Goal: Task Accomplishment & Management: Manage account settings

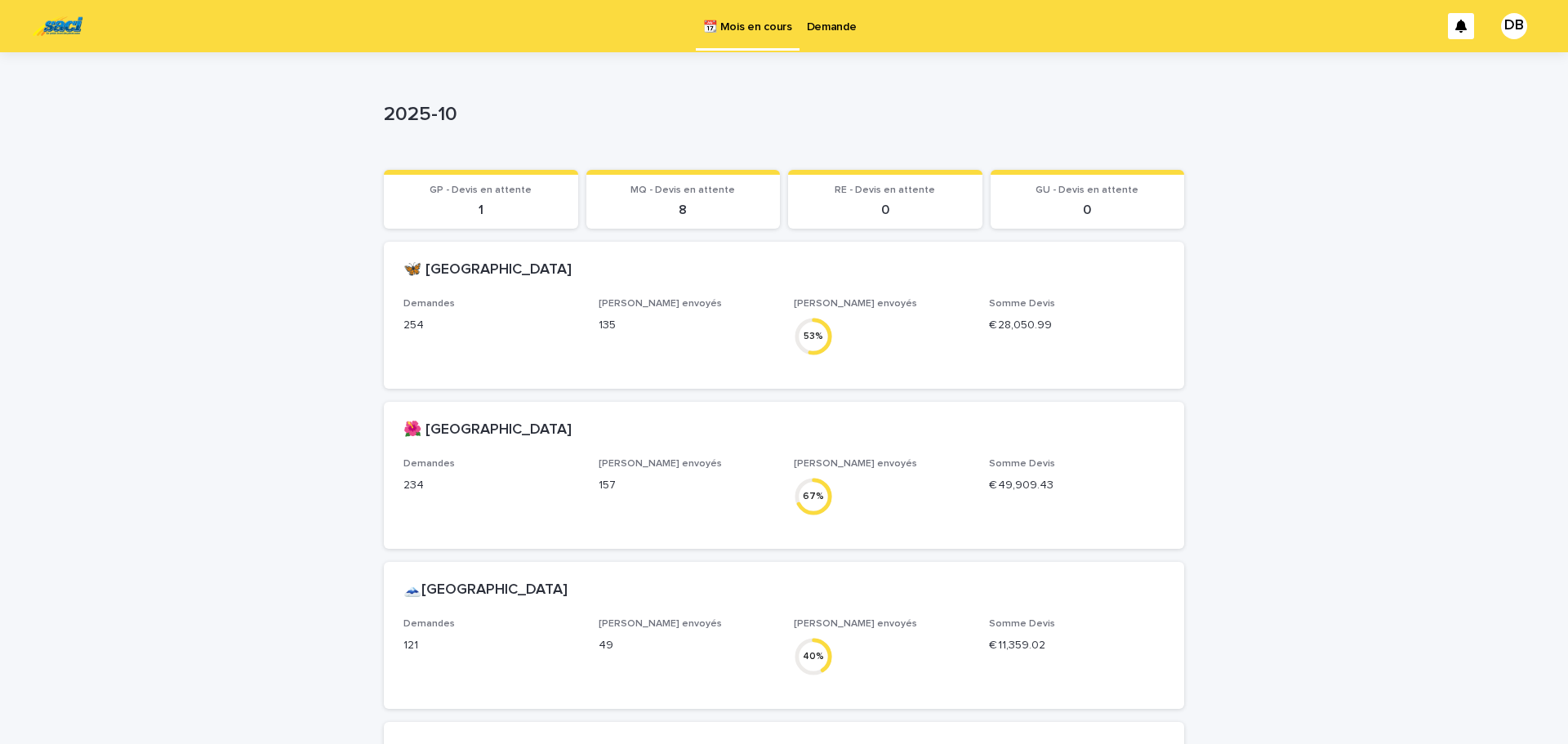
click at [829, 24] on p "Demande" at bounding box center [832, 17] width 50 height 35
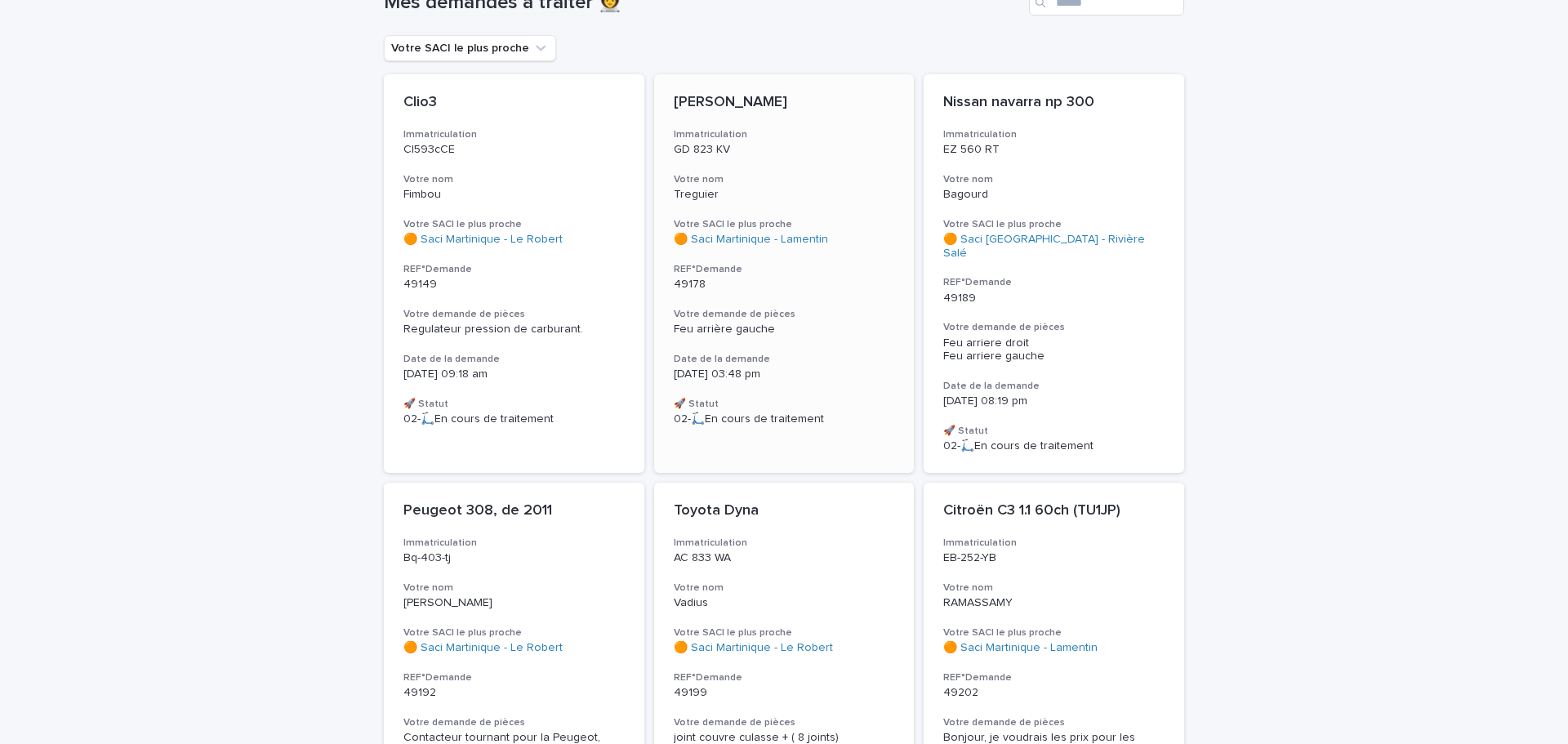
scroll to position [164, 0]
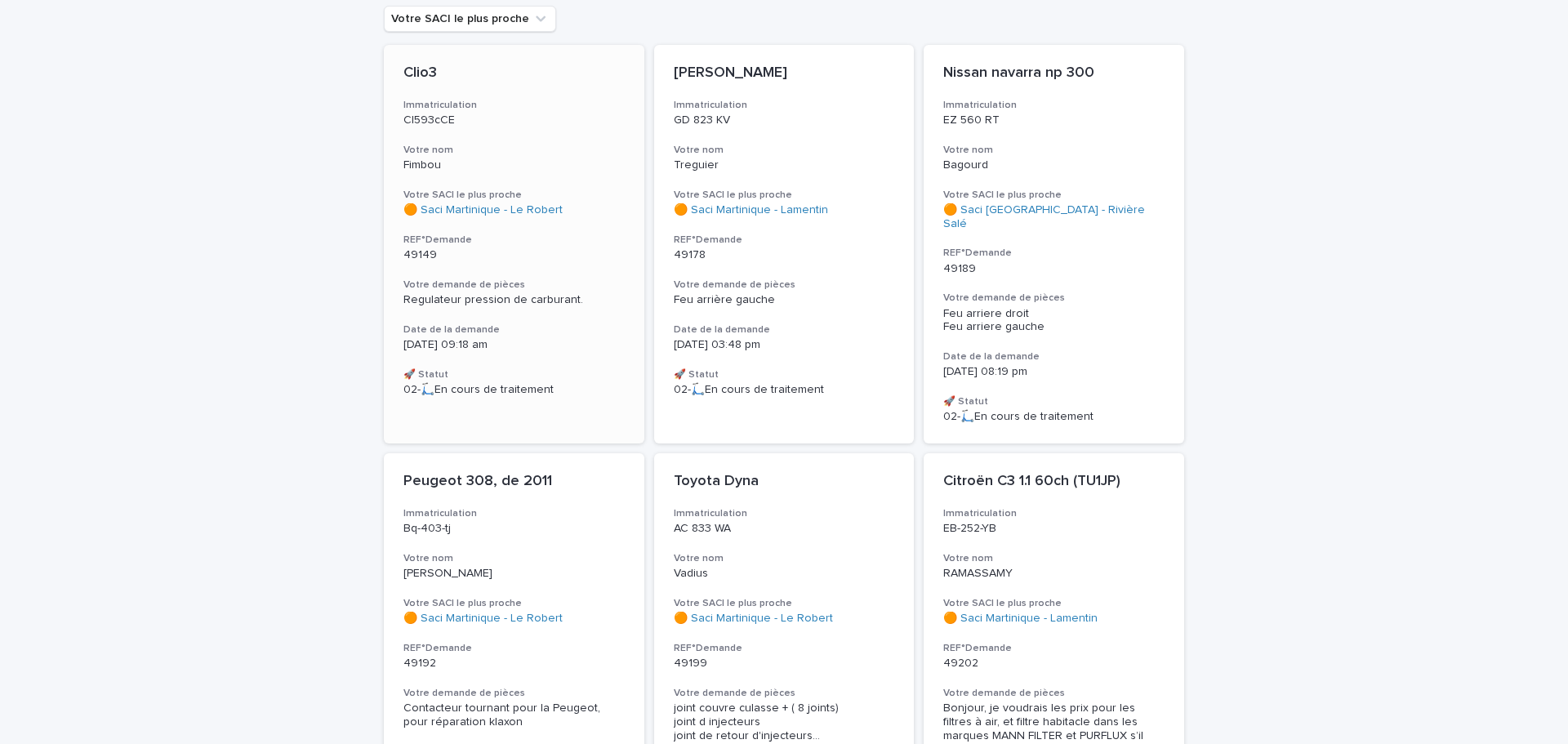
click at [563, 160] on p "Fimbou" at bounding box center [513, 165] width 221 height 14
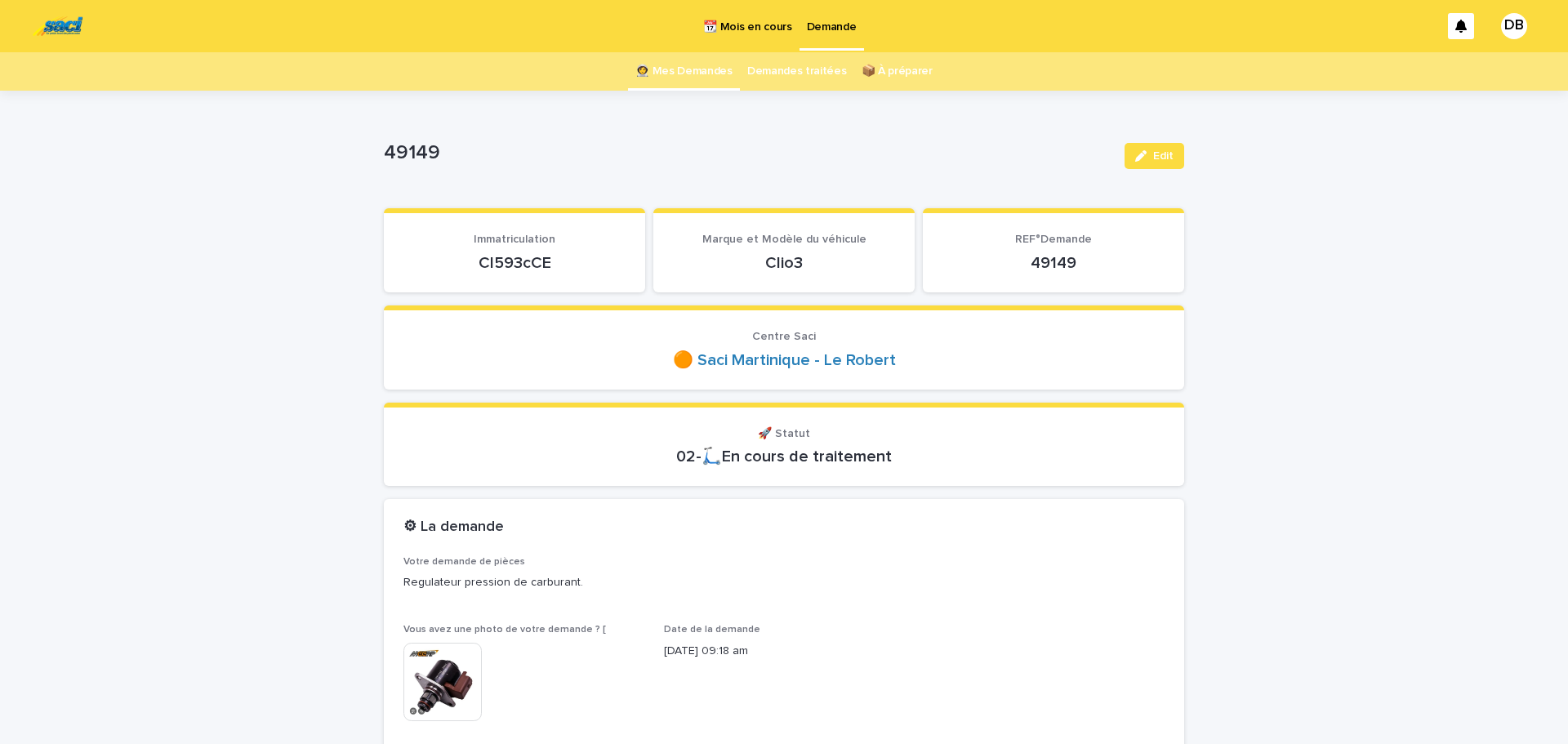
click at [713, 67] on link "👩‍🚀 Mes Demandes" at bounding box center [684, 72] width 97 height 39
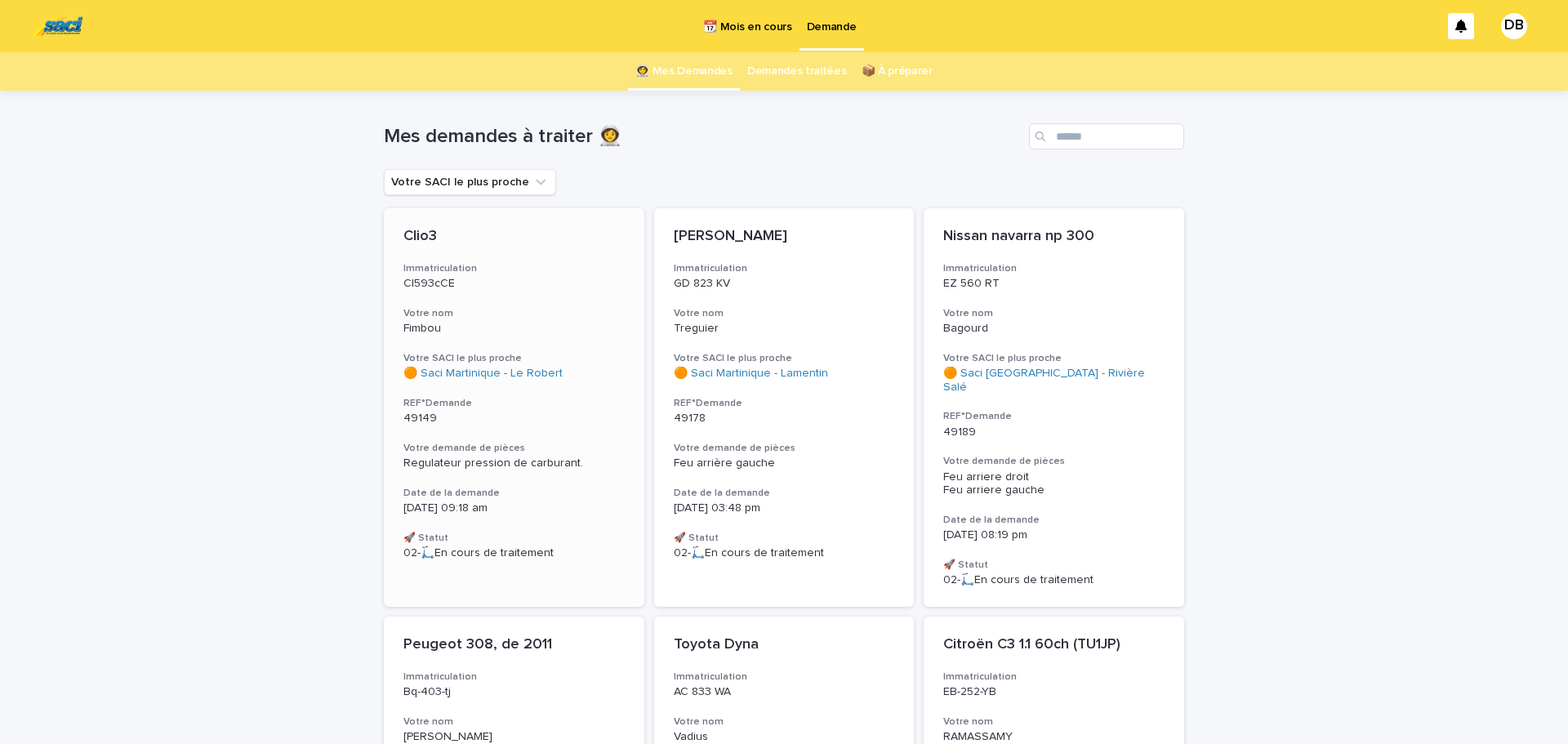
click at [483, 278] on p "Cl593cCE" at bounding box center [513, 283] width 221 height 14
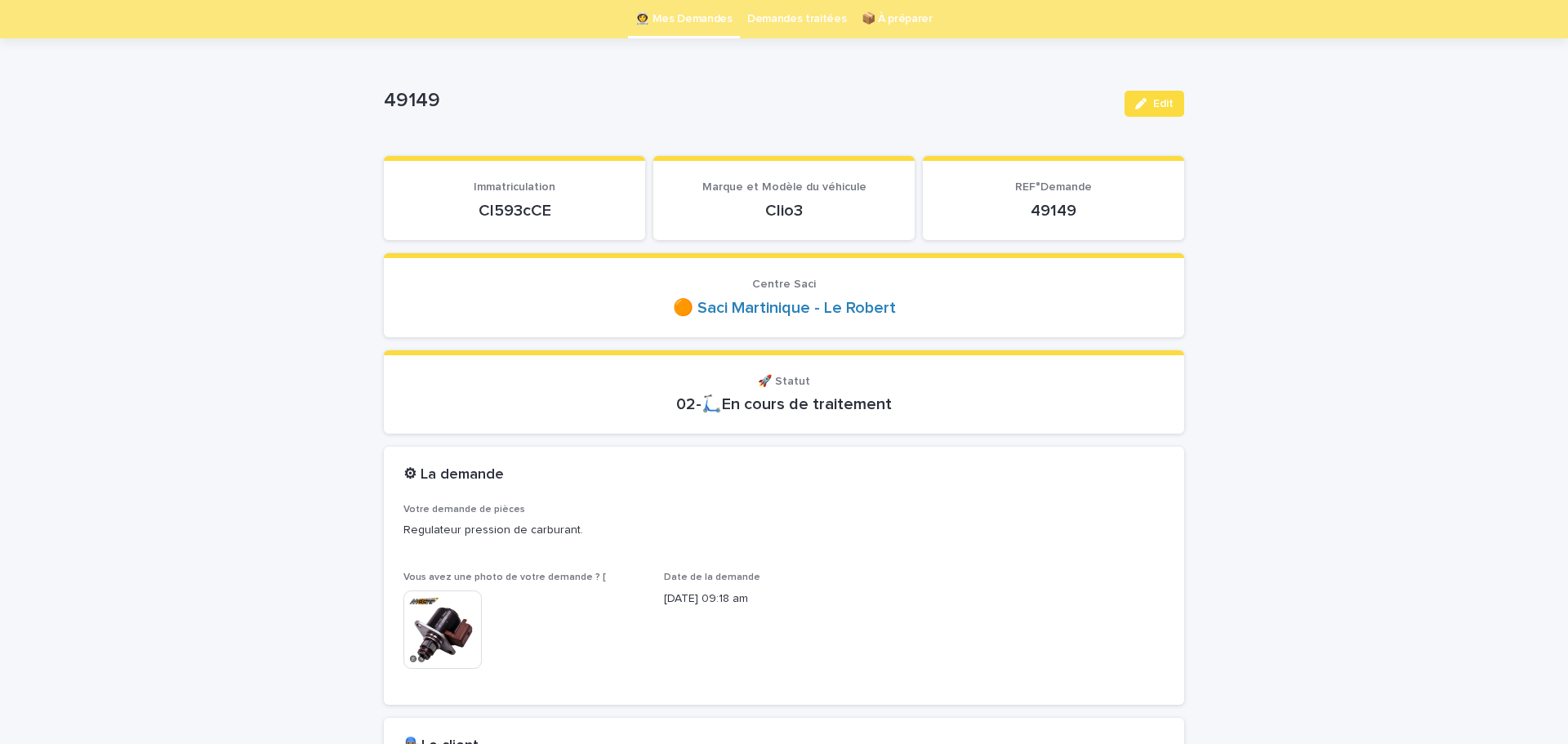
scroll to position [134, 0]
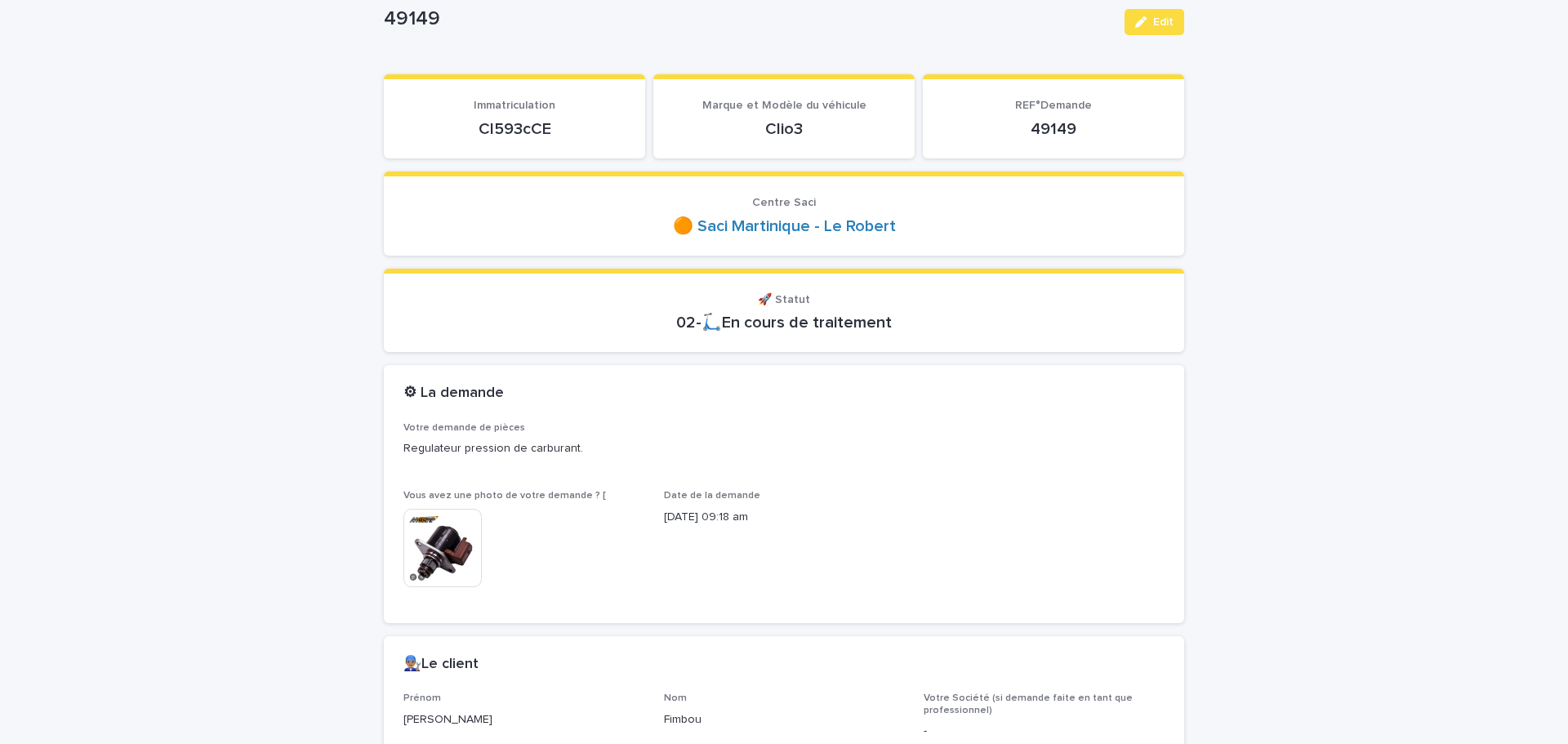
click at [523, 131] on p "Cl593cCE" at bounding box center [514, 129] width 222 height 20
copy p "Cl593cCE"
click at [1130, 12] on button "Edit" at bounding box center [1154, 22] width 59 height 26
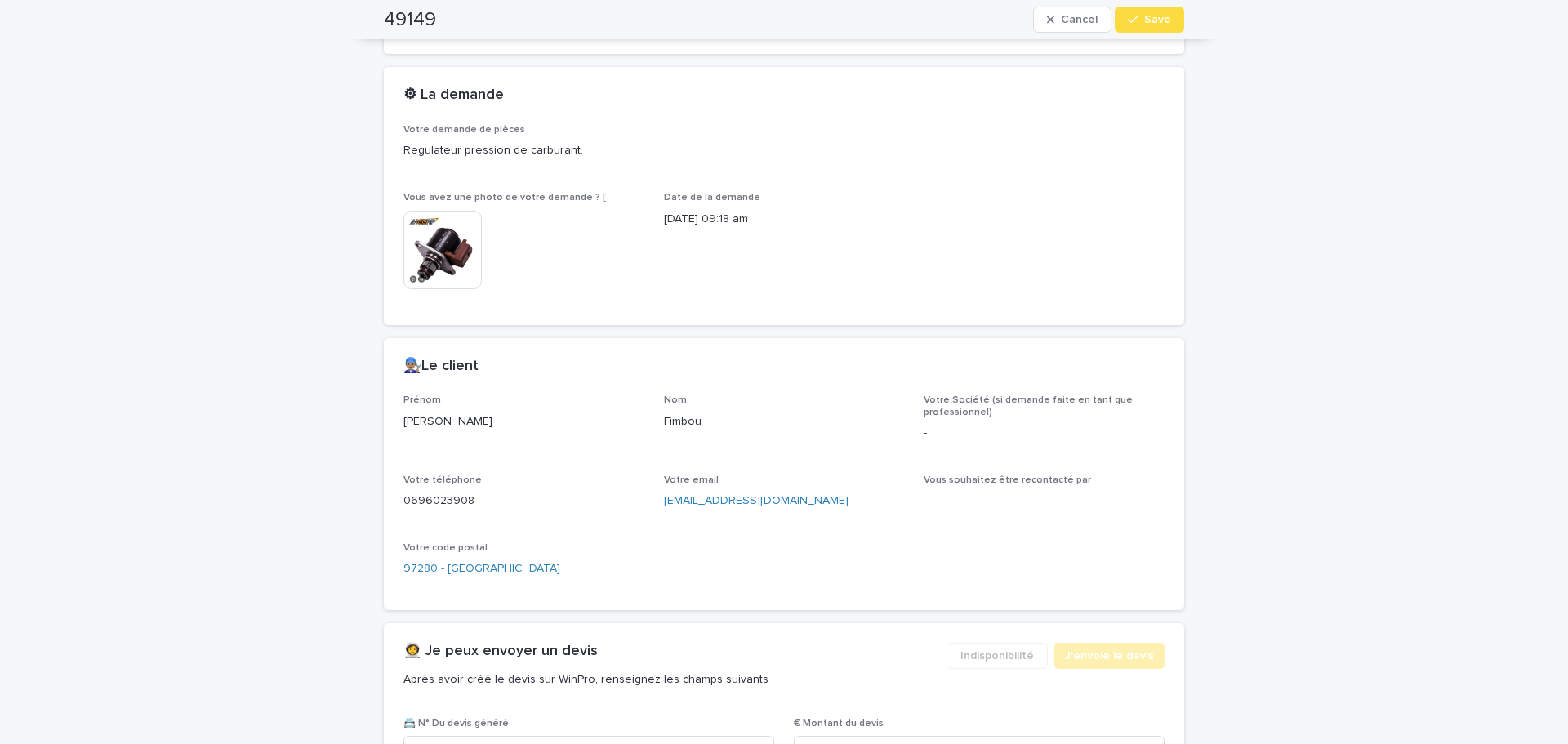
scroll to position [461, 0]
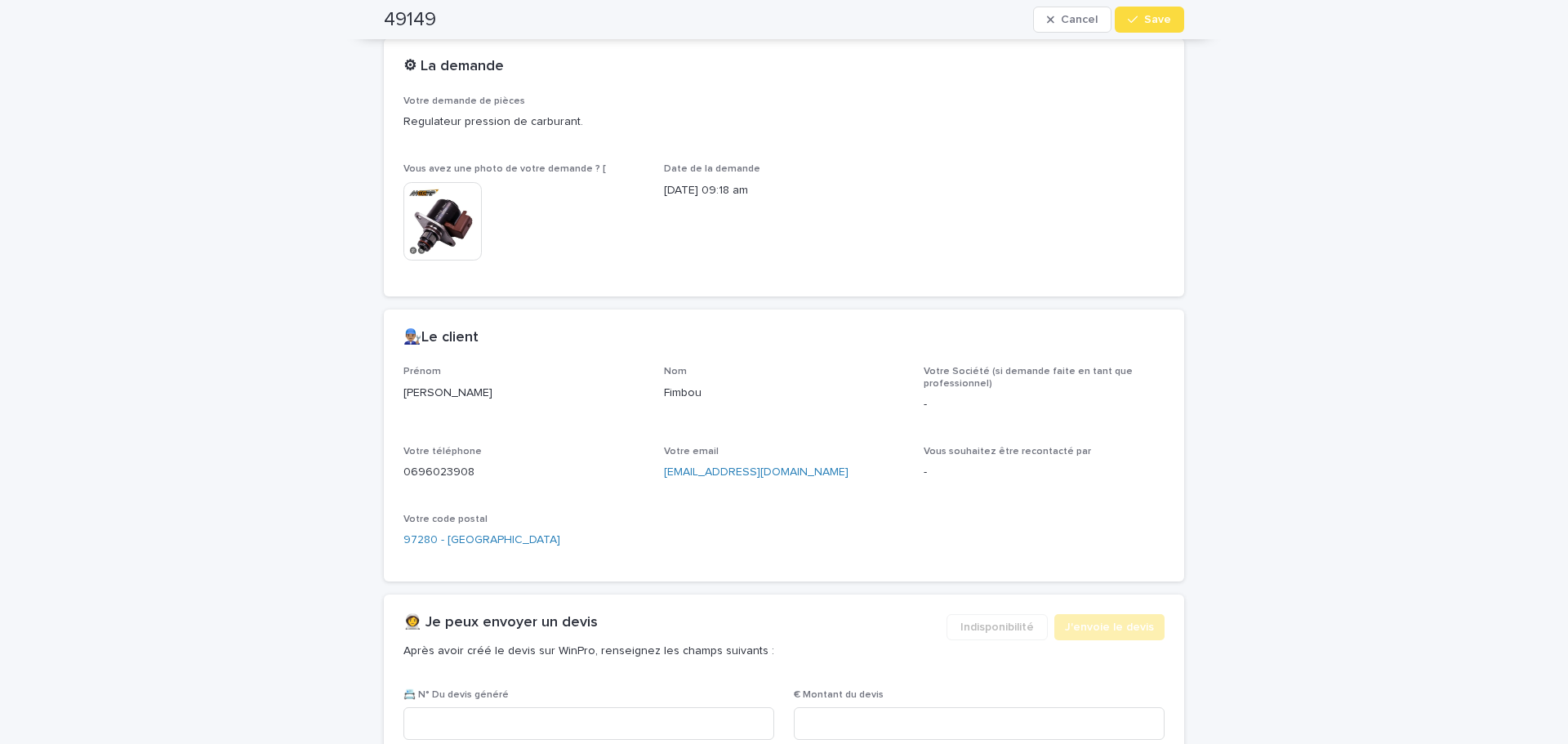
drag, startPoint x: 756, startPoint y: 478, endPoint x: 731, endPoint y: 469, distance: 26.6
click at [425, 479] on p "0696023908" at bounding box center [523, 472] width 241 height 17
click at [421, 468] on p "0696023908" at bounding box center [523, 472] width 241 height 17
copy p "0696023908"
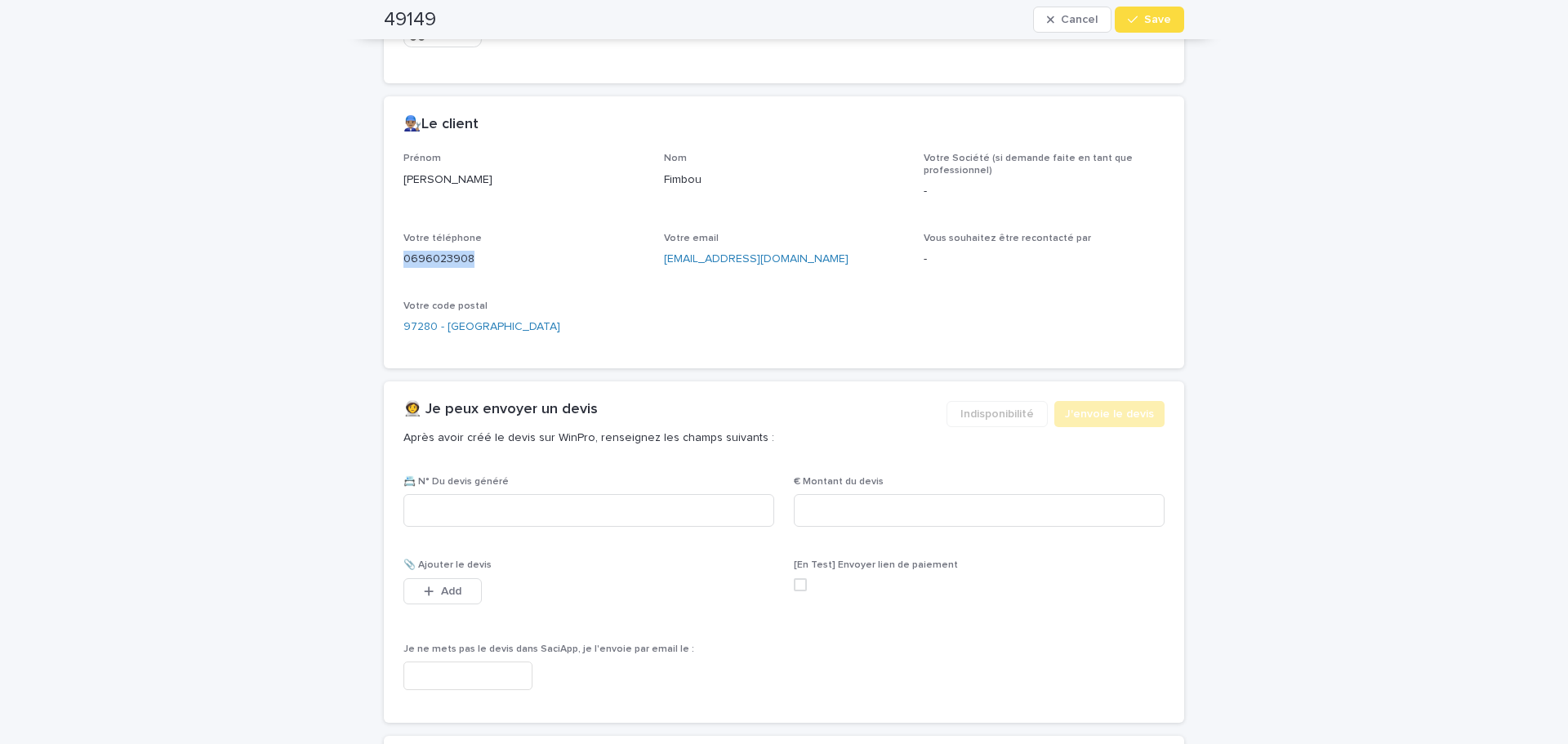
scroll to position [706, 0]
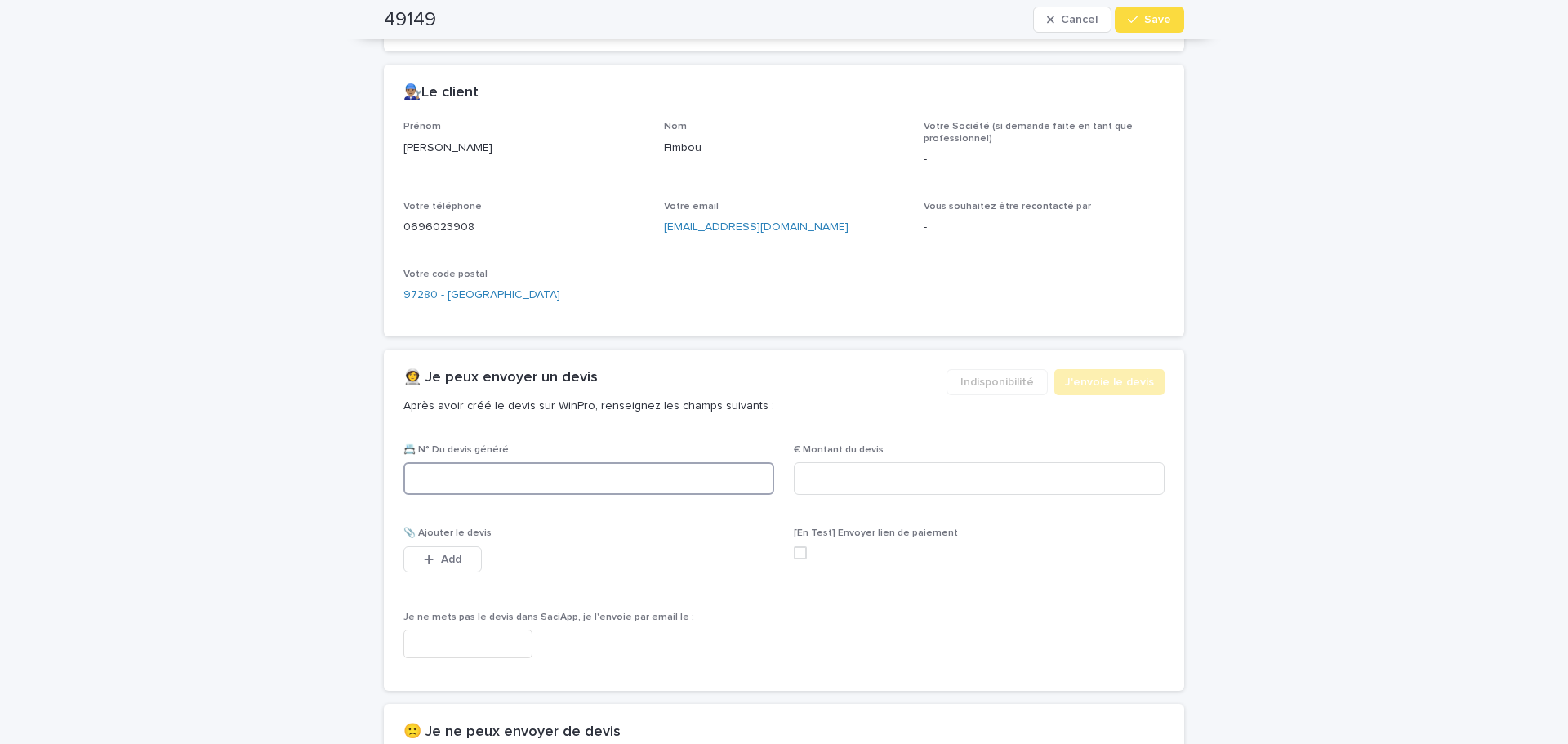
click at [623, 474] on input at bounding box center [588, 479] width 371 height 33
type input "********"
click at [1067, 472] on input at bounding box center [979, 479] width 371 height 33
type input "******"
click at [462, 556] on button "Add" at bounding box center [442, 560] width 78 height 26
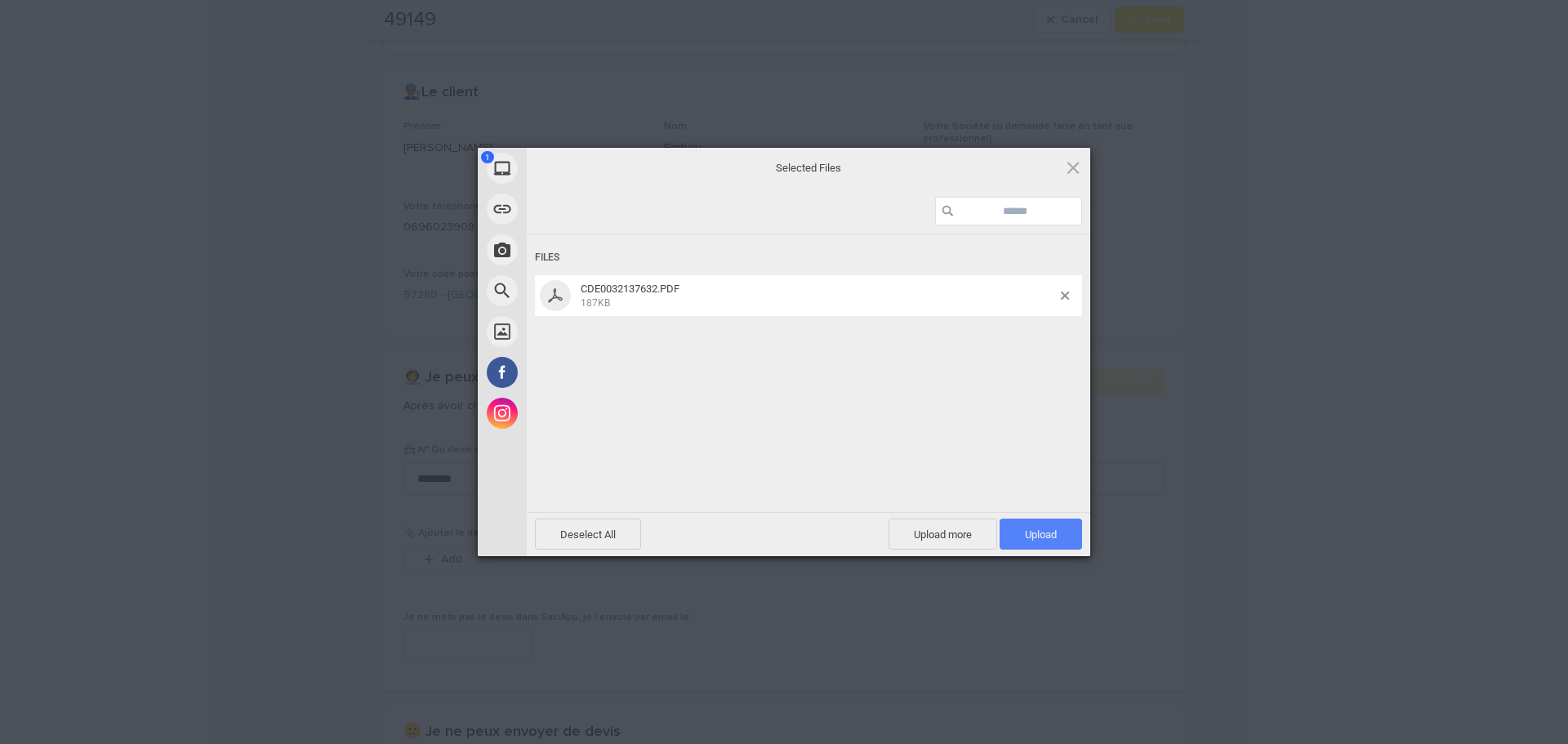
click at [1029, 529] on span "Upload 1" at bounding box center [1041, 534] width 32 height 12
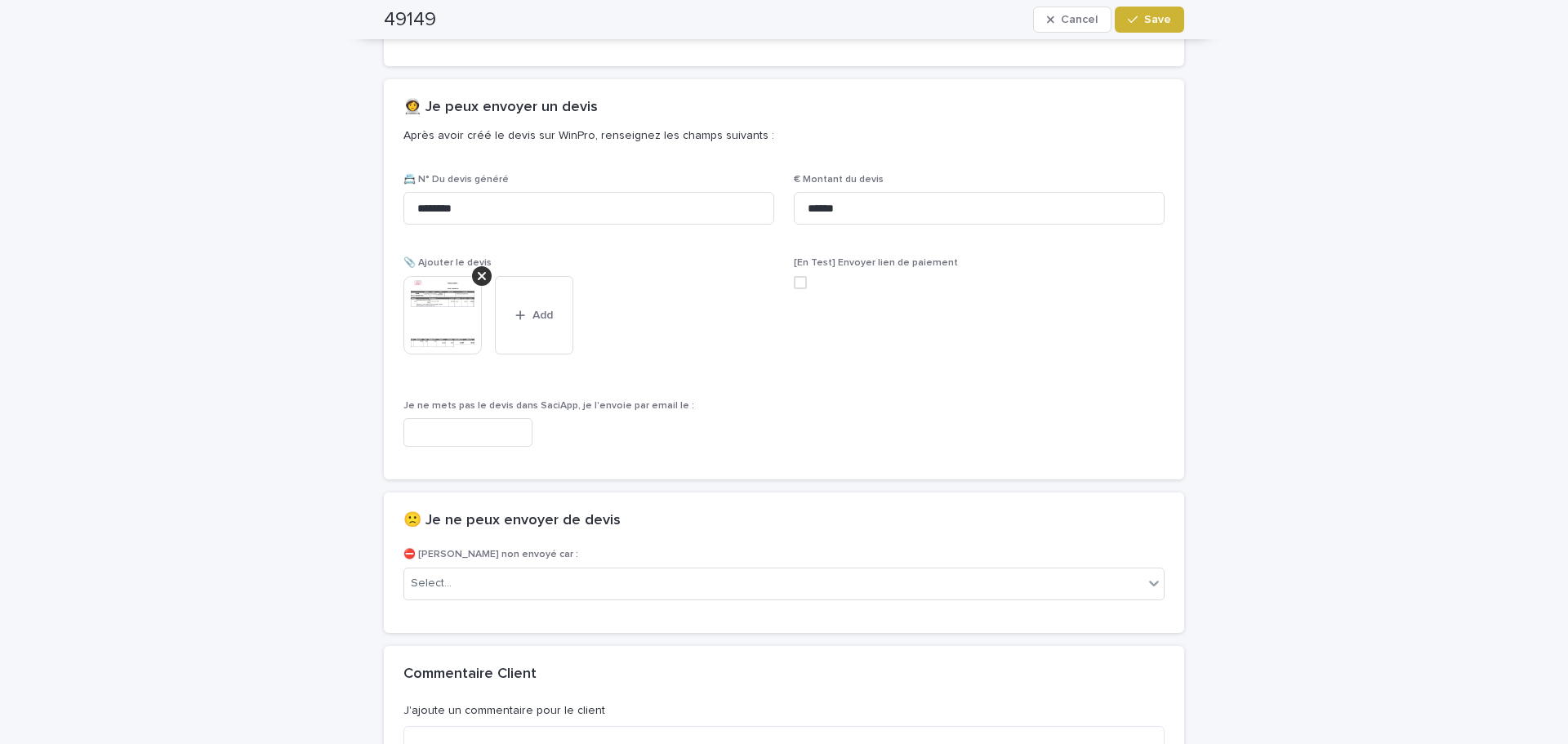
click at [1124, 26] on button "Save" at bounding box center [1149, 20] width 69 height 26
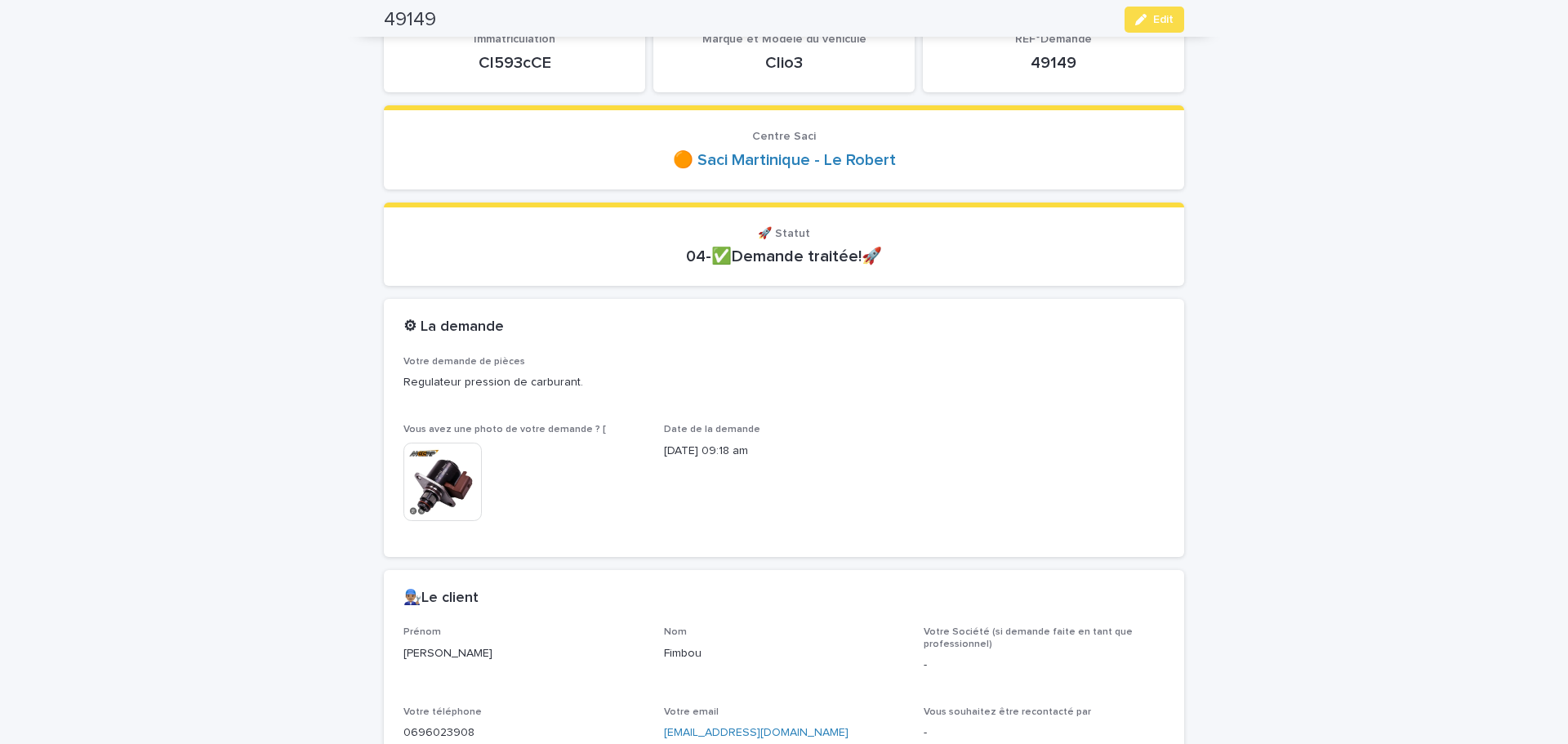
scroll to position [0, 0]
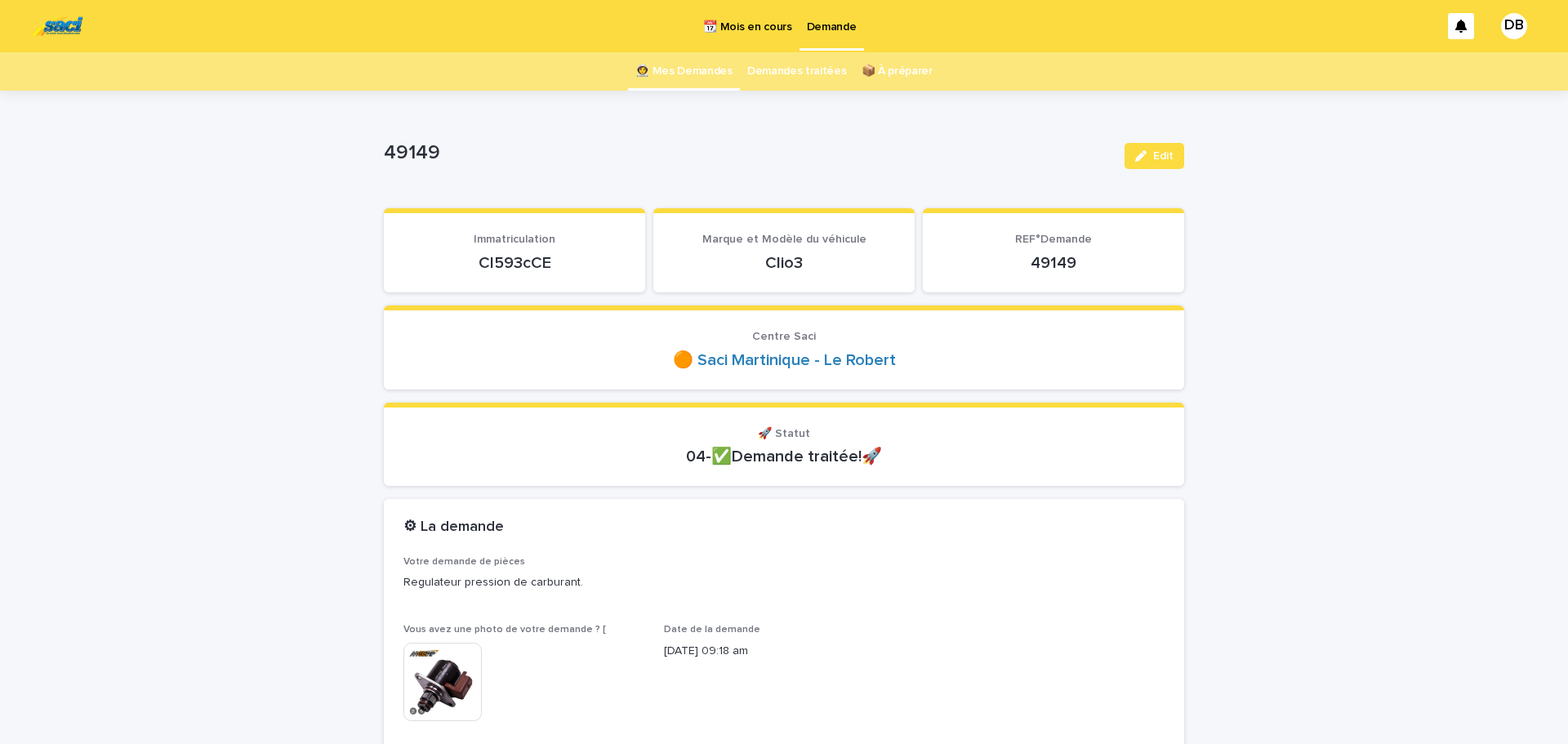
click at [713, 77] on link "👩‍🚀 Mes Demandes" at bounding box center [684, 72] width 97 height 39
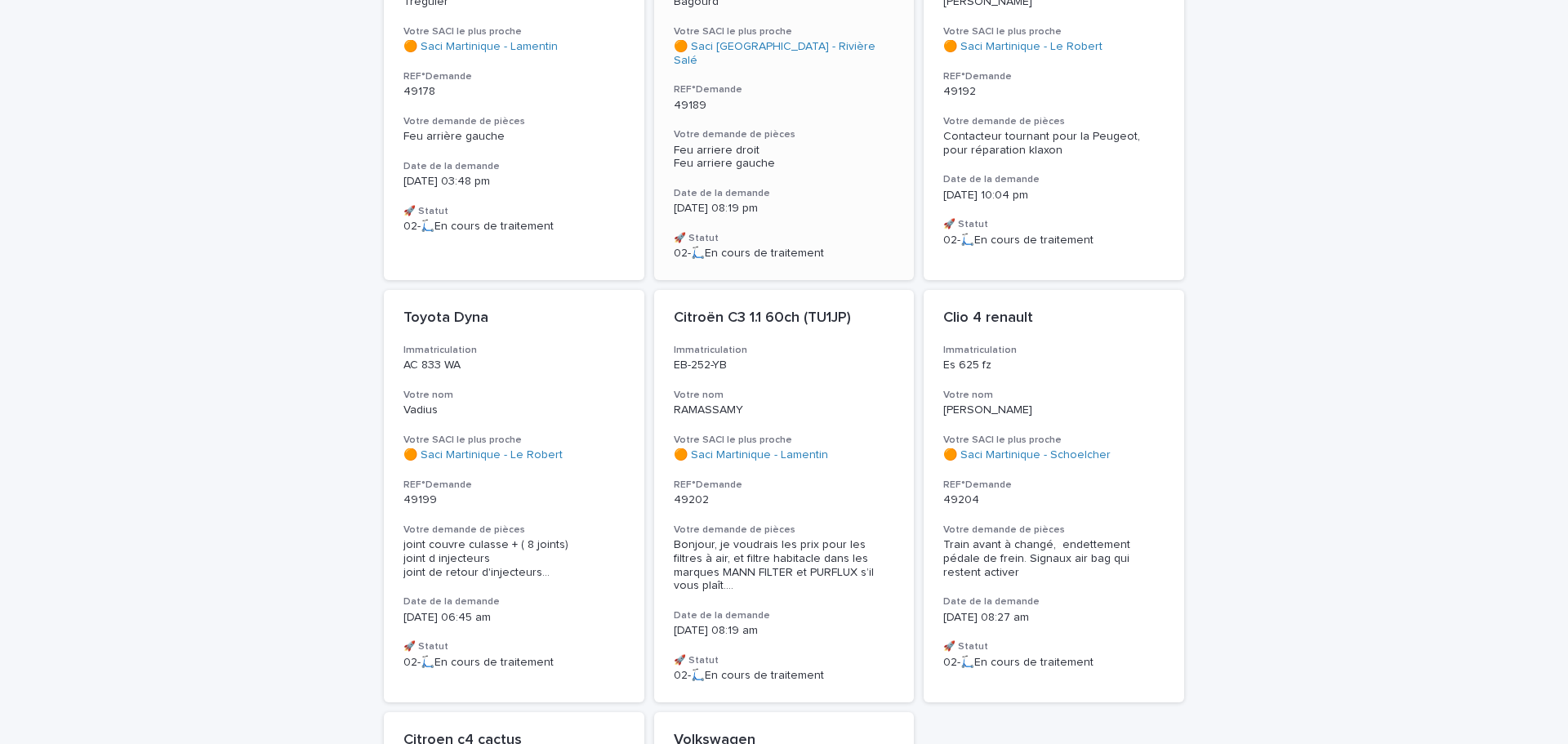
scroll to position [164, 0]
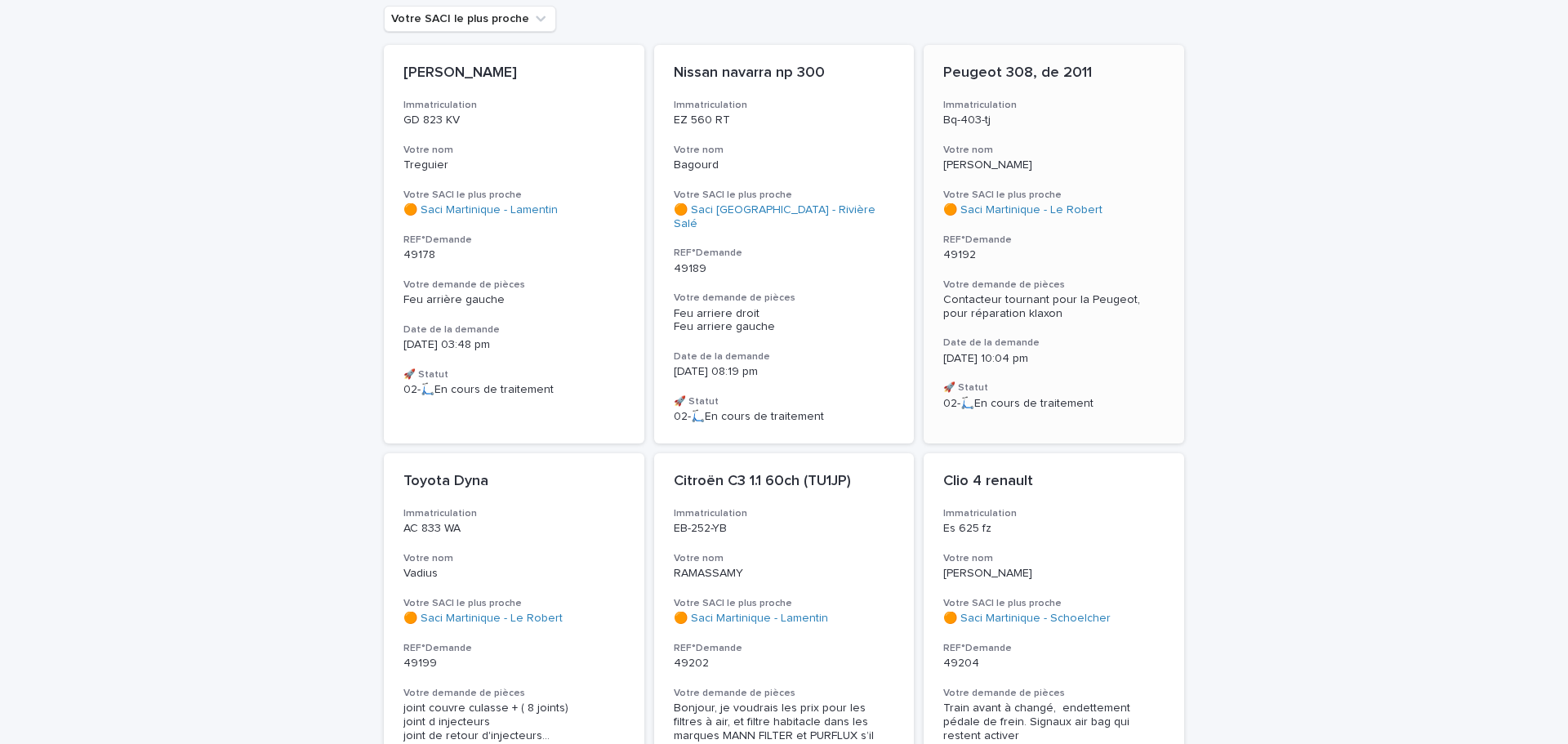
click at [1035, 305] on div "Contacteur tournant pour la Peugeot, pour réparation klaxon" at bounding box center [1053, 307] width 221 height 28
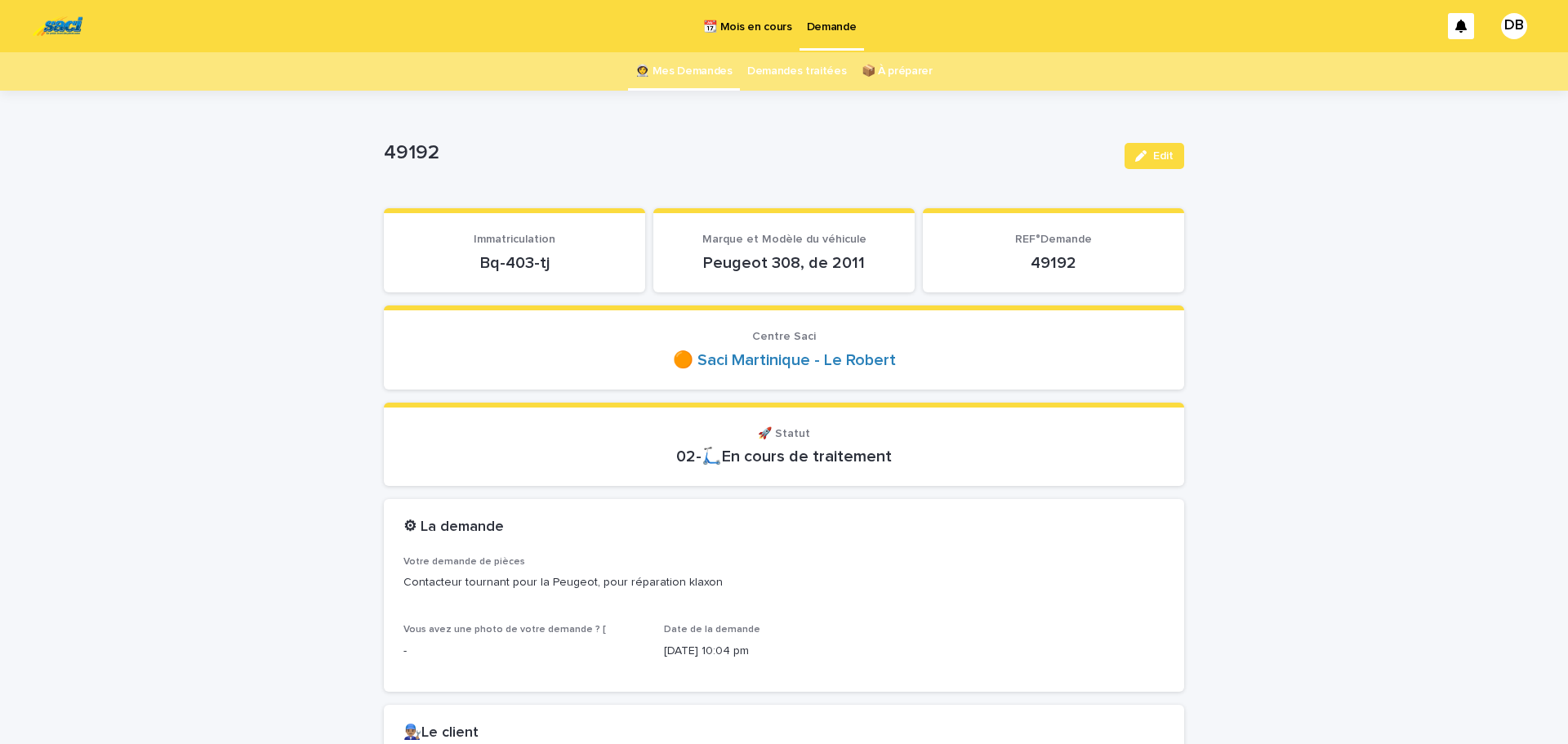
click at [499, 265] on p "Bq-403-tj" at bounding box center [514, 263] width 222 height 20
click at [499, 266] on p "Bq-403-tj" at bounding box center [514, 263] width 222 height 20
drag, startPoint x: 499, startPoint y: 266, endPoint x: 508, endPoint y: 260, distance: 10.8
click at [499, 266] on p "Bq-403-tj" at bounding box center [514, 263] width 222 height 20
copy p "Bq-403-tj"
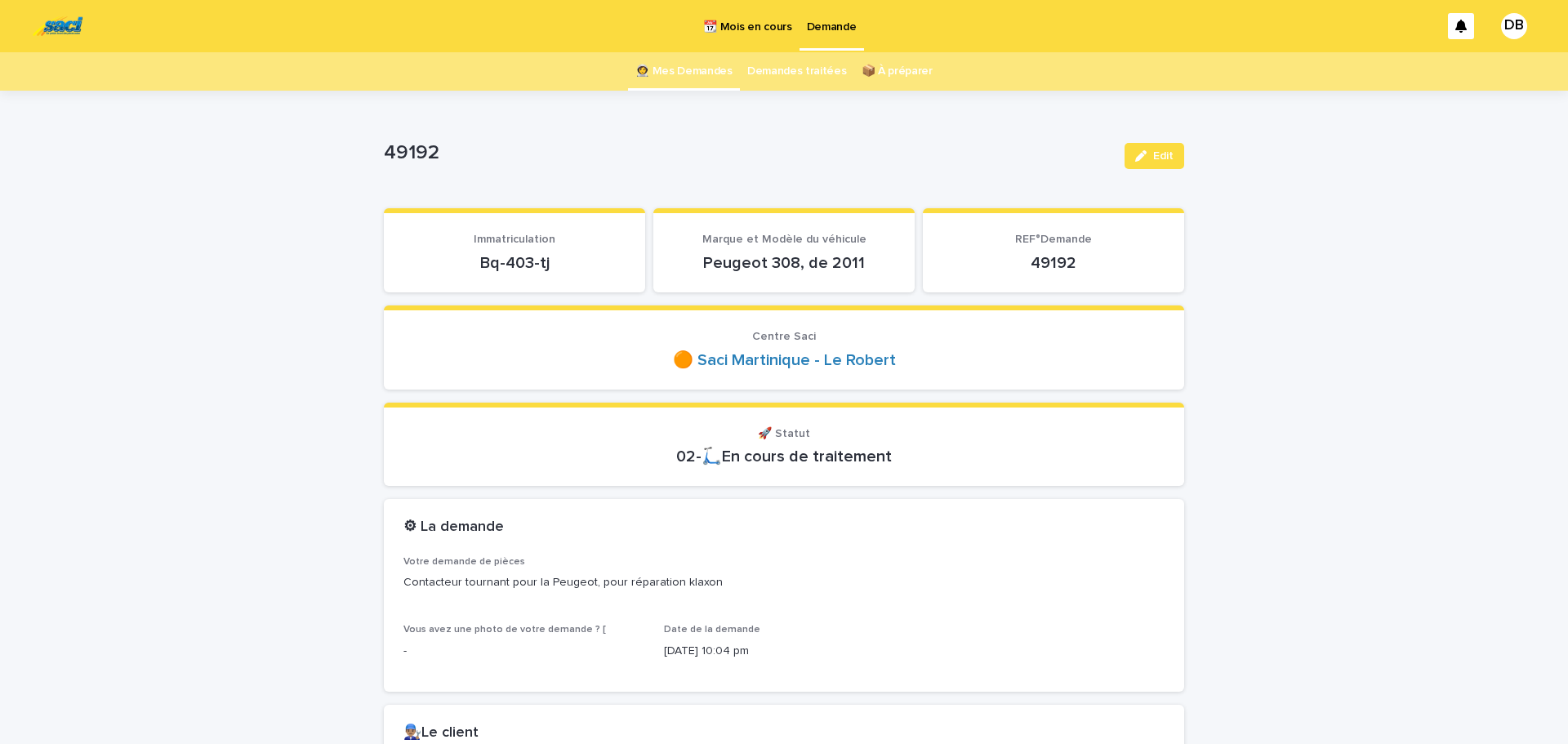
drag, startPoint x: 697, startPoint y: 107, endPoint x: 697, endPoint y: 84, distance: 23.0
click at [695, 64] on link "👩‍🚀 Mes Demandes" at bounding box center [684, 72] width 97 height 39
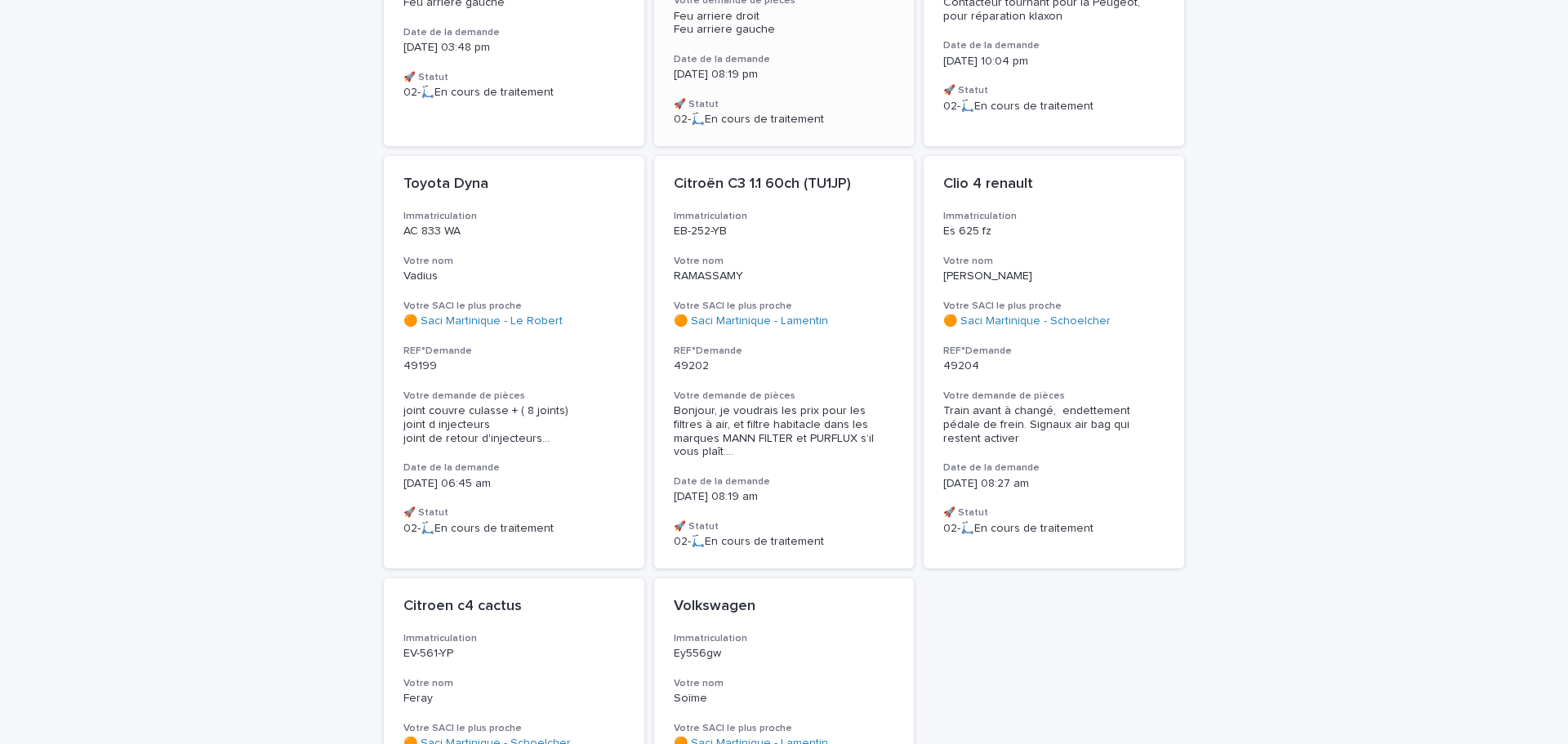
scroll to position [491, 0]
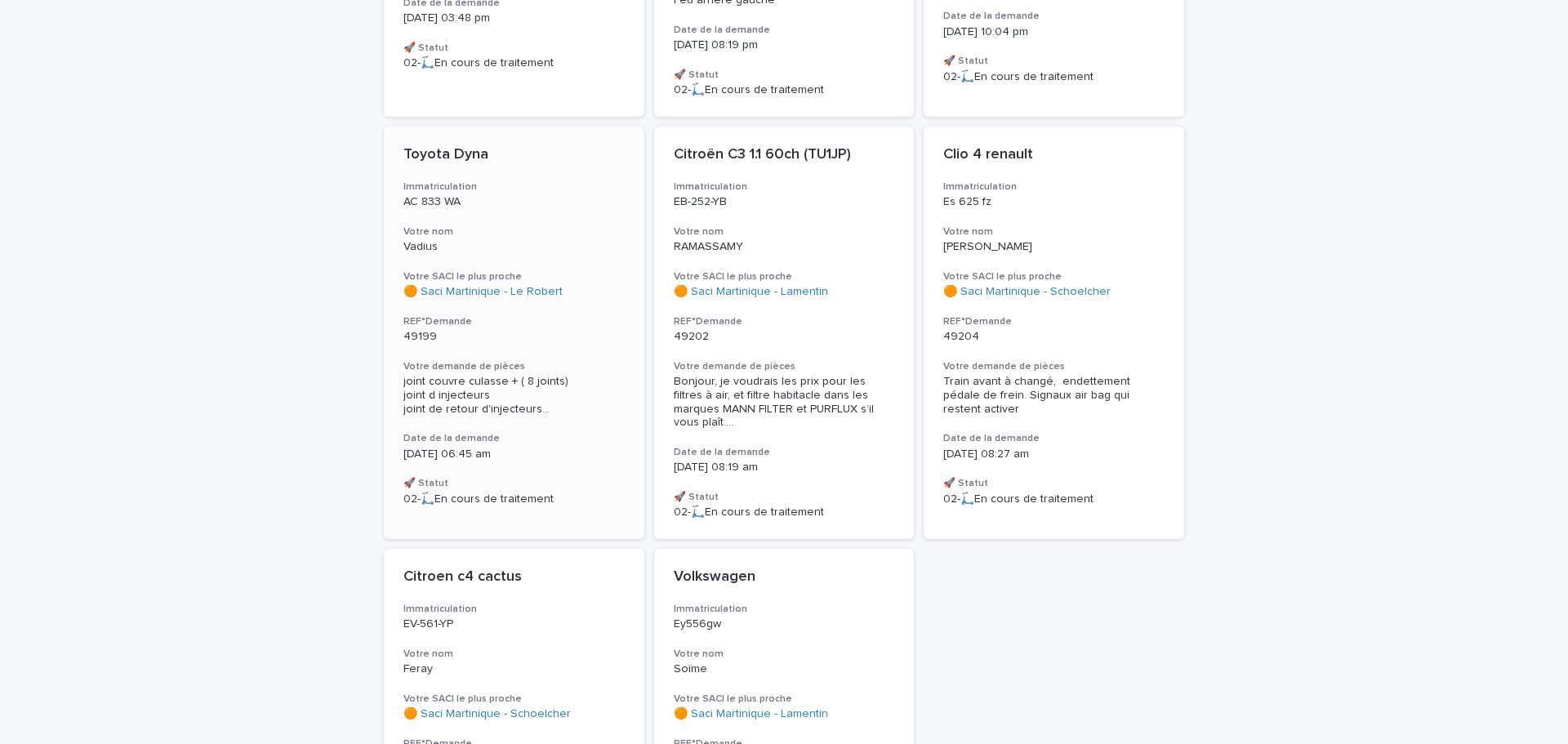
click at [545, 237] on div "Vadius" at bounding box center [513, 245] width 221 height 17
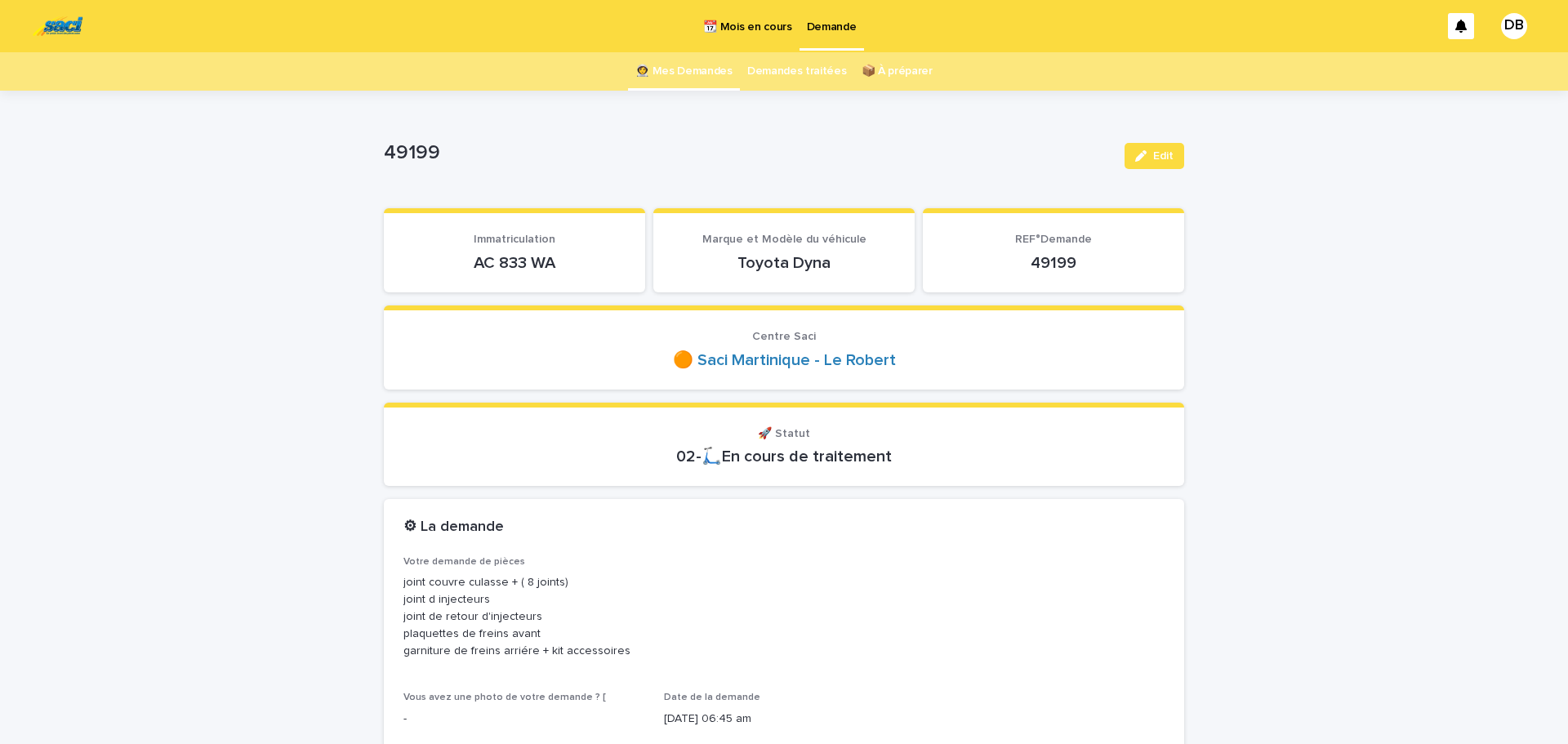
click at [653, 54] on link "👩‍🚀 Mes Demandes" at bounding box center [684, 72] width 97 height 39
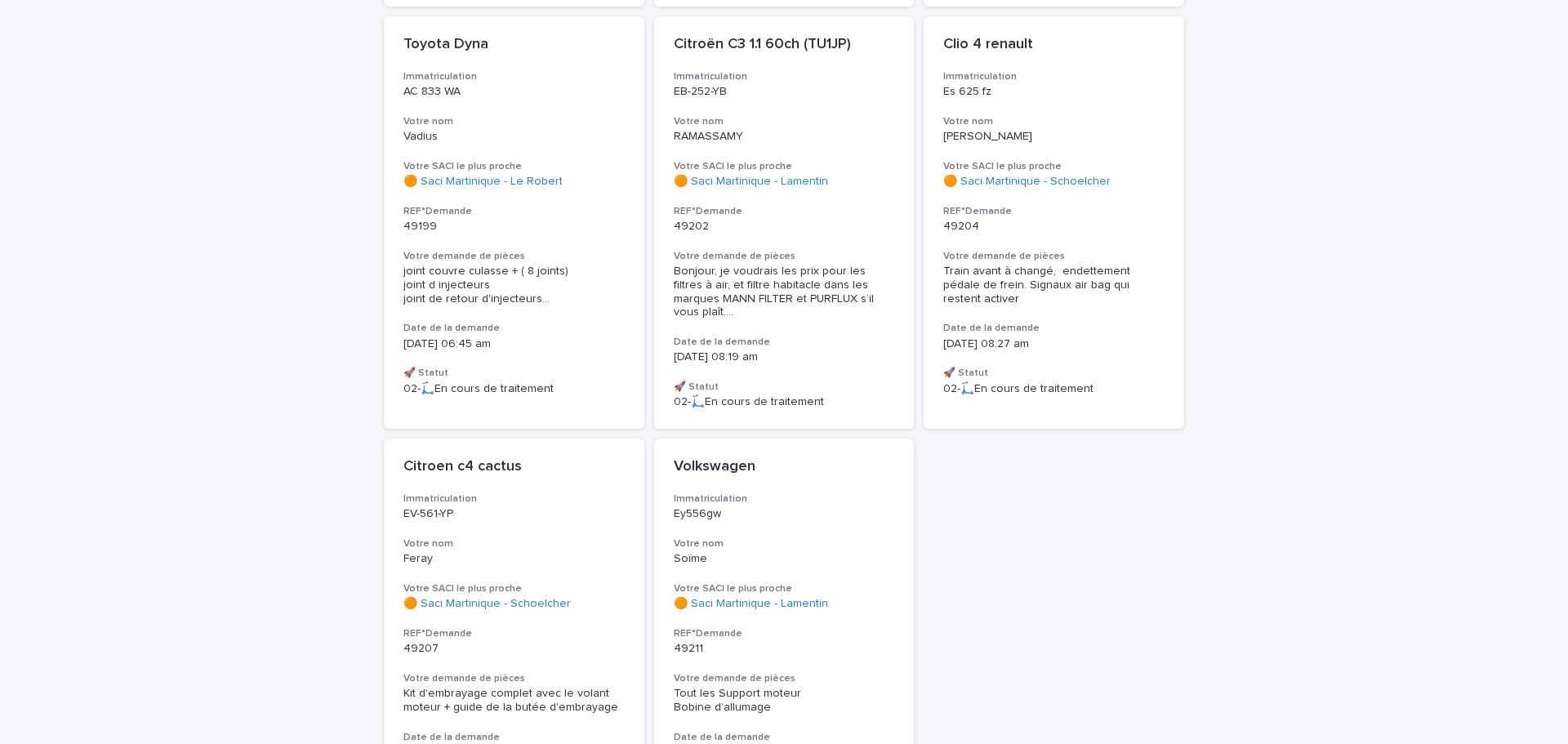
scroll to position [572, 0]
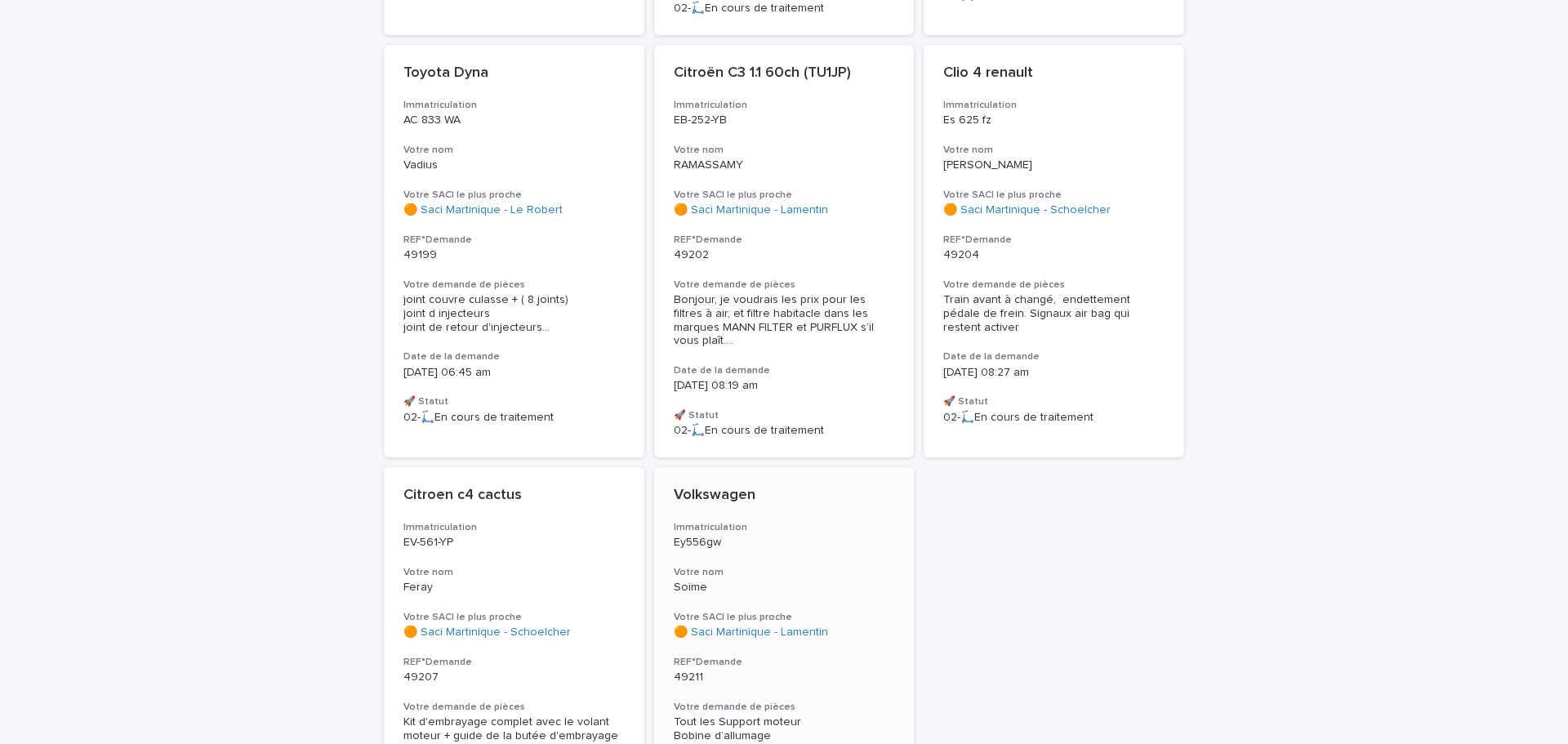
drag, startPoint x: 916, startPoint y: 712, endPoint x: 743, endPoint y: 703, distance: 173.2
drag, startPoint x: 743, startPoint y: 703, endPoint x: 1306, endPoint y: 551, distance: 583.2
click at [1306, 554] on div "Loading... Saving… Loading... Saving… Mes demandes à traiter 👩‍🚀 Votre SACI le …" at bounding box center [784, 247] width 1568 height 1457
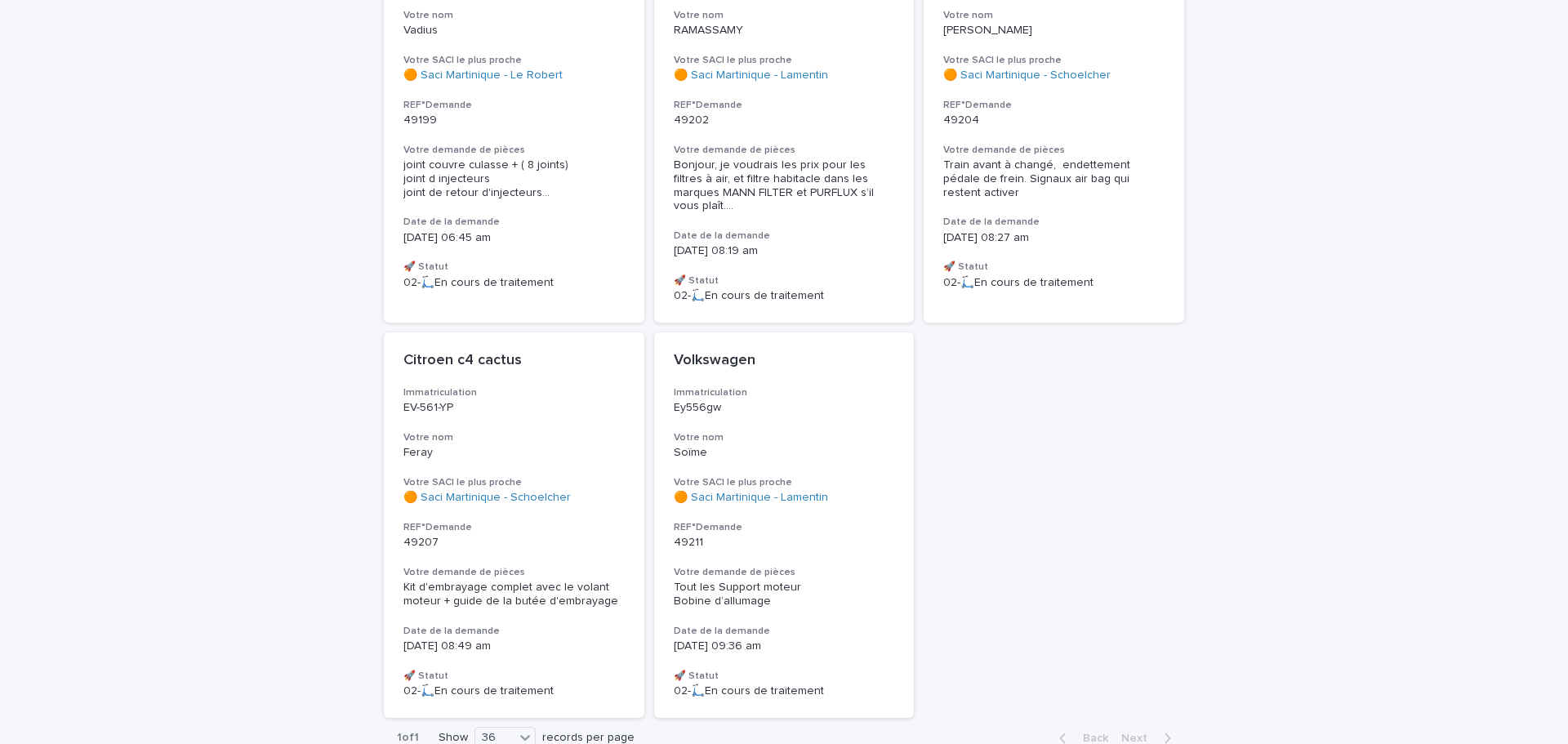
scroll to position [735, 0]
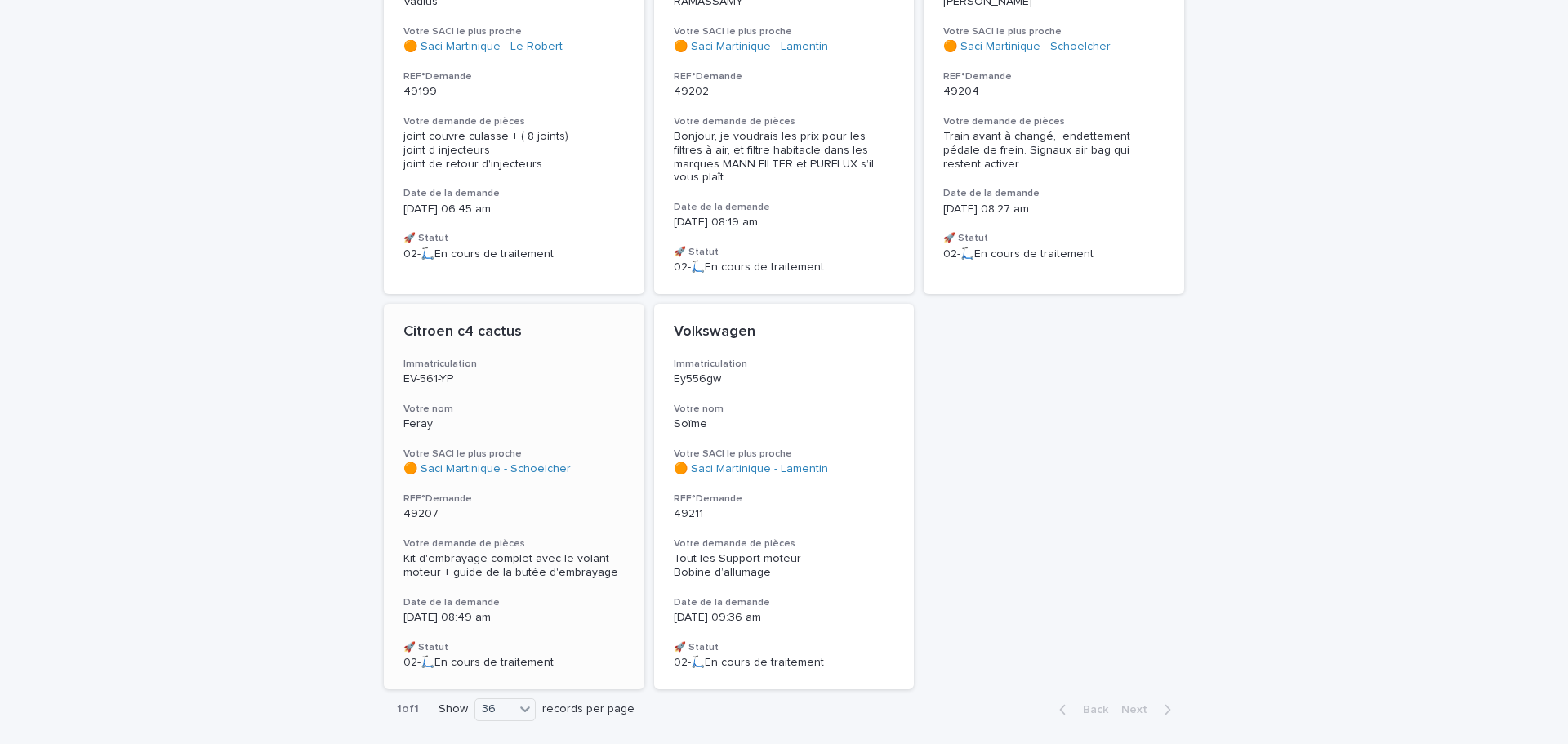
click at [575, 358] on h3 "Immatriculation" at bounding box center [513, 365] width 221 height 13
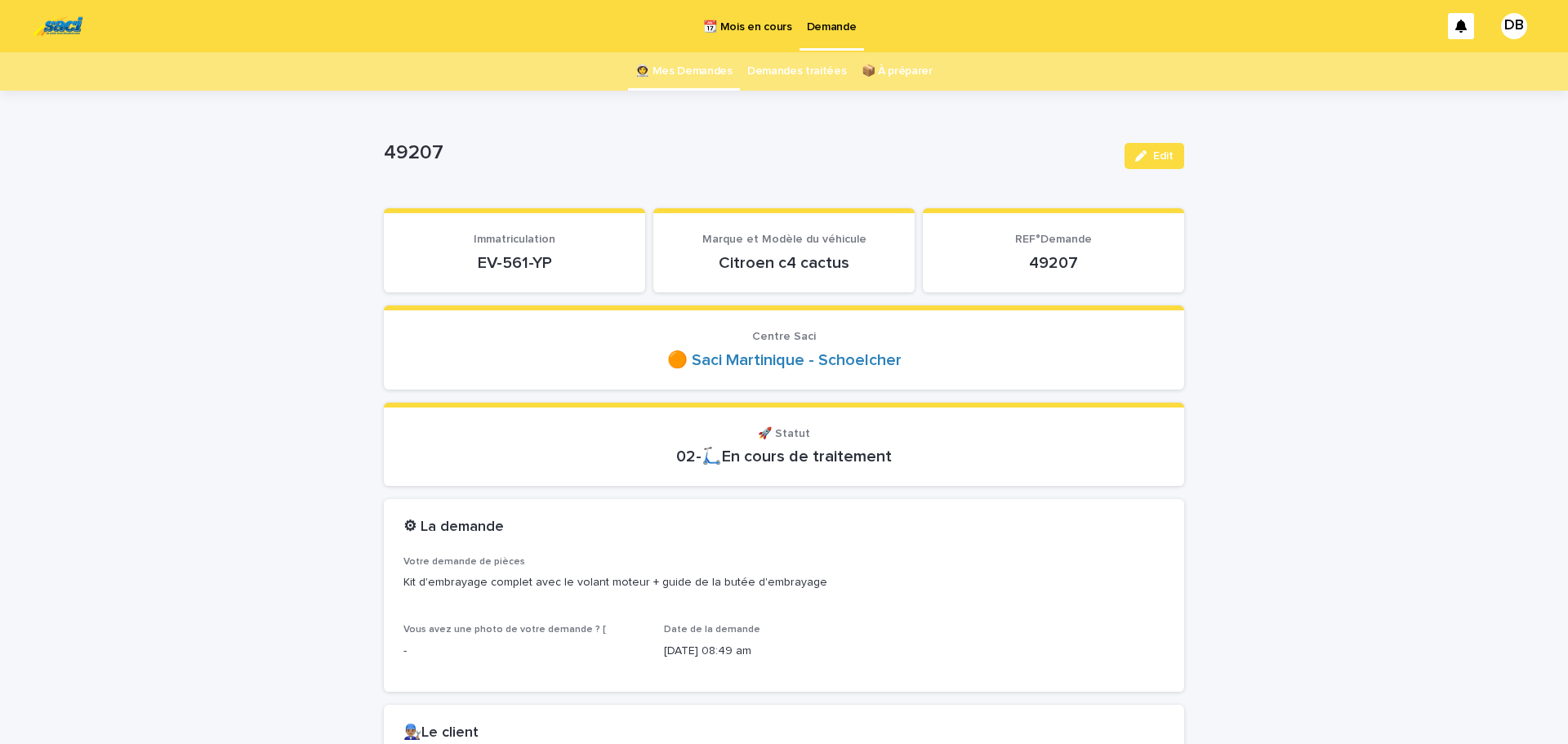
click at [501, 266] on p "EV-561-YP" at bounding box center [514, 263] width 222 height 20
click at [501, 265] on p "EV-561-YP" at bounding box center [514, 263] width 222 height 20
click at [501, 263] on p "EV-561-YP" at bounding box center [514, 263] width 222 height 20
click at [501, 266] on p "EV-561-YP" at bounding box center [514, 263] width 222 height 20
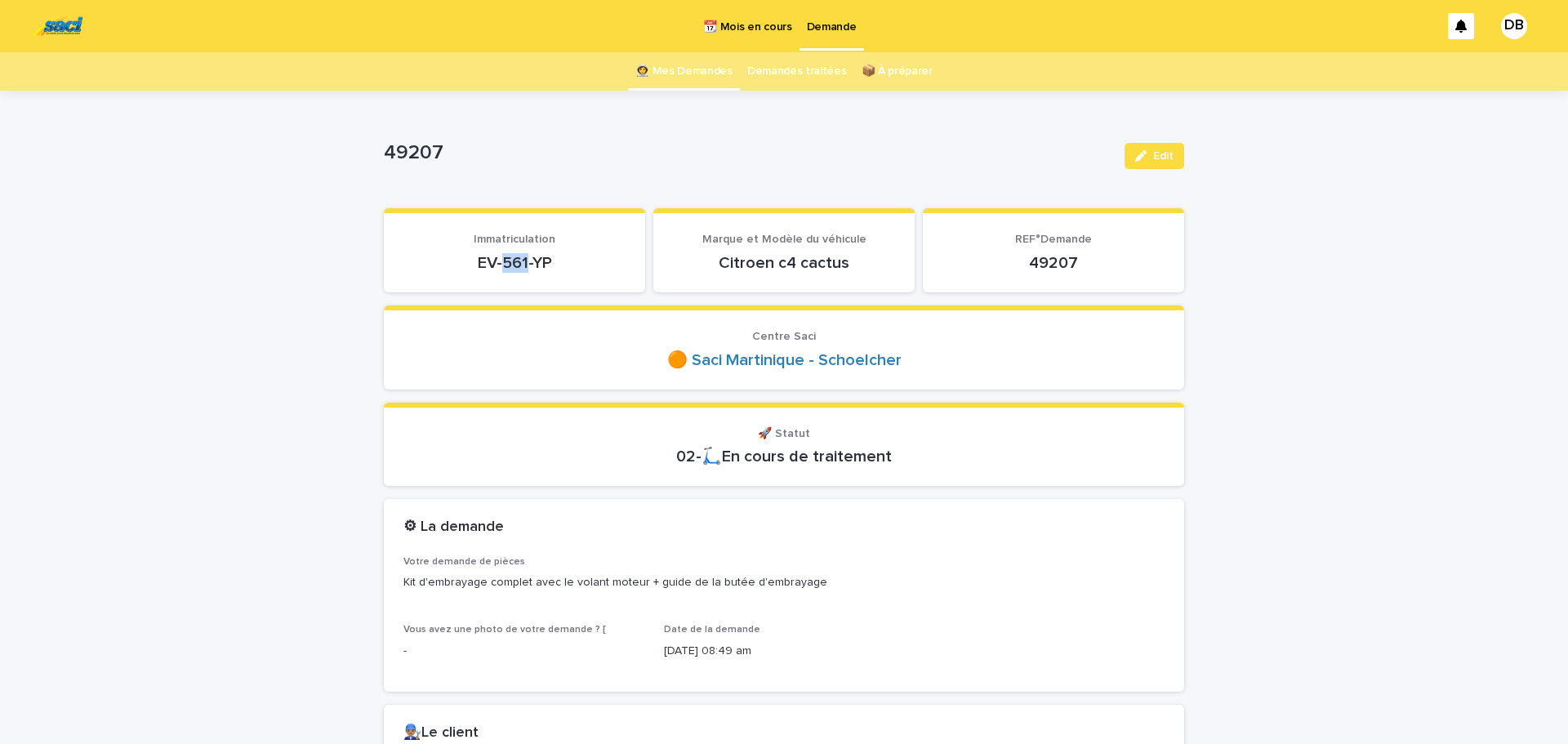
click at [494, 274] on section "Immatriculation EV-561-YP" at bounding box center [514, 250] width 262 height 84
click at [489, 259] on p "EV-561-YP" at bounding box center [514, 263] width 222 height 20
click at [489, 256] on p "EV-561-YP" at bounding box center [514, 263] width 222 height 20
click at [489, 253] on div "EV-561-YP" at bounding box center [514, 262] width 222 height 23
click at [499, 267] on p "EV-561-YP" at bounding box center [514, 263] width 222 height 20
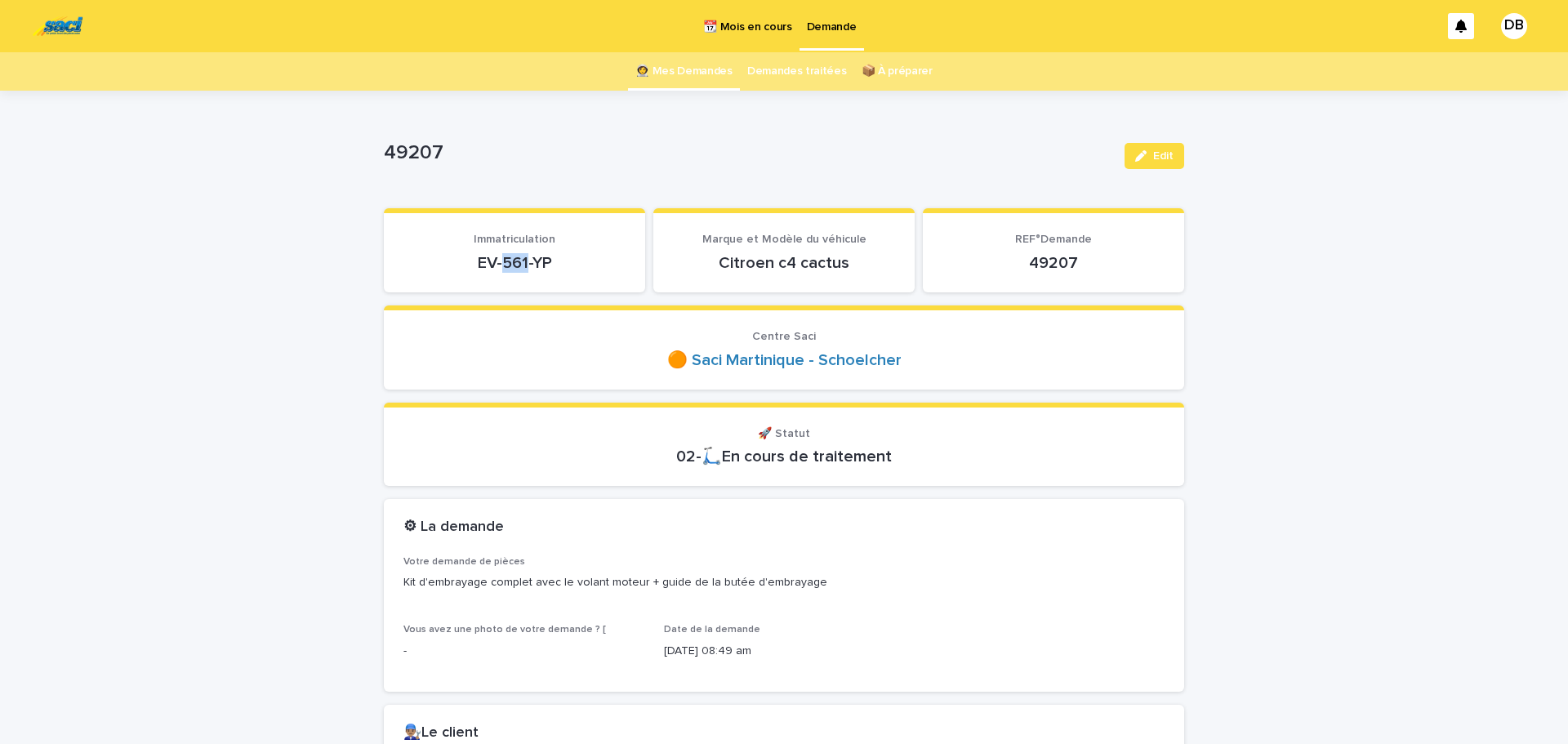
click at [499, 268] on p "EV-561-YP" at bounding box center [514, 263] width 222 height 20
click at [520, 258] on p "EV-561-YP" at bounding box center [514, 263] width 222 height 20
click at [510, 259] on p "EV-561-YP" at bounding box center [514, 263] width 222 height 20
click at [509, 258] on p "EV-561-YP" at bounding box center [514, 263] width 222 height 20
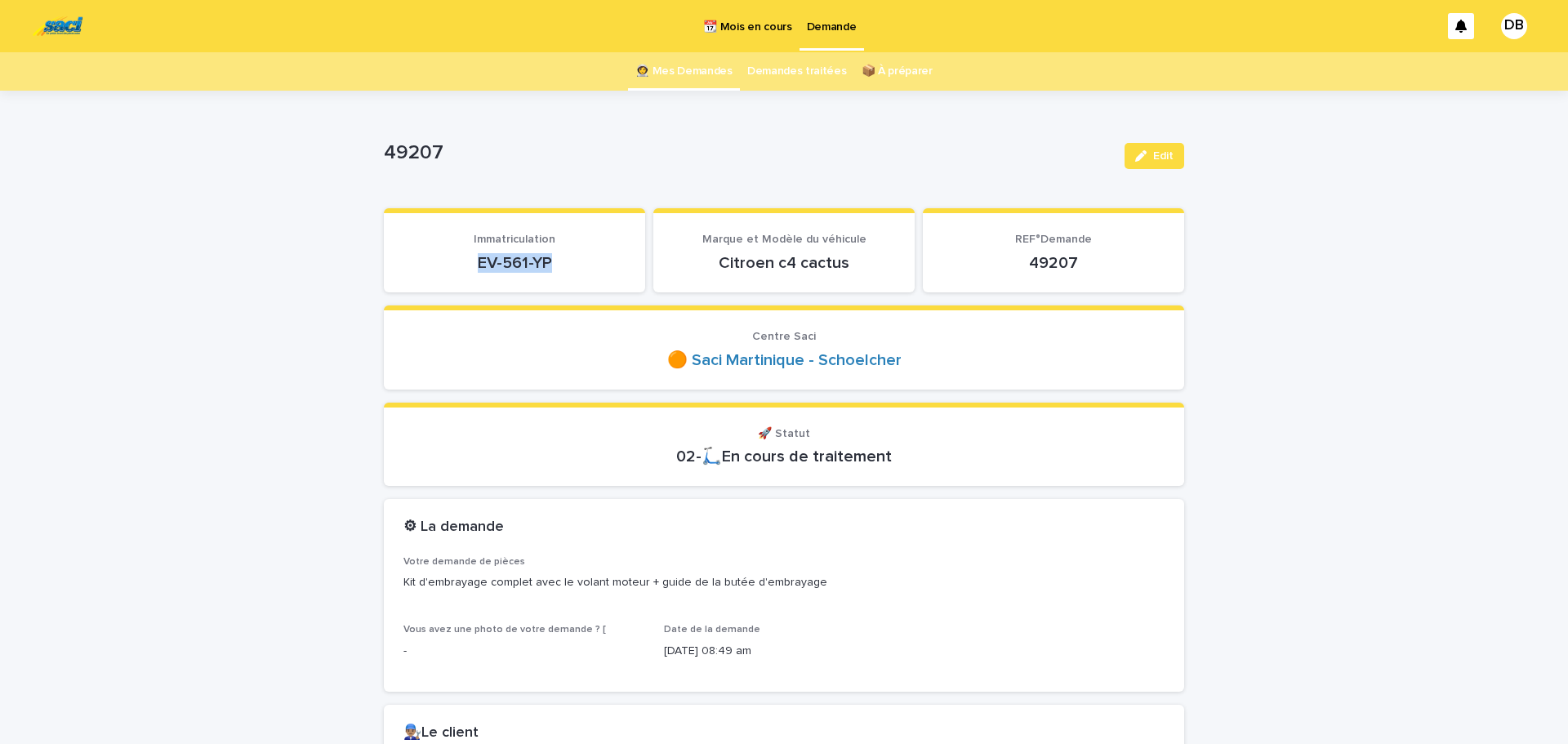
click at [509, 258] on p "EV-561-YP" at bounding box center [514, 263] width 222 height 20
copy p "EV-561-YP"
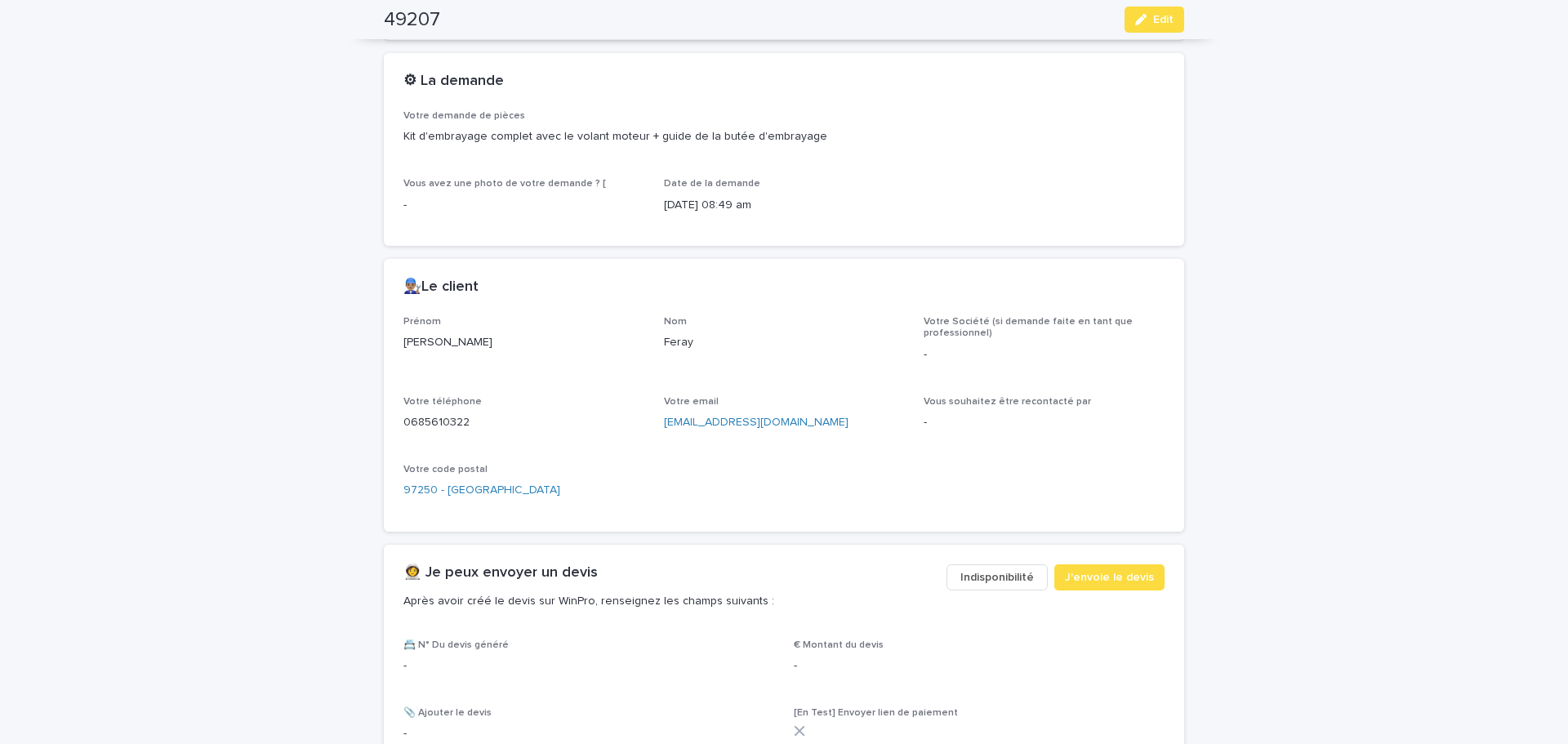
scroll to position [491, 0]
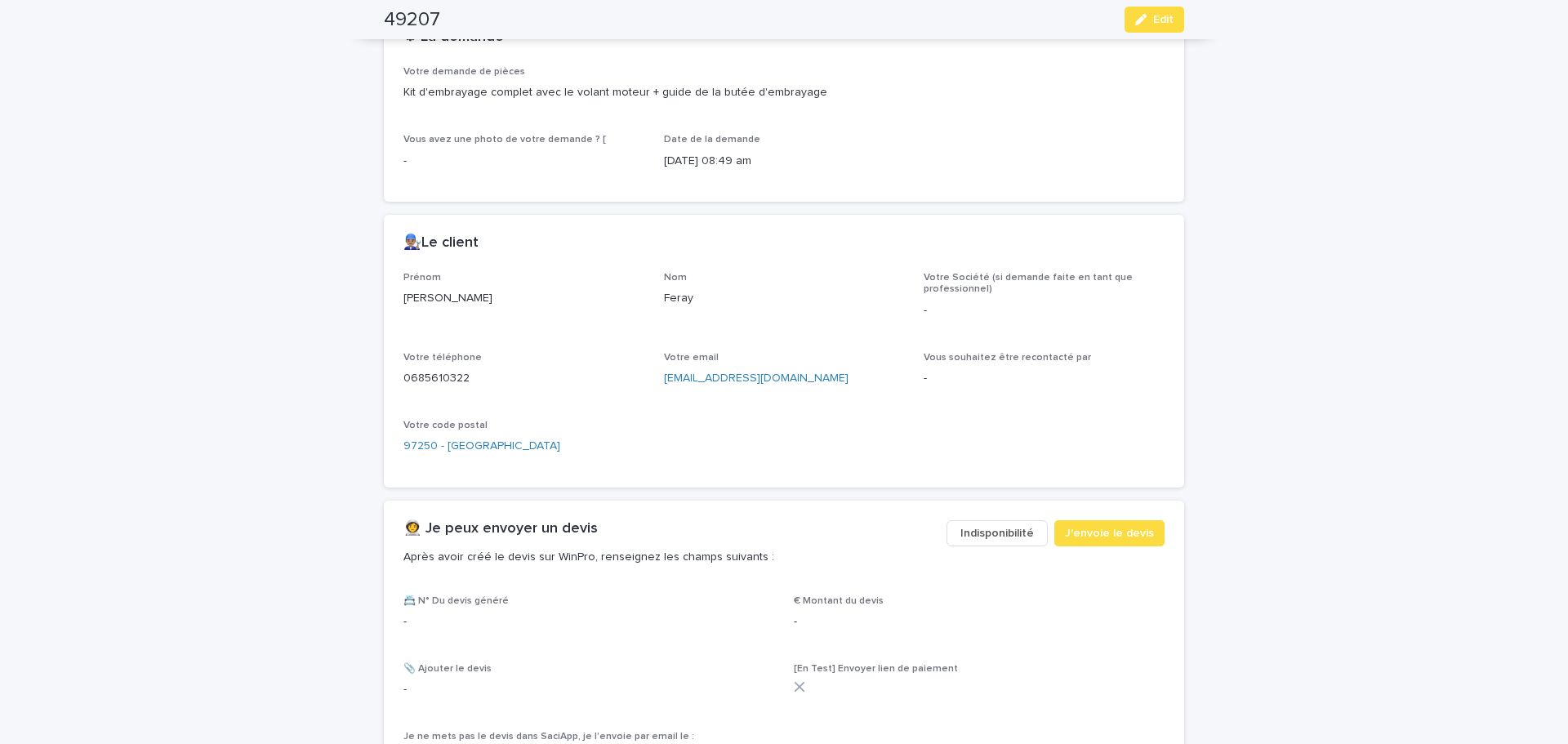
click at [1035, 379] on p "-" at bounding box center [1044, 379] width 241 height 17
click at [417, 382] on p "0685610322" at bounding box center [523, 379] width 241 height 17
copy p "0685610322"
drag, startPoint x: 1133, startPoint y: 20, endPoint x: 1117, endPoint y: 73, distance: 55.4
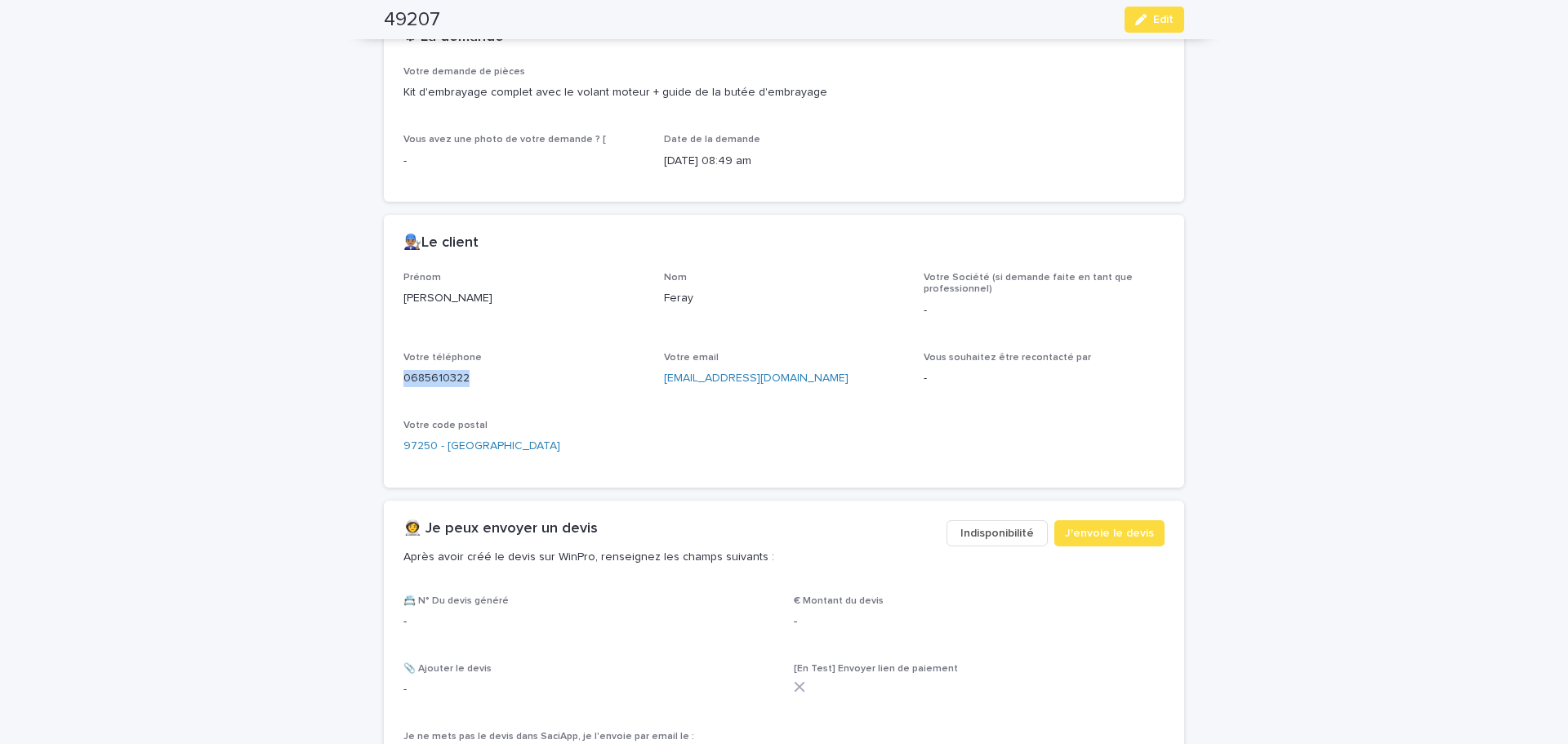
click at [1136, 48] on div "**********" at bounding box center [783, 386] width 800 height 1570
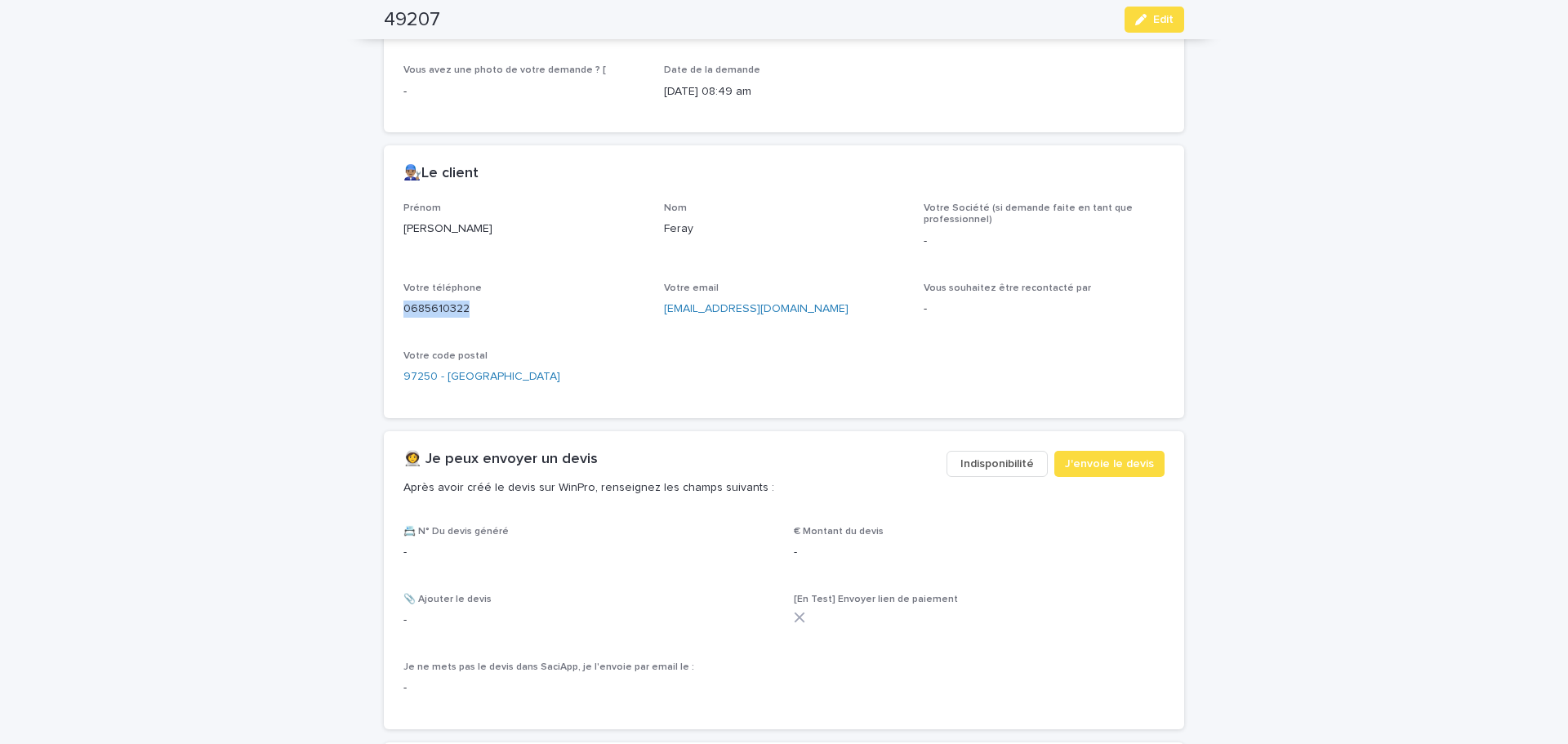
scroll to position [653, 0]
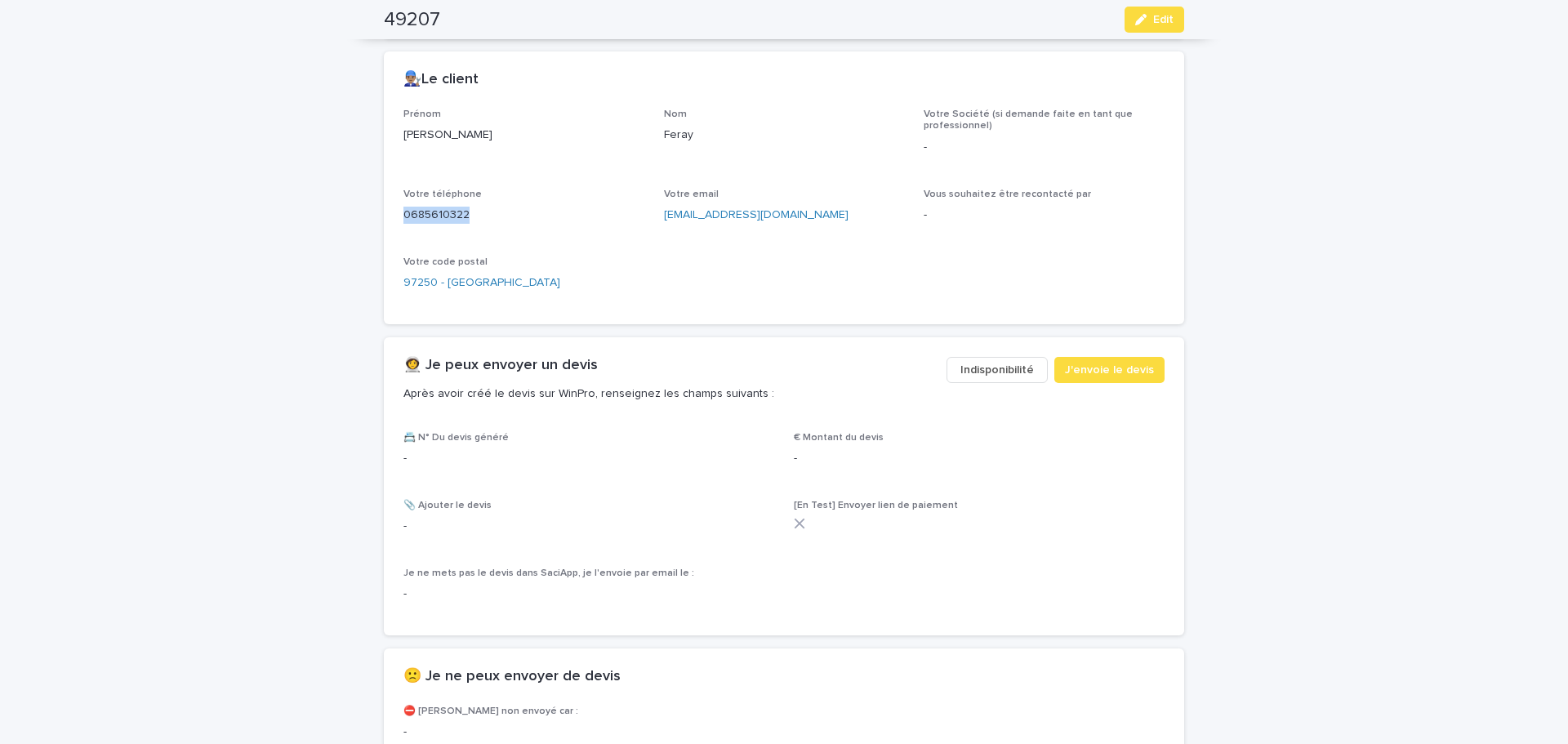
drag, startPoint x: 1136, startPoint y: 24, endPoint x: 953, endPoint y: 208, distance: 259.5
click at [1136, 25] on icon "button" at bounding box center [1141, 20] width 12 height 12
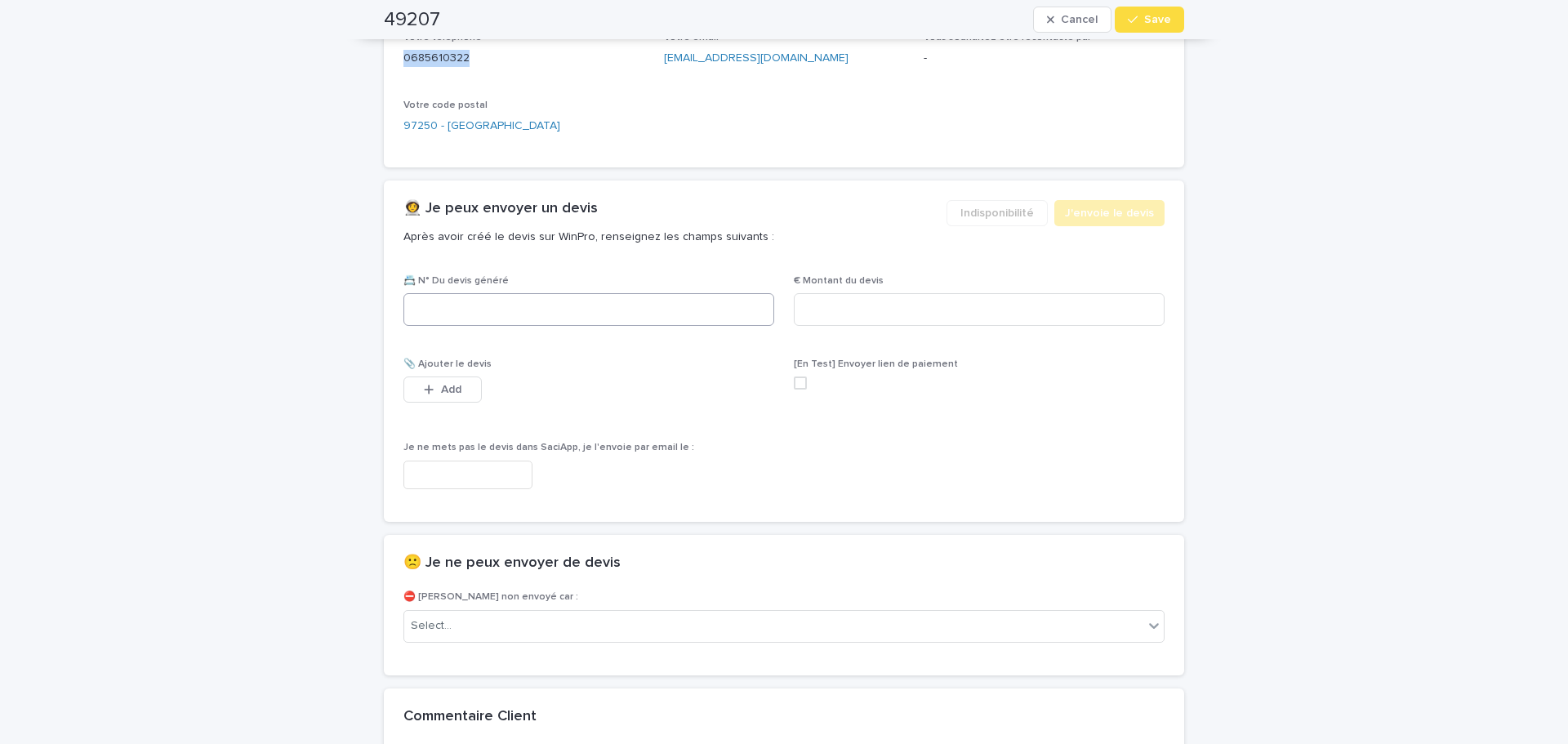
scroll to position [867, 0]
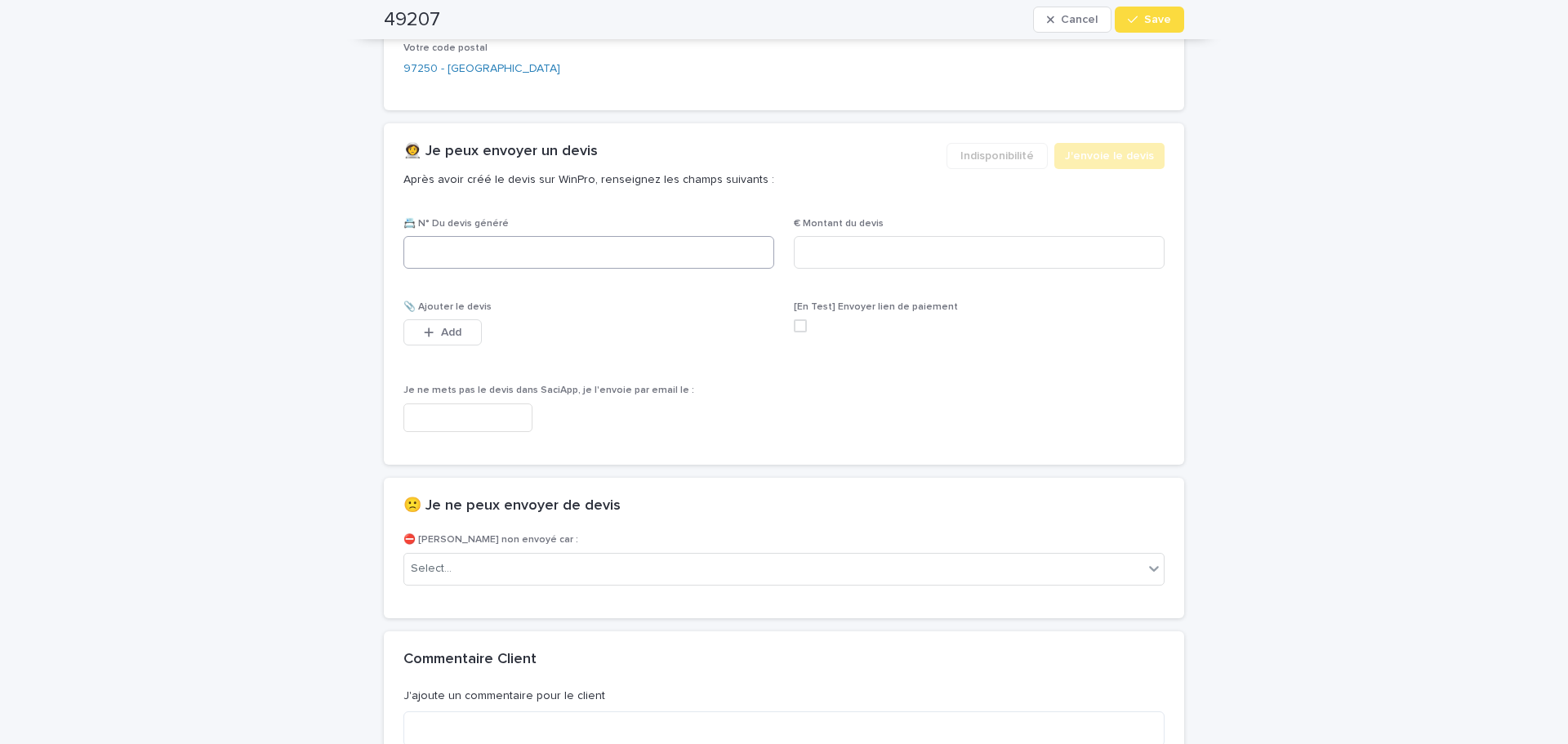
click at [566, 238] on div "📇 N° Du devis généré" at bounding box center [588, 249] width 371 height 63
click at [568, 245] on input at bounding box center [588, 253] width 371 height 33
type input "********"
click at [873, 252] on input at bounding box center [979, 253] width 371 height 33
type input "******"
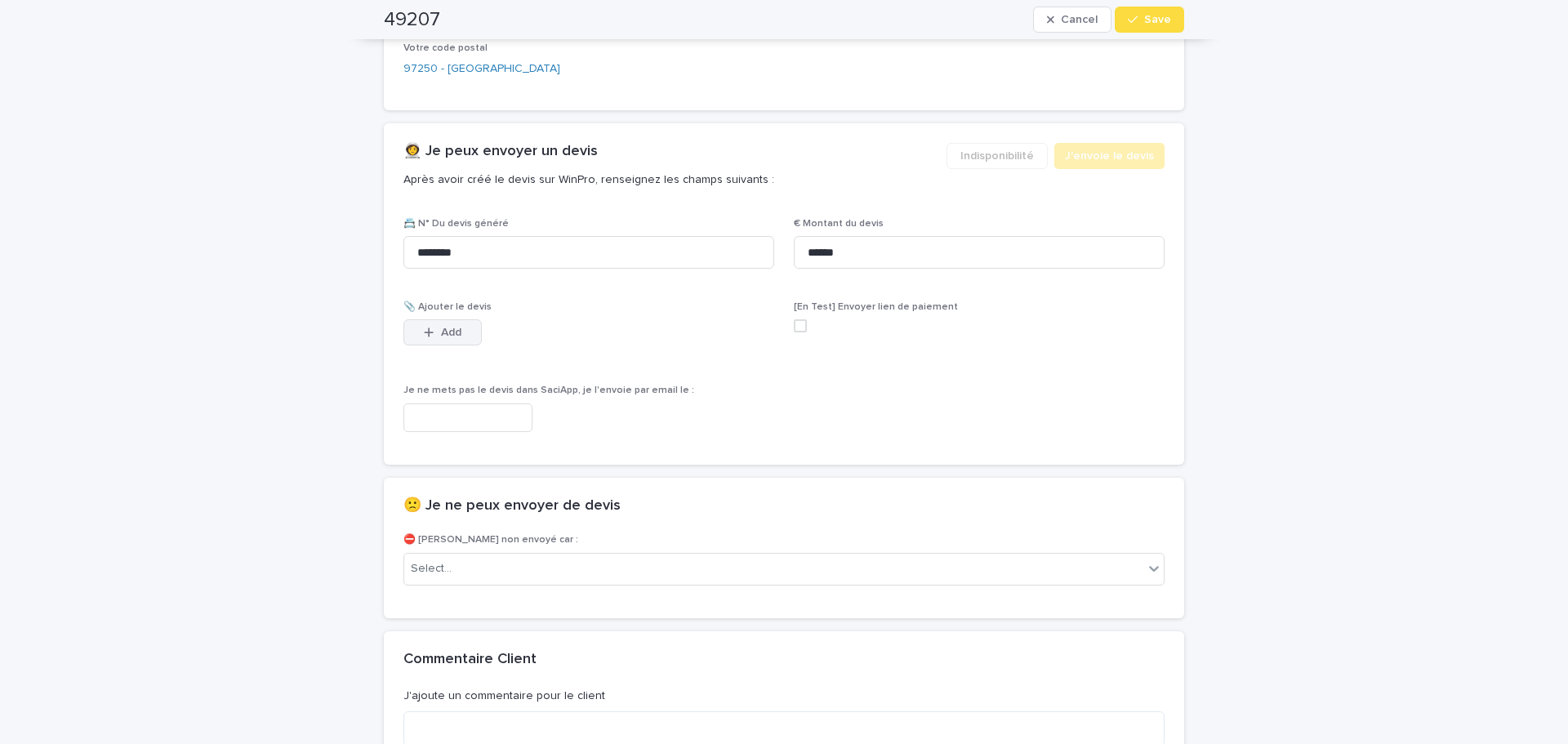
click at [428, 335] on div "button" at bounding box center [432, 332] width 16 height 12
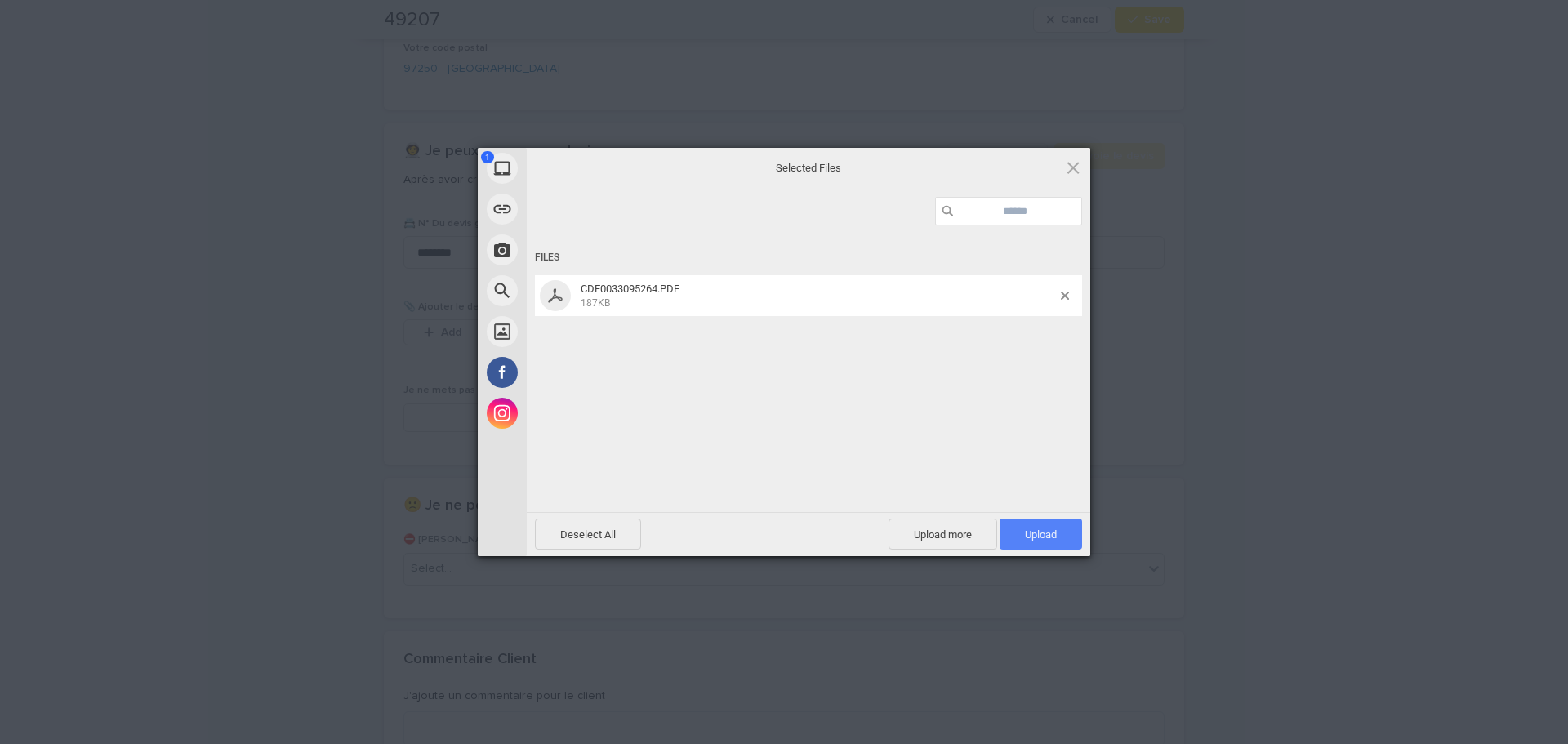
click at [1051, 534] on span "Upload 1" at bounding box center [1041, 534] width 82 height 31
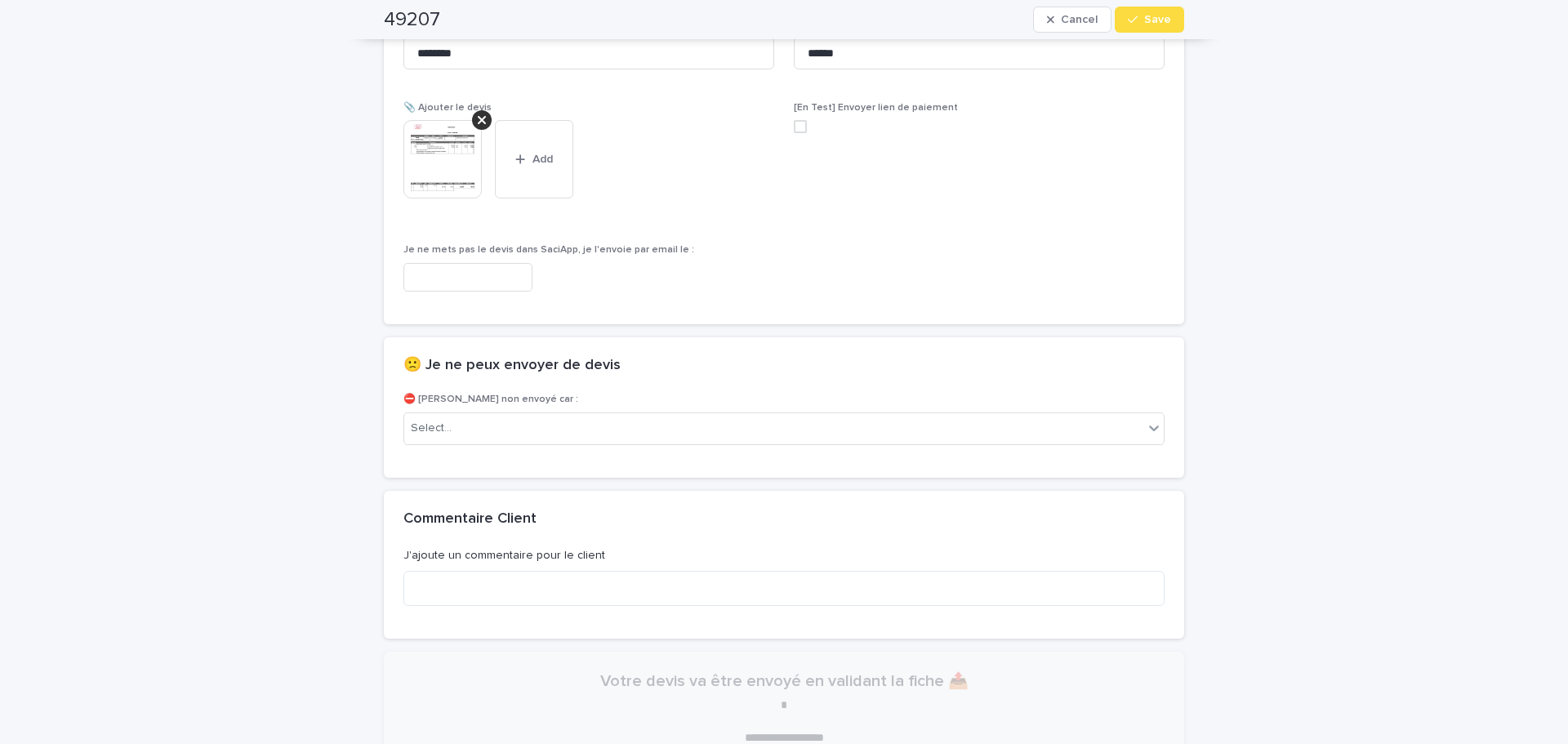
click at [1153, 32] on button "Save" at bounding box center [1149, 20] width 69 height 26
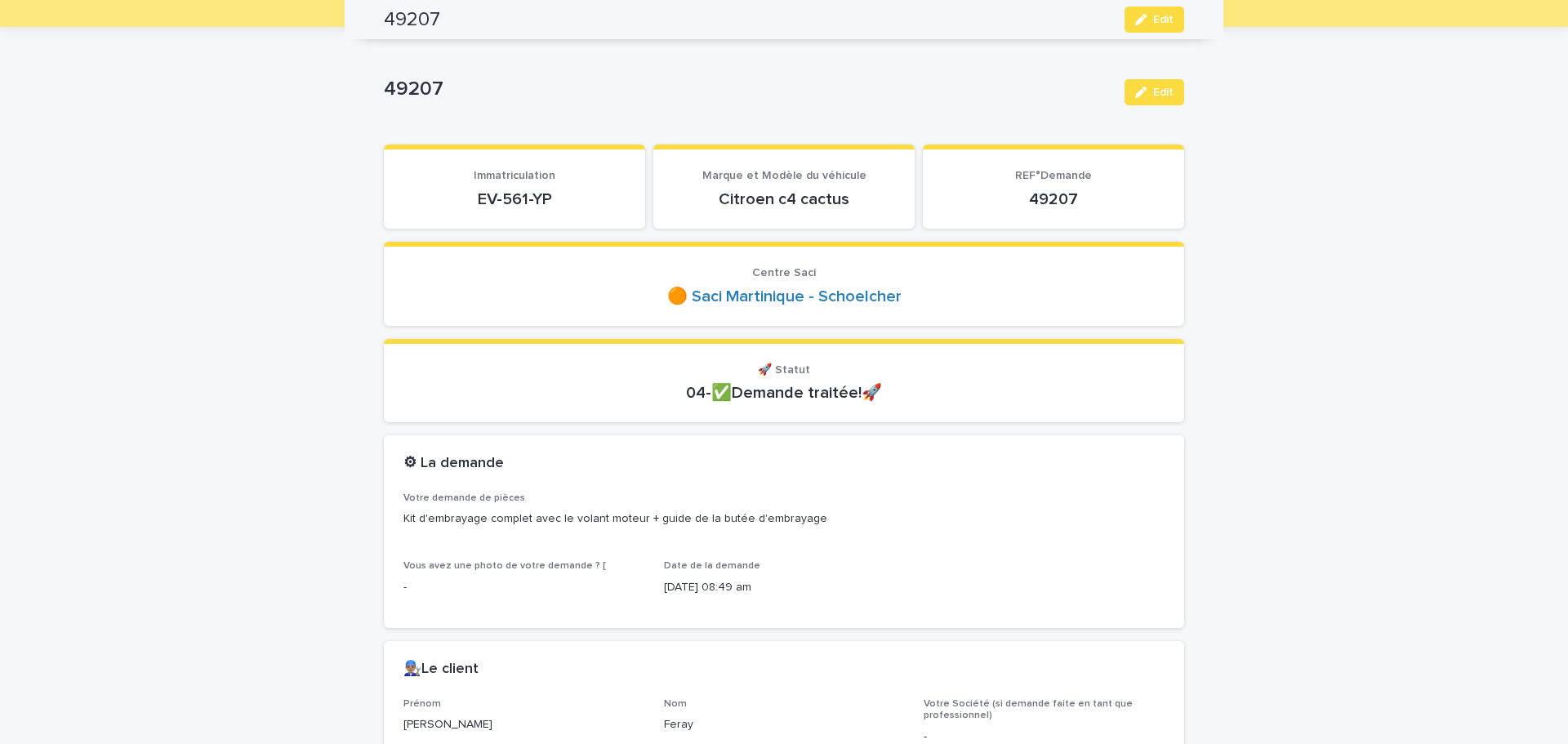
scroll to position [0, 0]
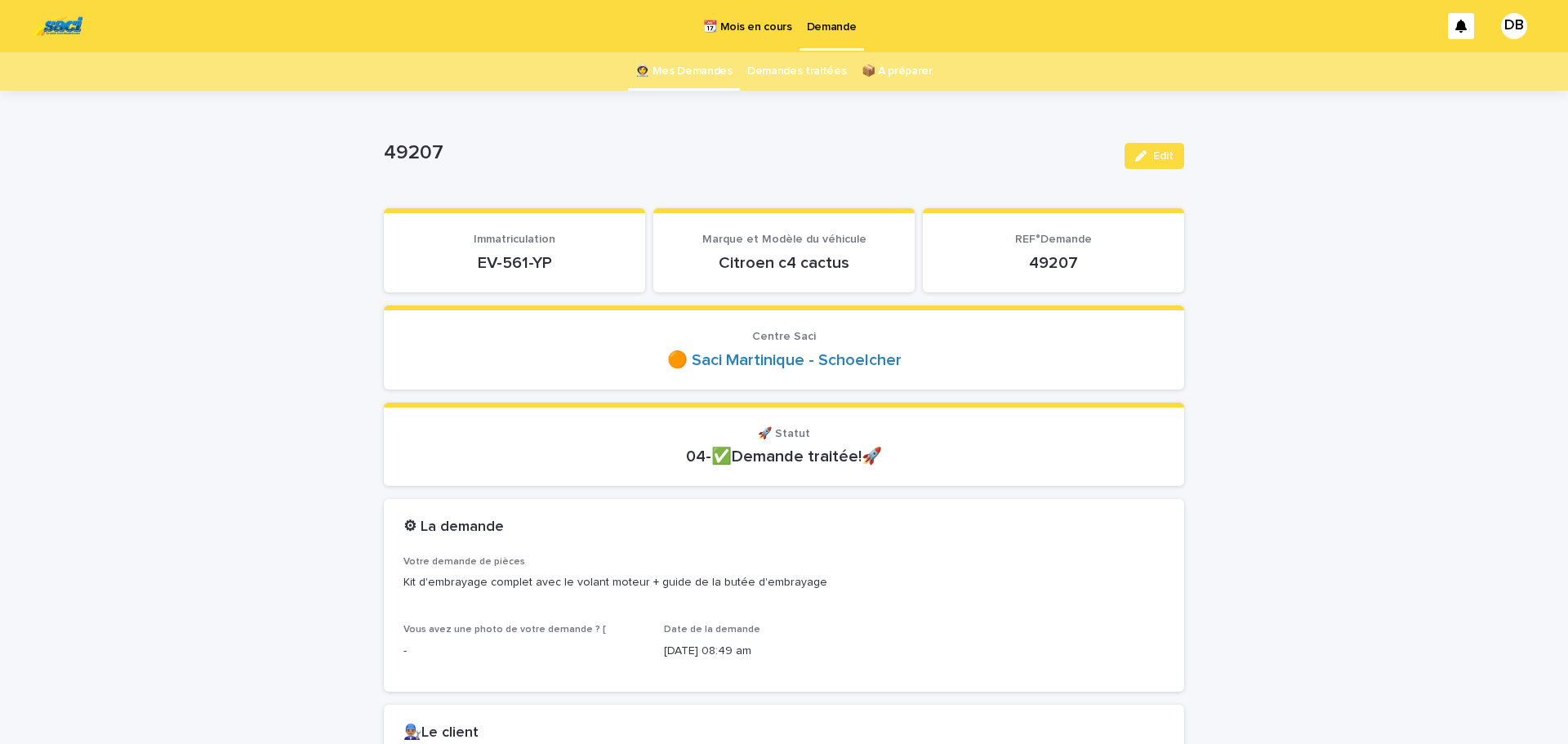
click at [642, 71] on link "👩‍🚀 Mes Demandes" at bounding box center [684, 72] width 97 height 39
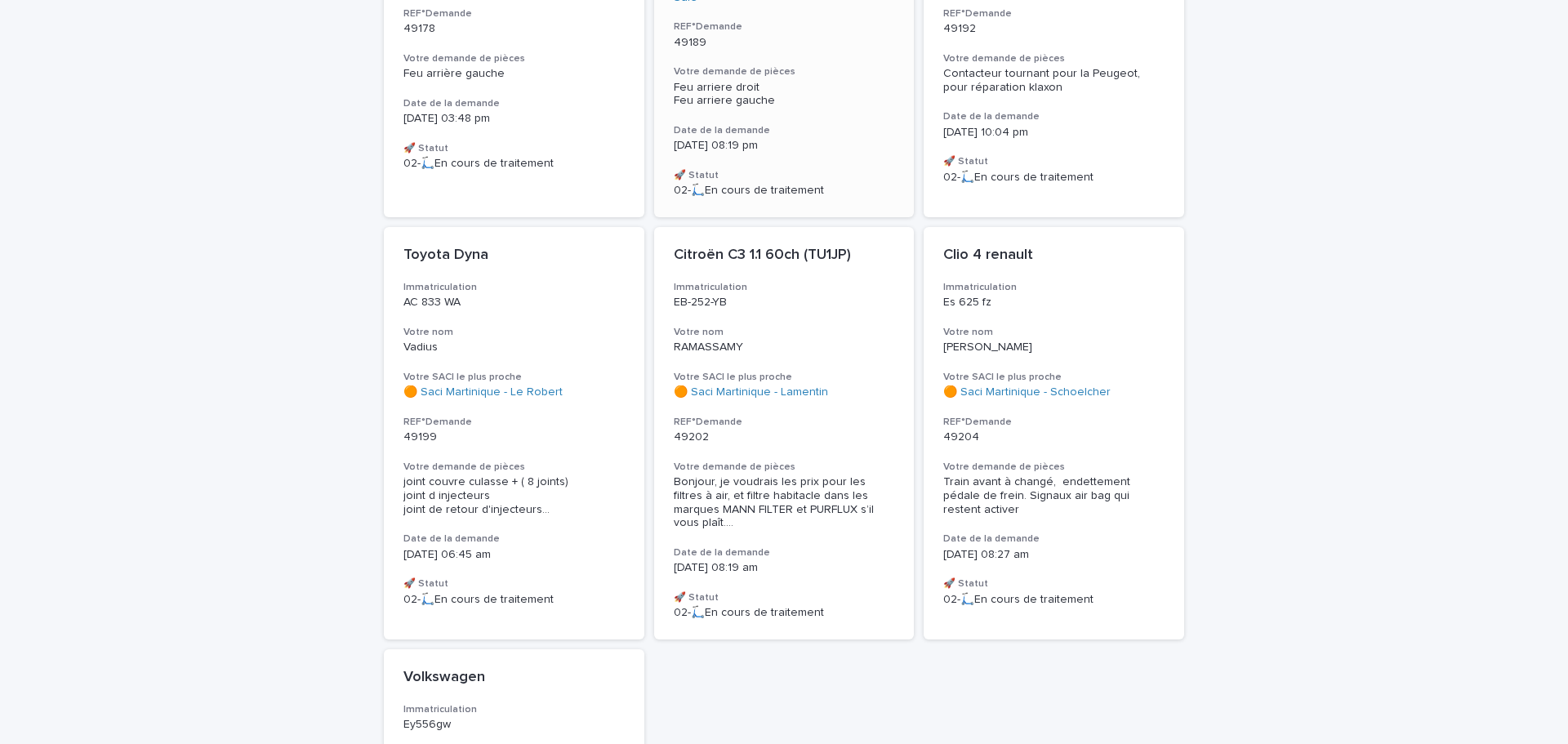
scroll to position [408, 0]
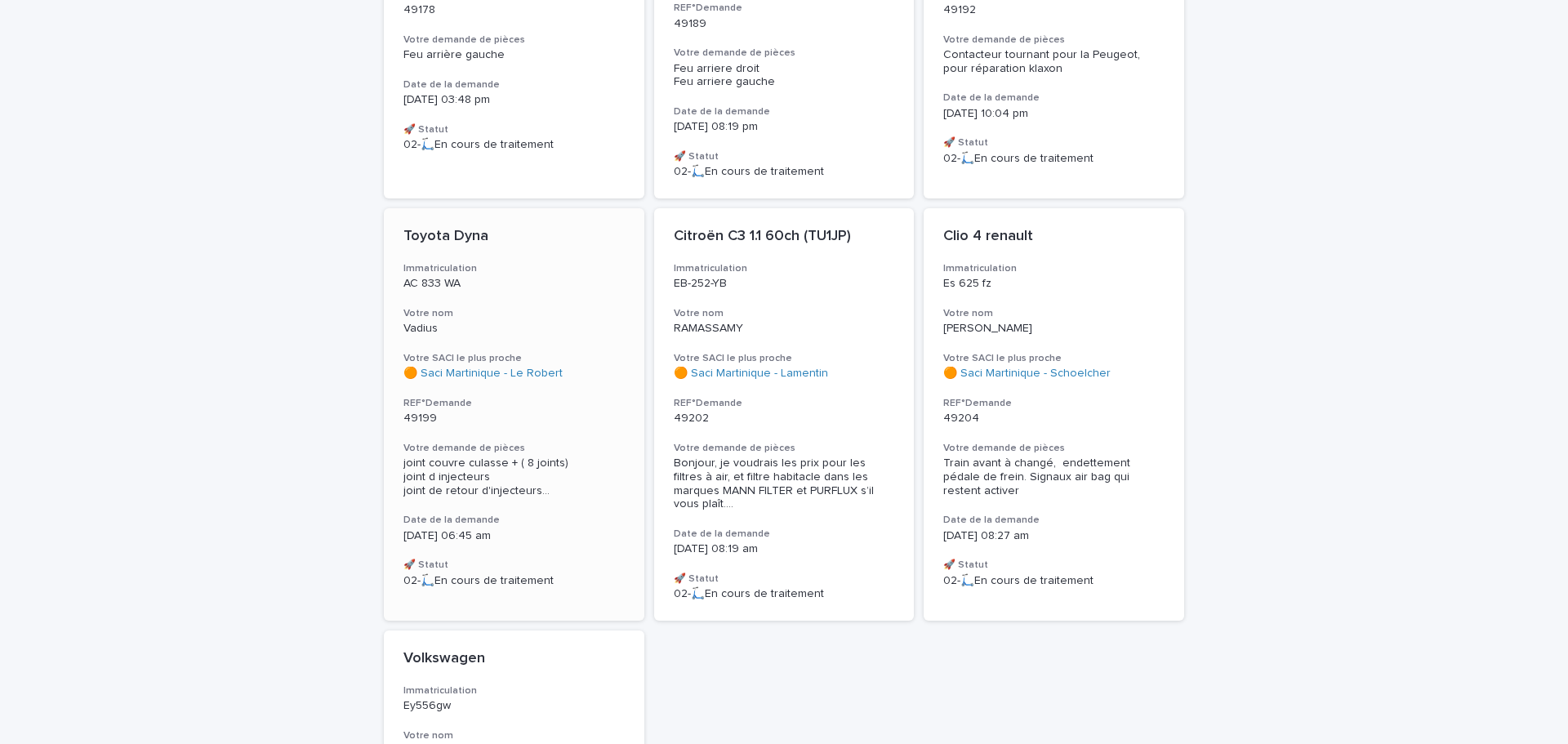
click at [593, 412] on p "49199" at bounding box center [513, 418] width 221 height 14
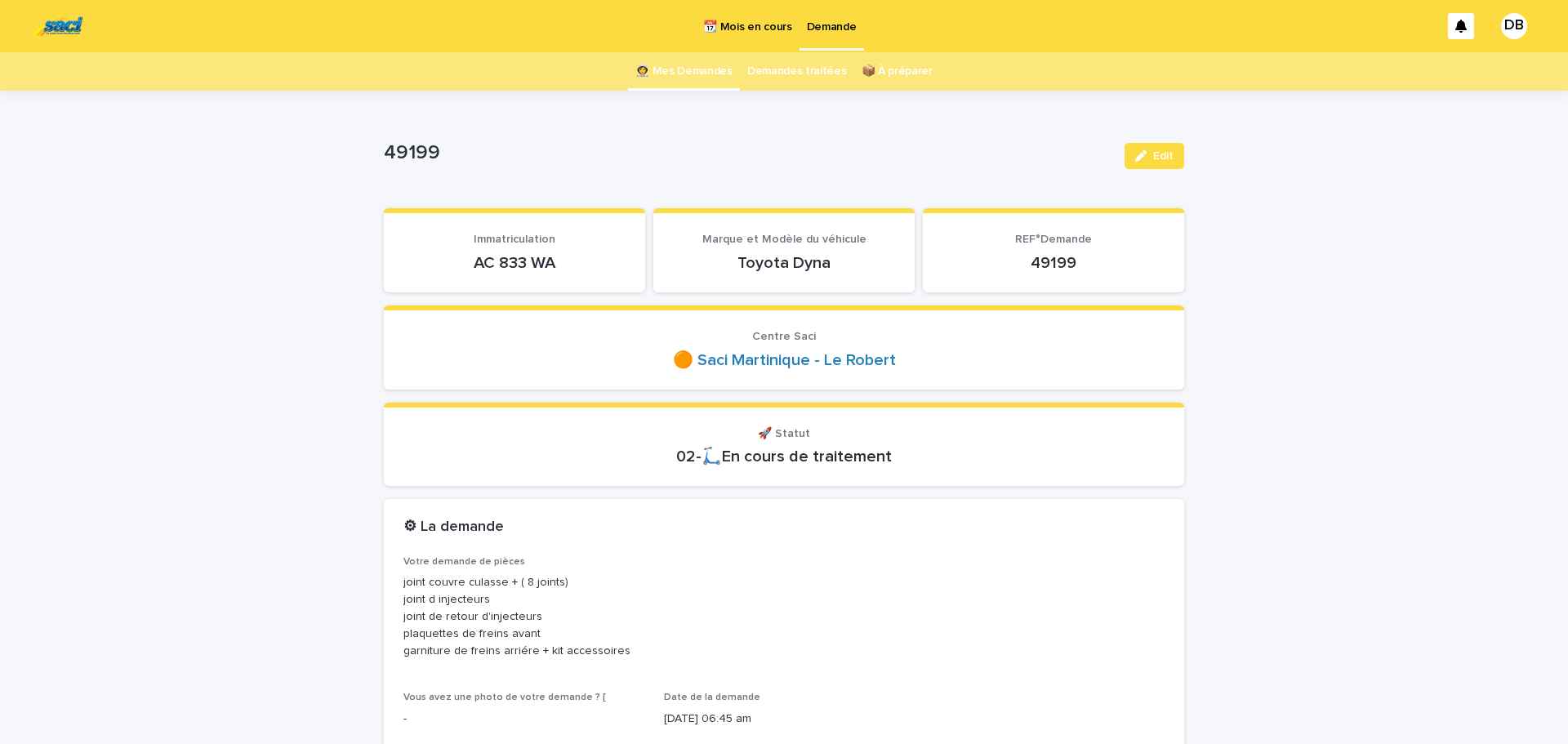
drag, startPoint x: 1143, startPoint y: 162, endPoint x: 987, endPoint y: 210, distance: 163.2
click at [1143, 162] on button "Edit" at bounding box center [1154, 156] width 59 height 26
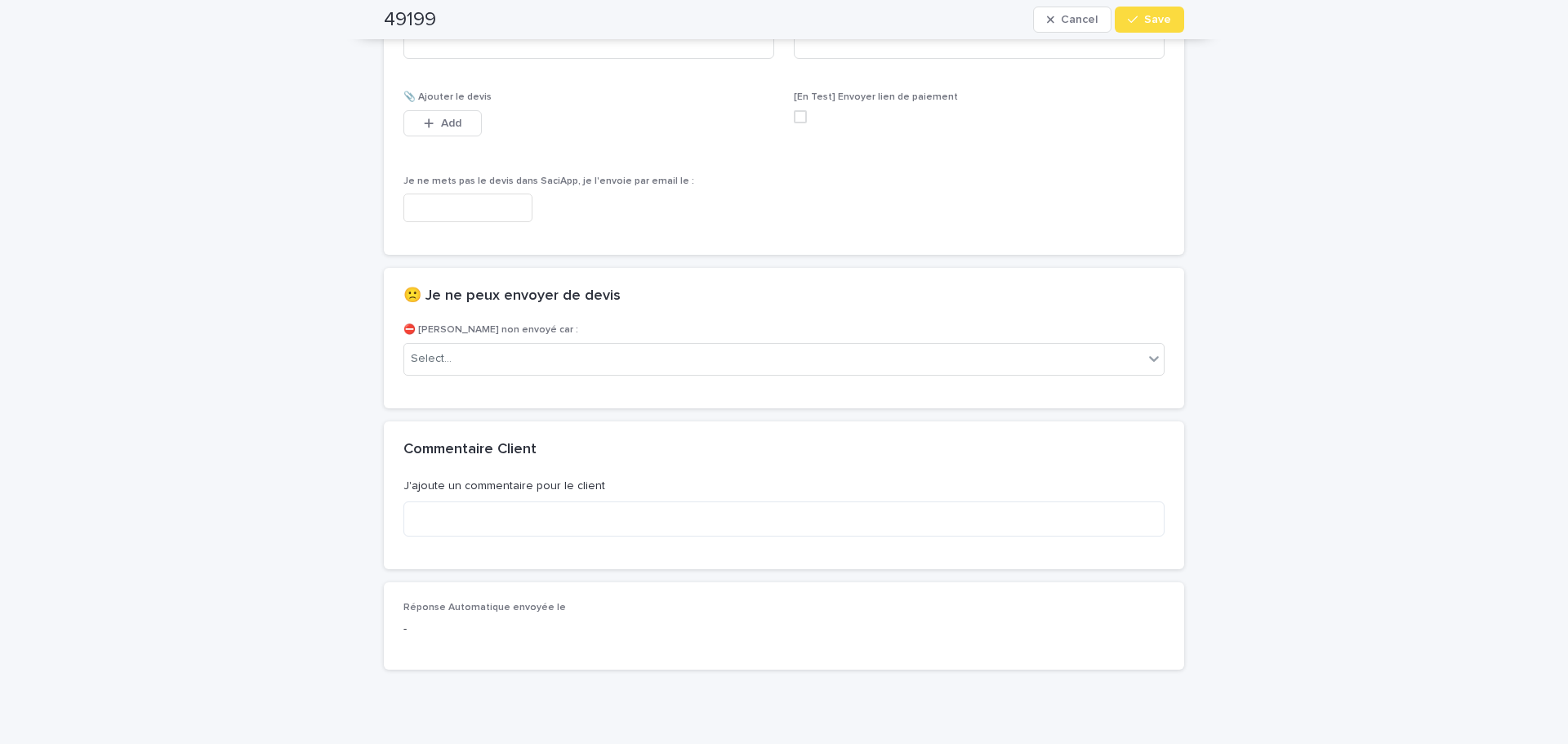
scroll to position [1200, 0]
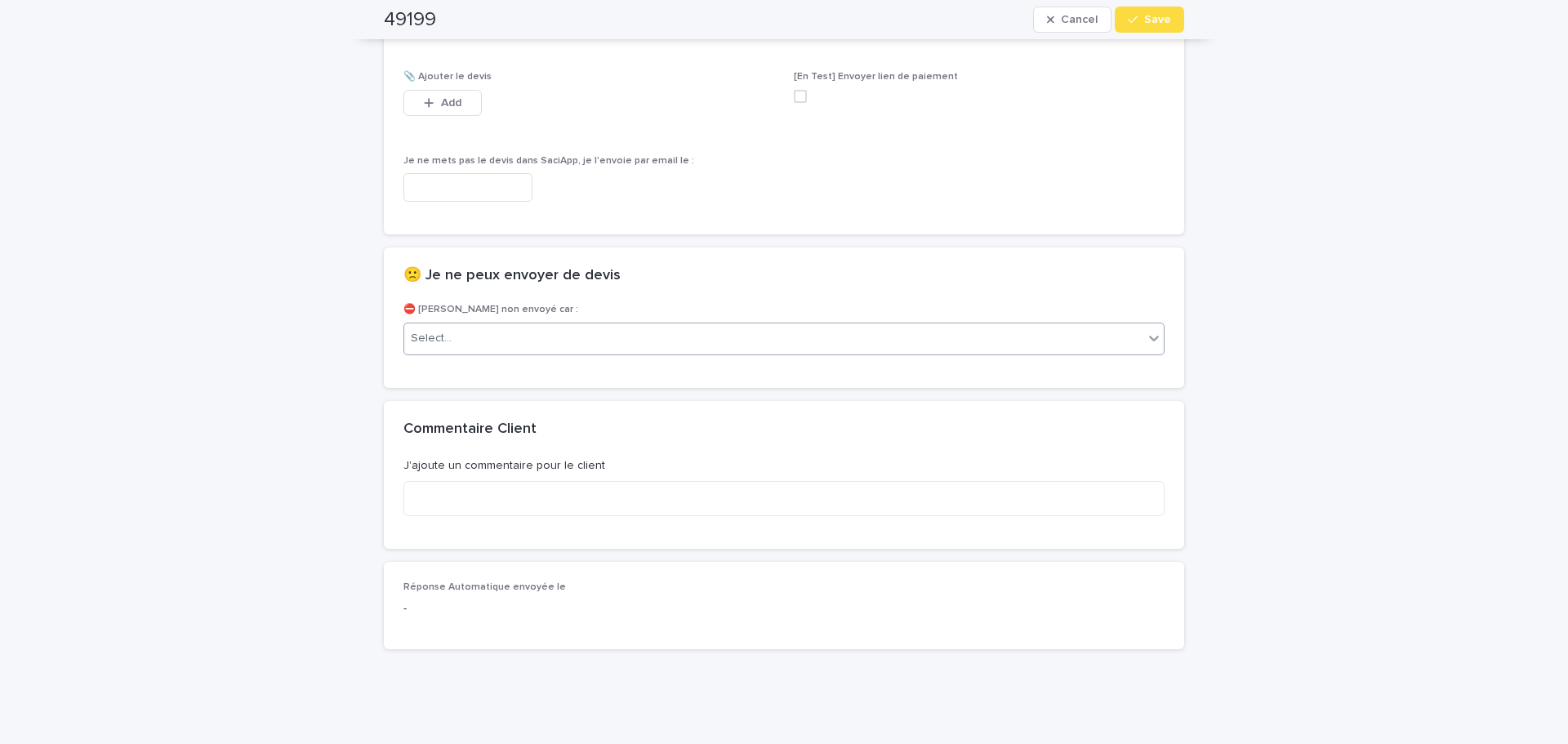
click at [851, 354] on div "Select..." at bounding box center [783, 339] width 761 height 33
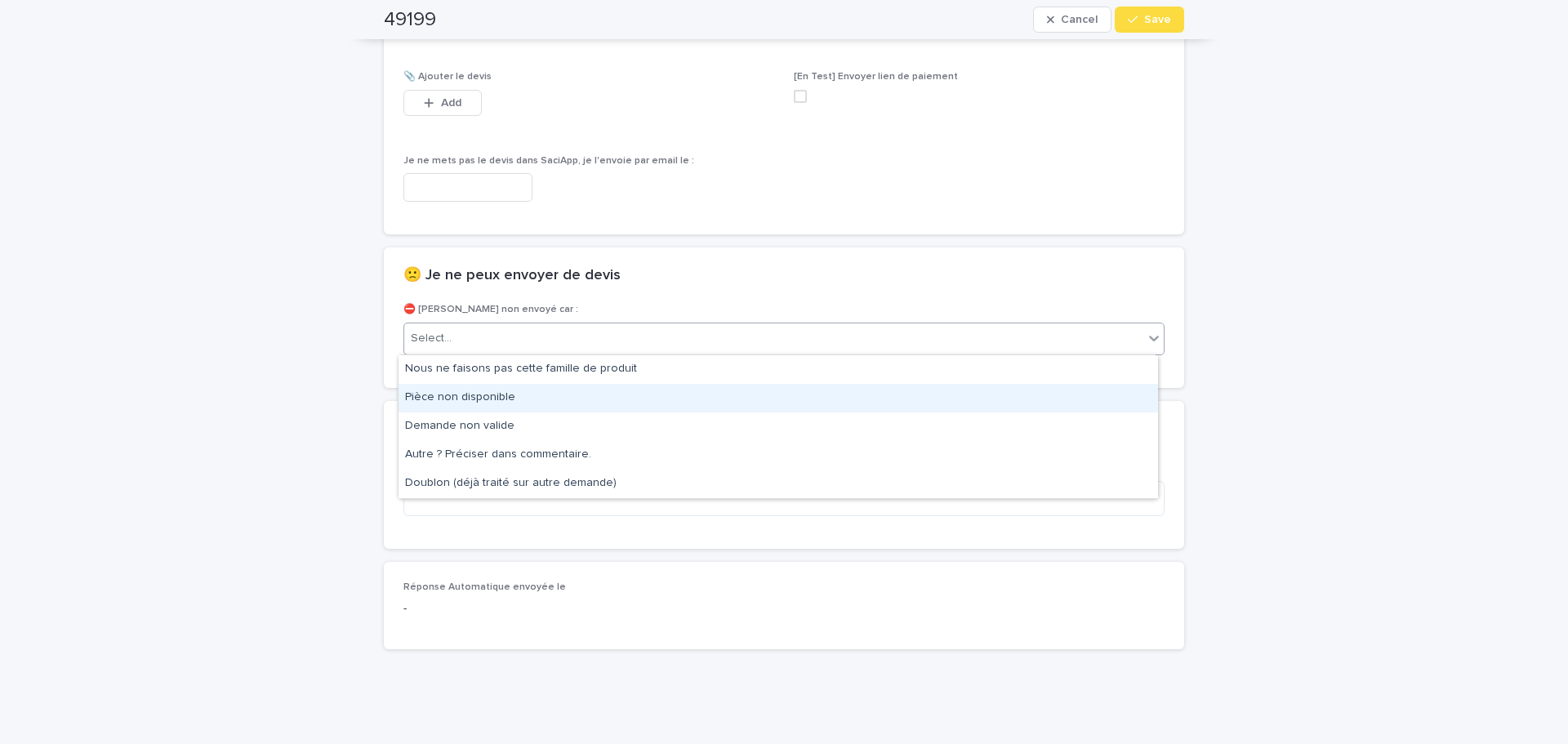
drag, startPoint x: 856, startPoint y: 392, endPoint x: 876, endPoint y: 370, distance: 29.7
click at [857, 388] on div "Pièce non disponible" at bounding box center [777, 398] width 759 height 29
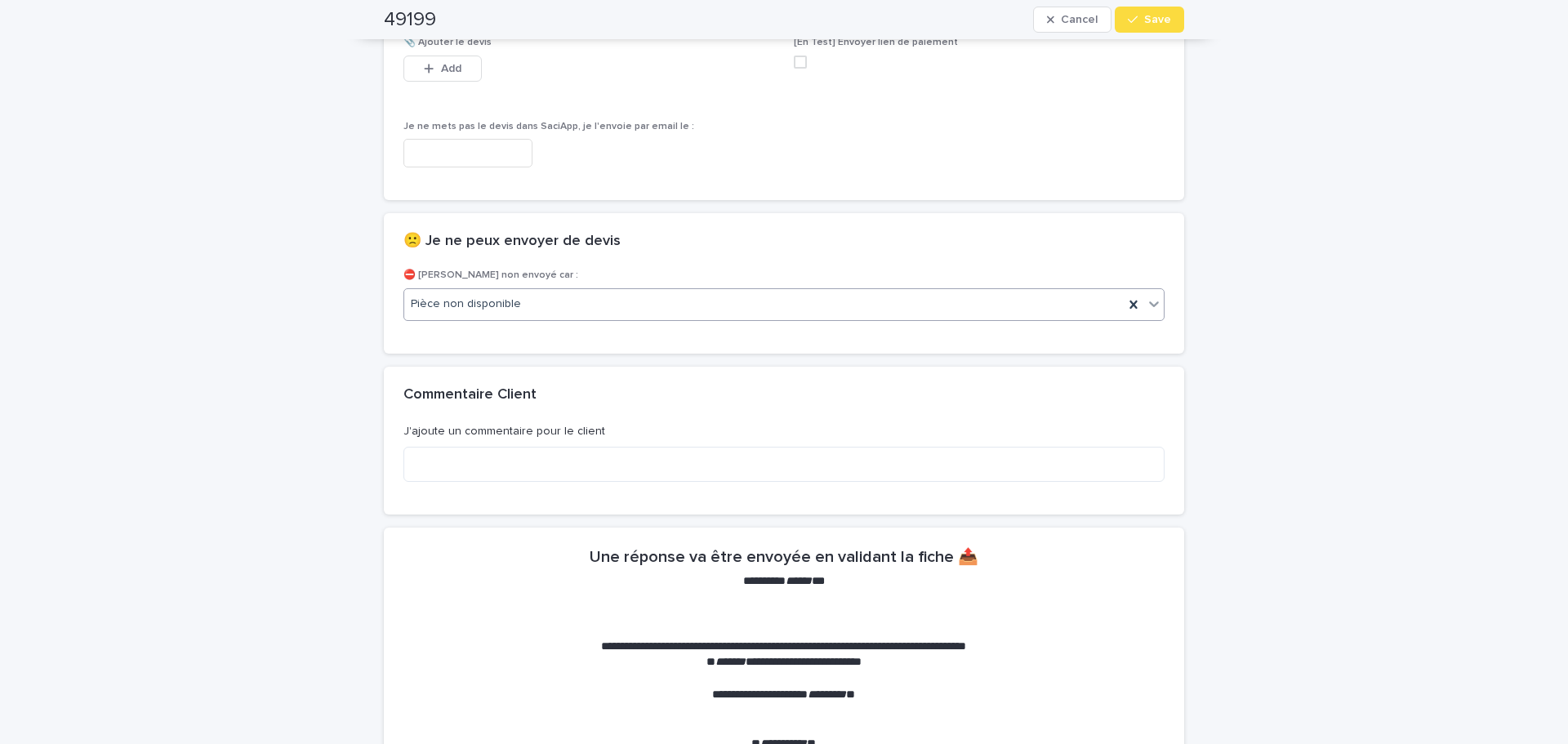
drag, startPoint x: 1126, startPoint y: 20, endPoint x: 1216, endPoint y: 93, distance: 115.9
click at [1128, 19] on icon "button" at bounding box center [1133, 20] width 10 height 12
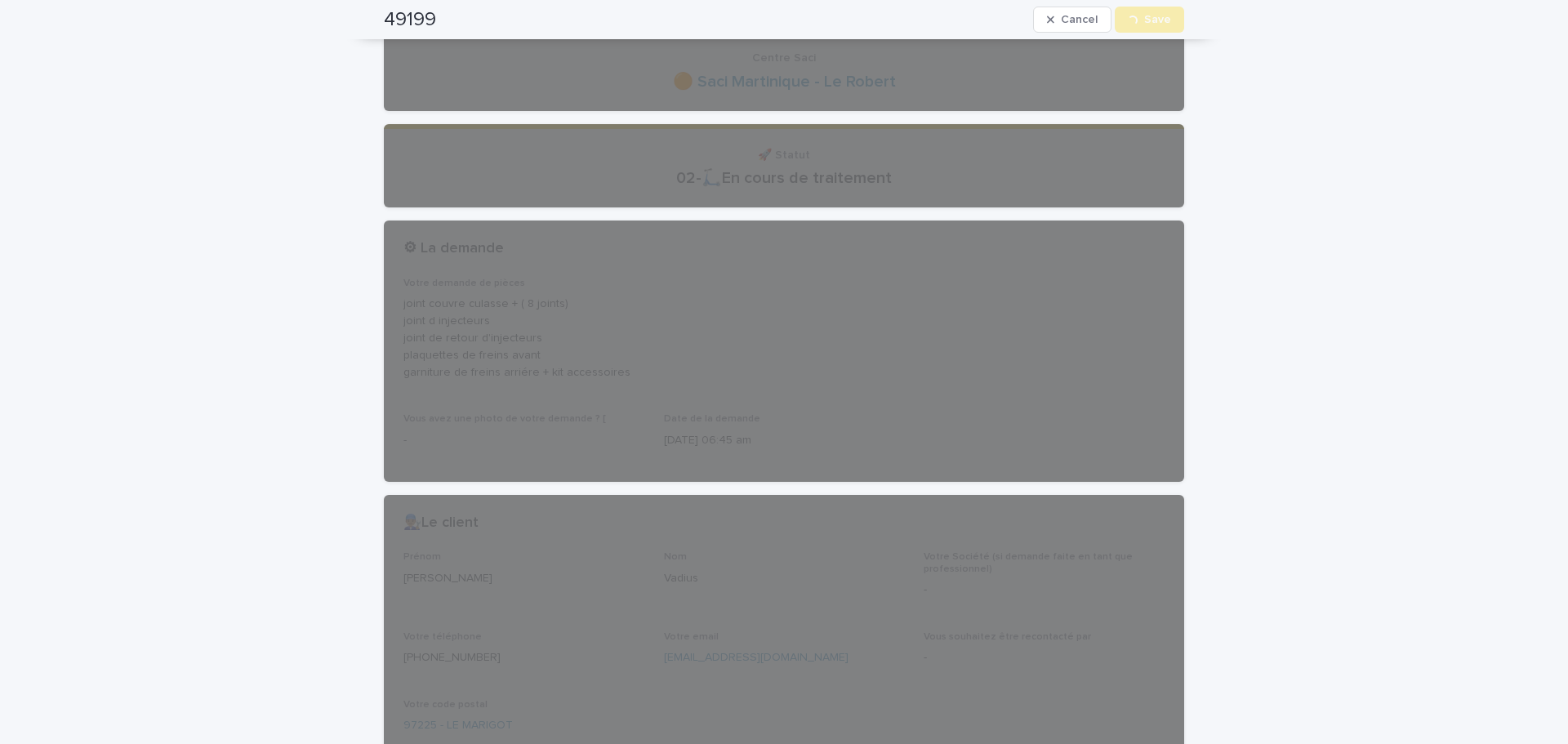
scroll to position [0, 0]
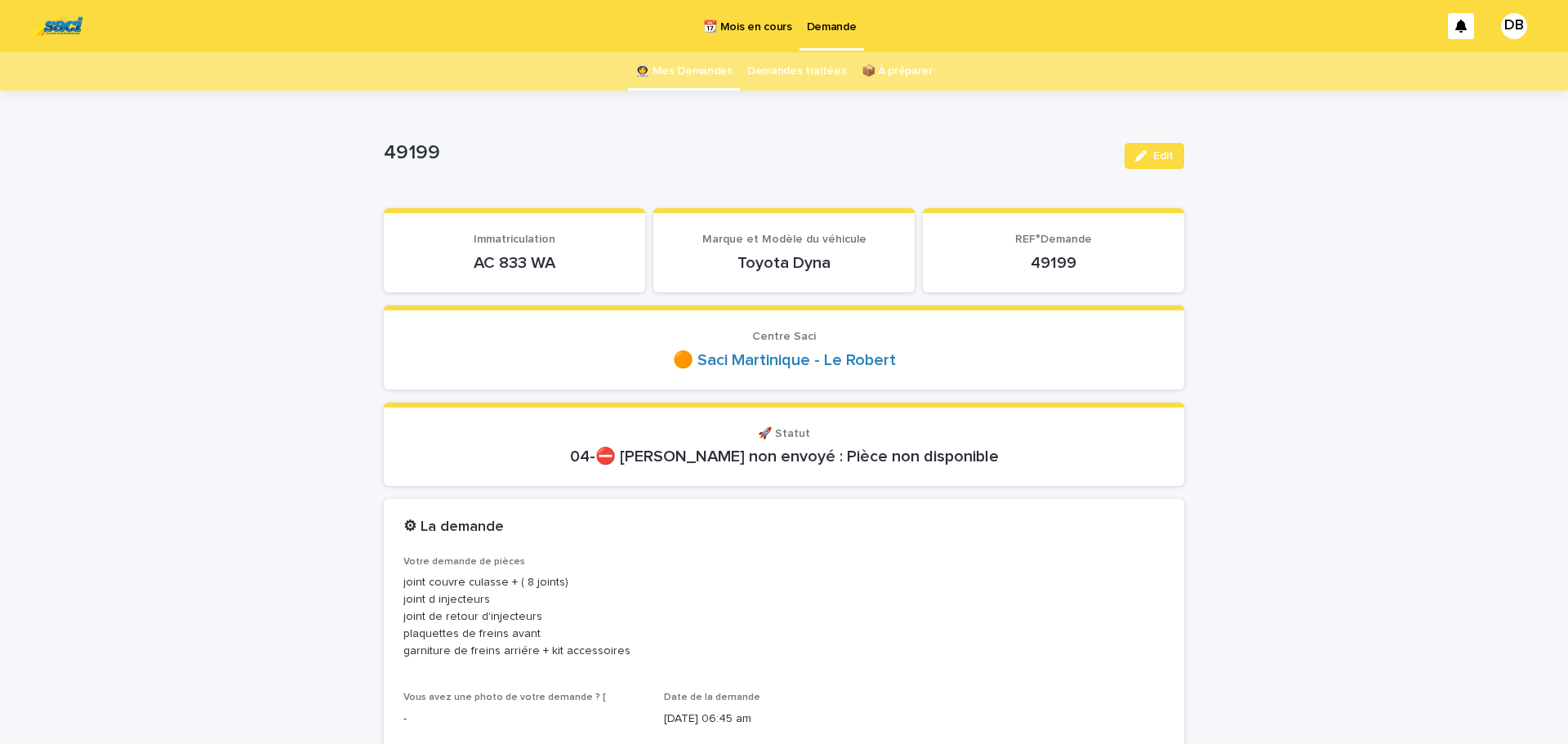
click at [713, 71] on link "👩‍🚀 Mes Demandes" at bounding box center [684, 72] width 97 height 39
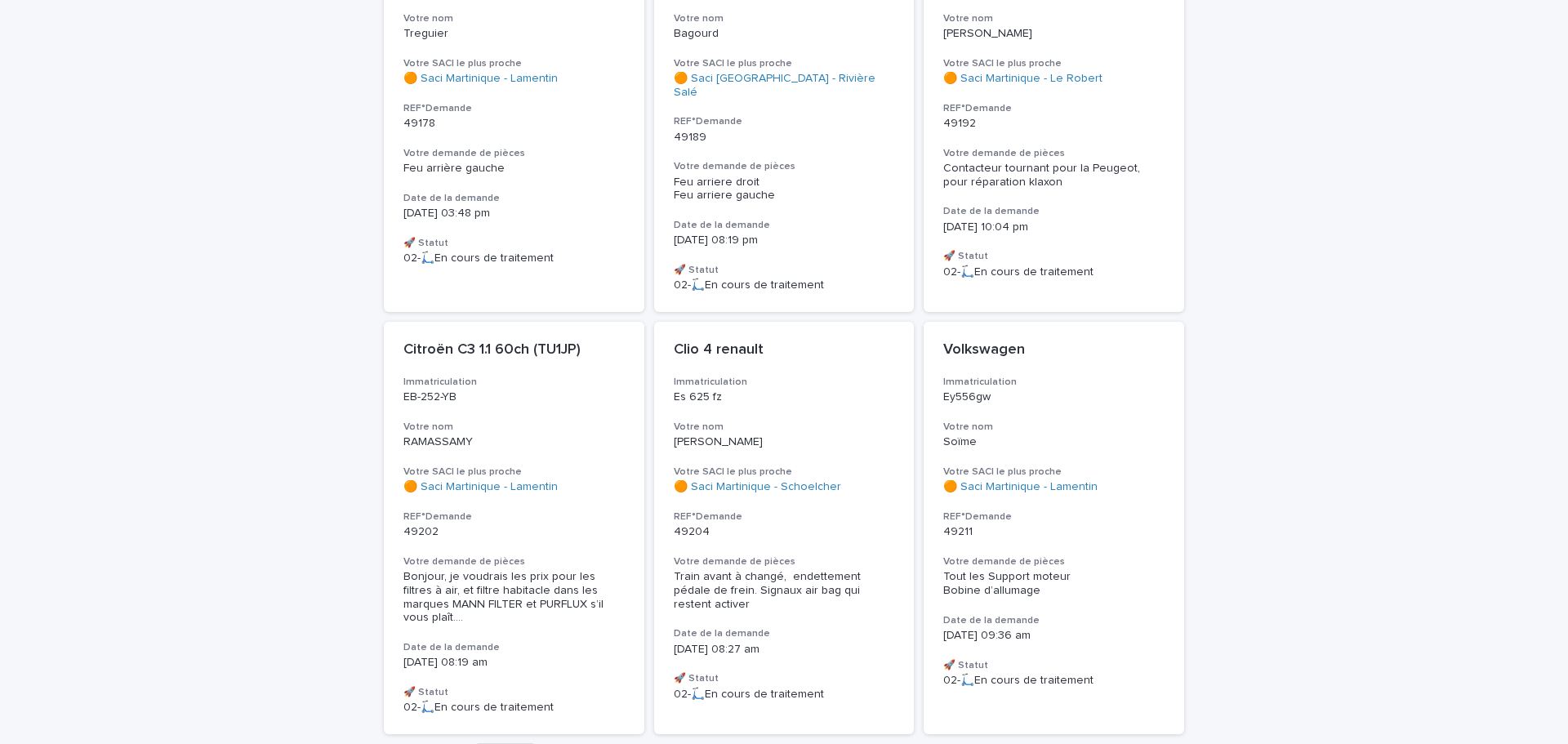
scroll to position [327, 0]
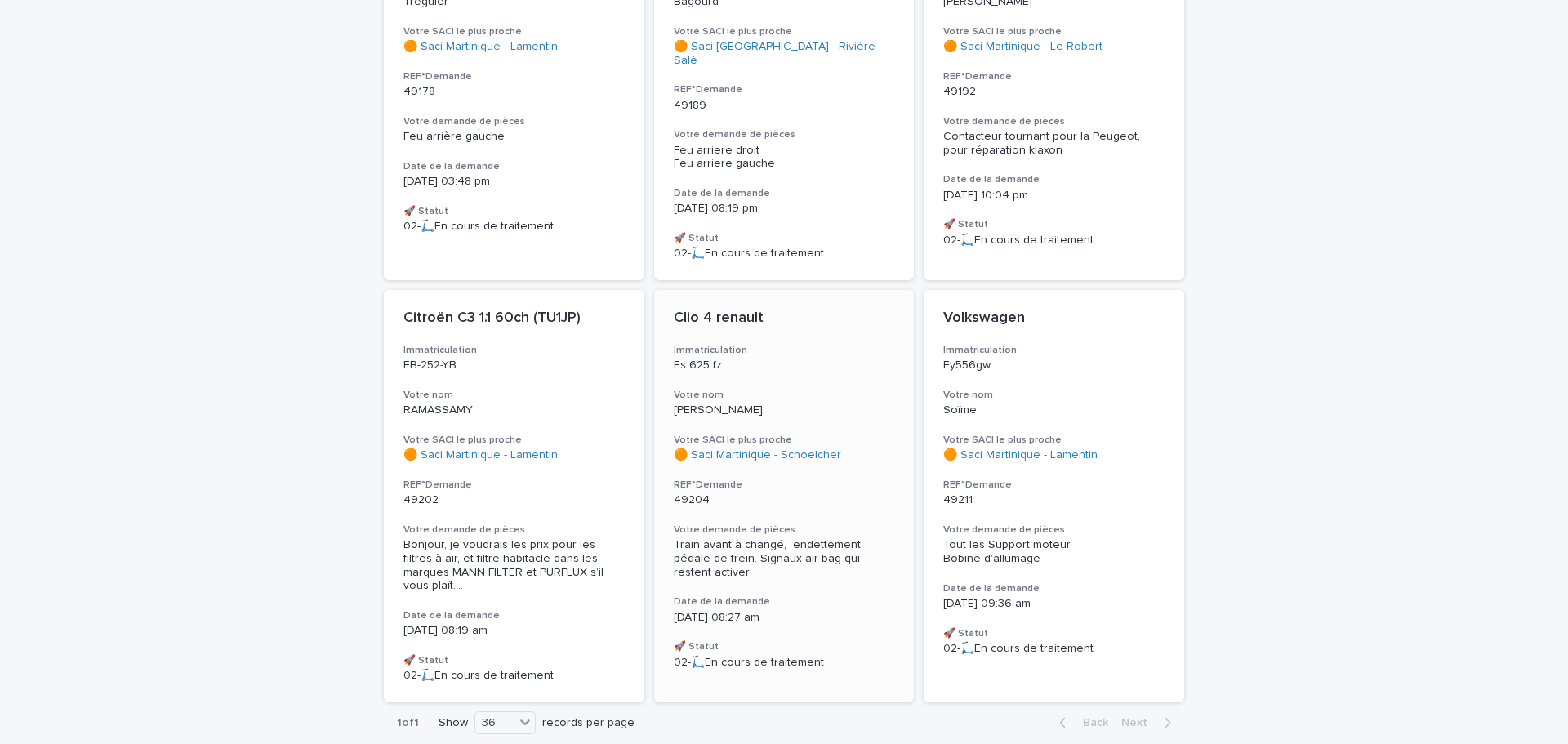
click at [805, 359] on p "Es 625 fz" at bounding box center [784, 365] width 221 height 14
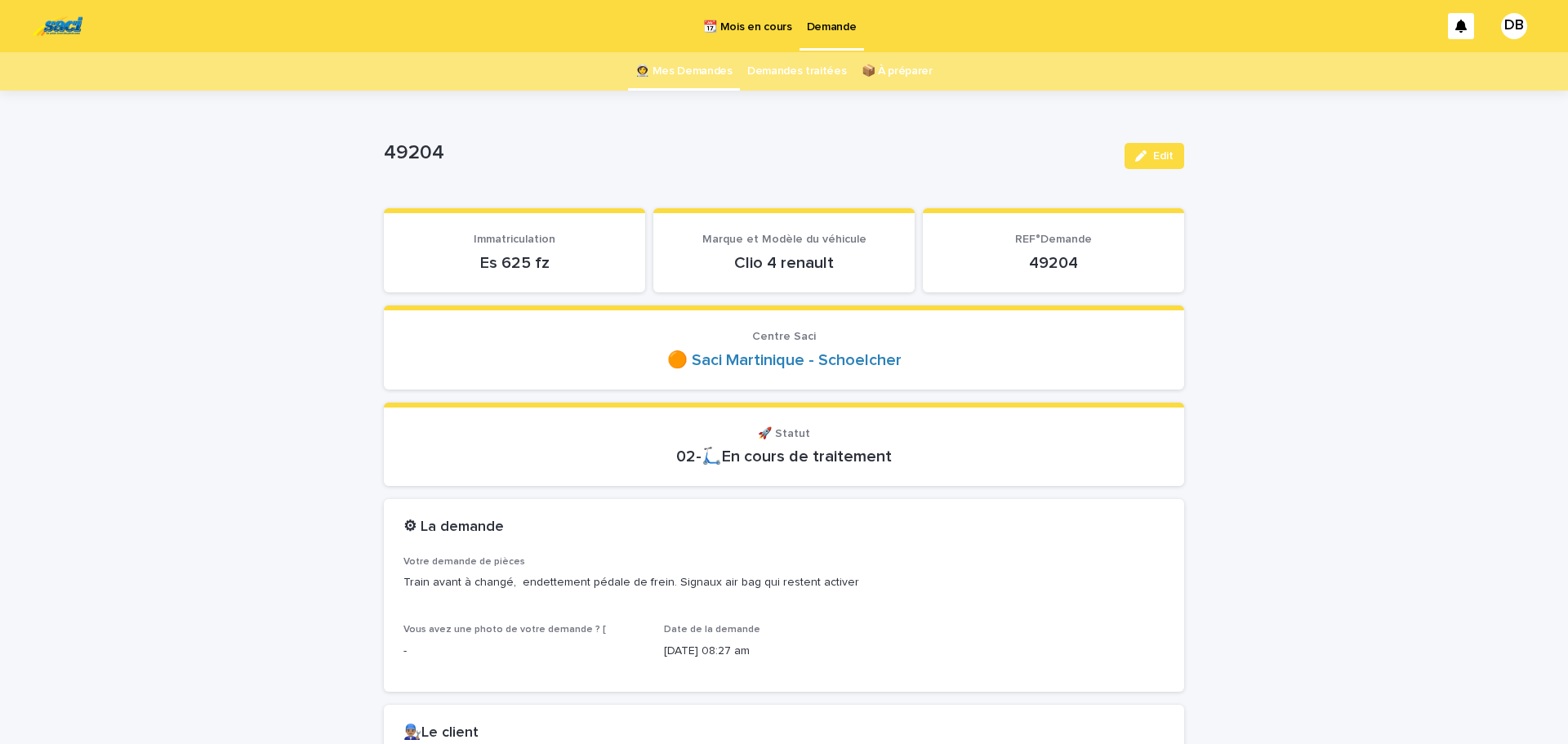
click at [680, 81] on link "👩‍🚀 Mes Demandes" at bounding box center [684, 72] width 97 height 39
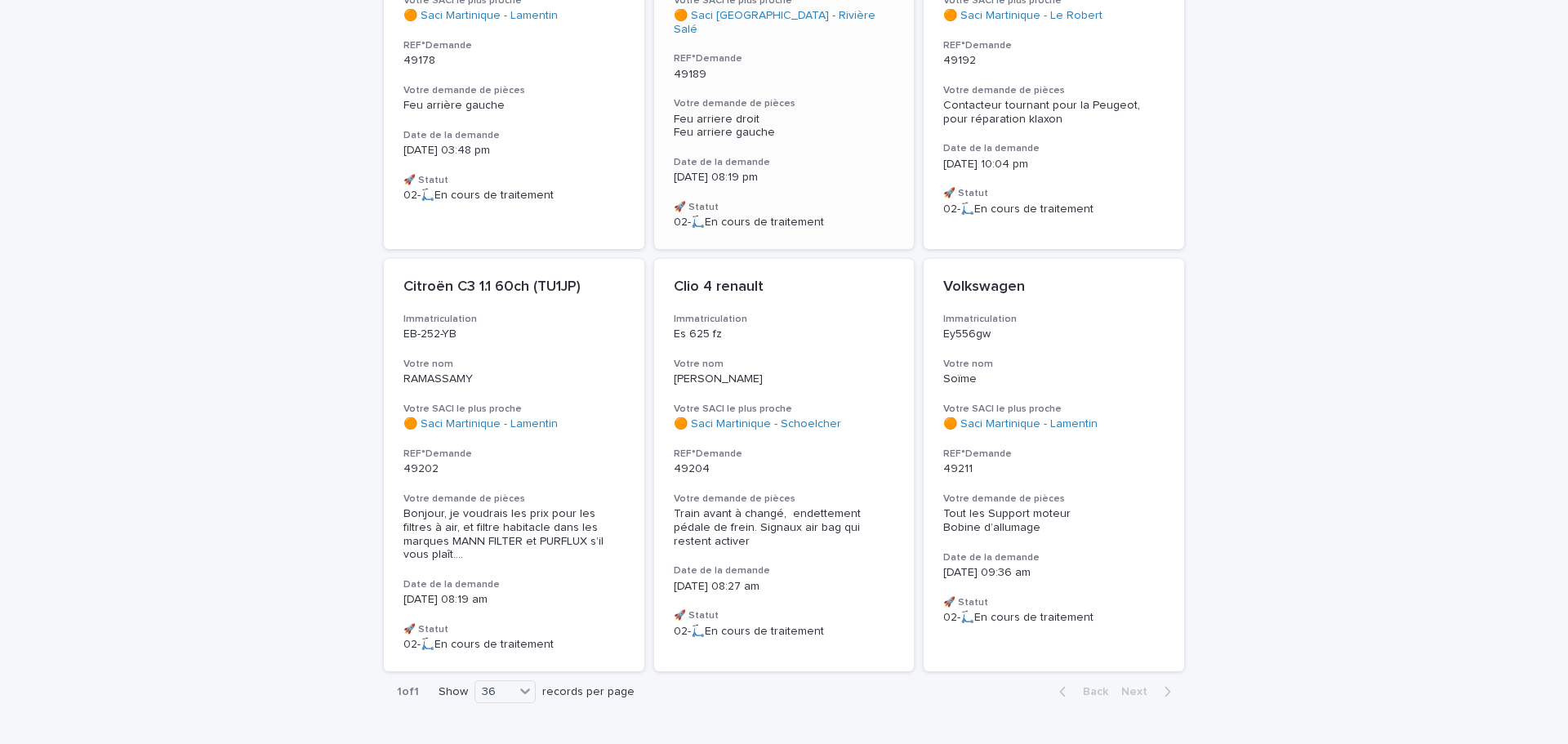
scroll to position [381, 0]
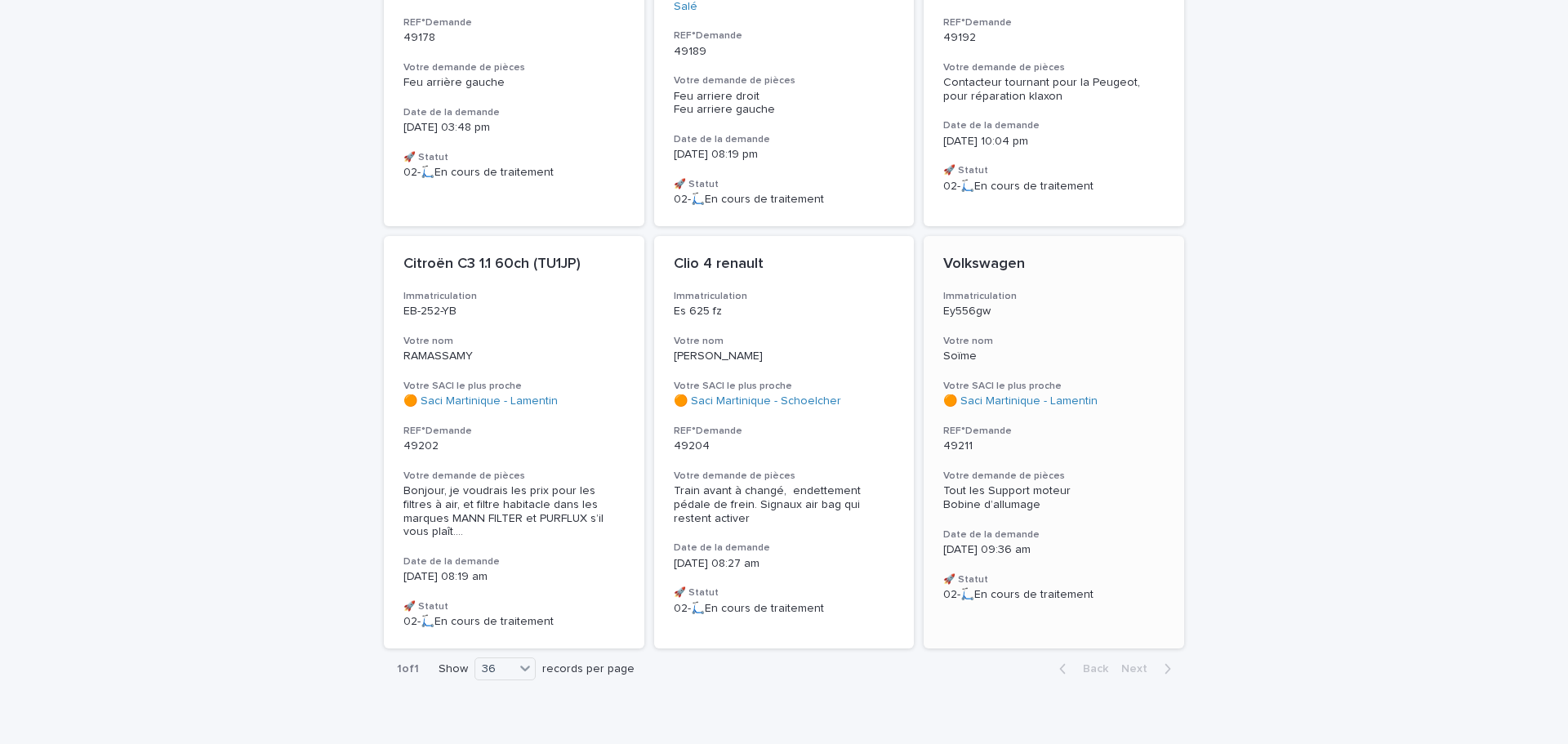
click at [1065, 335] on h3 "Votre nom" at bounding box center [1053, 342] width 221 height 13
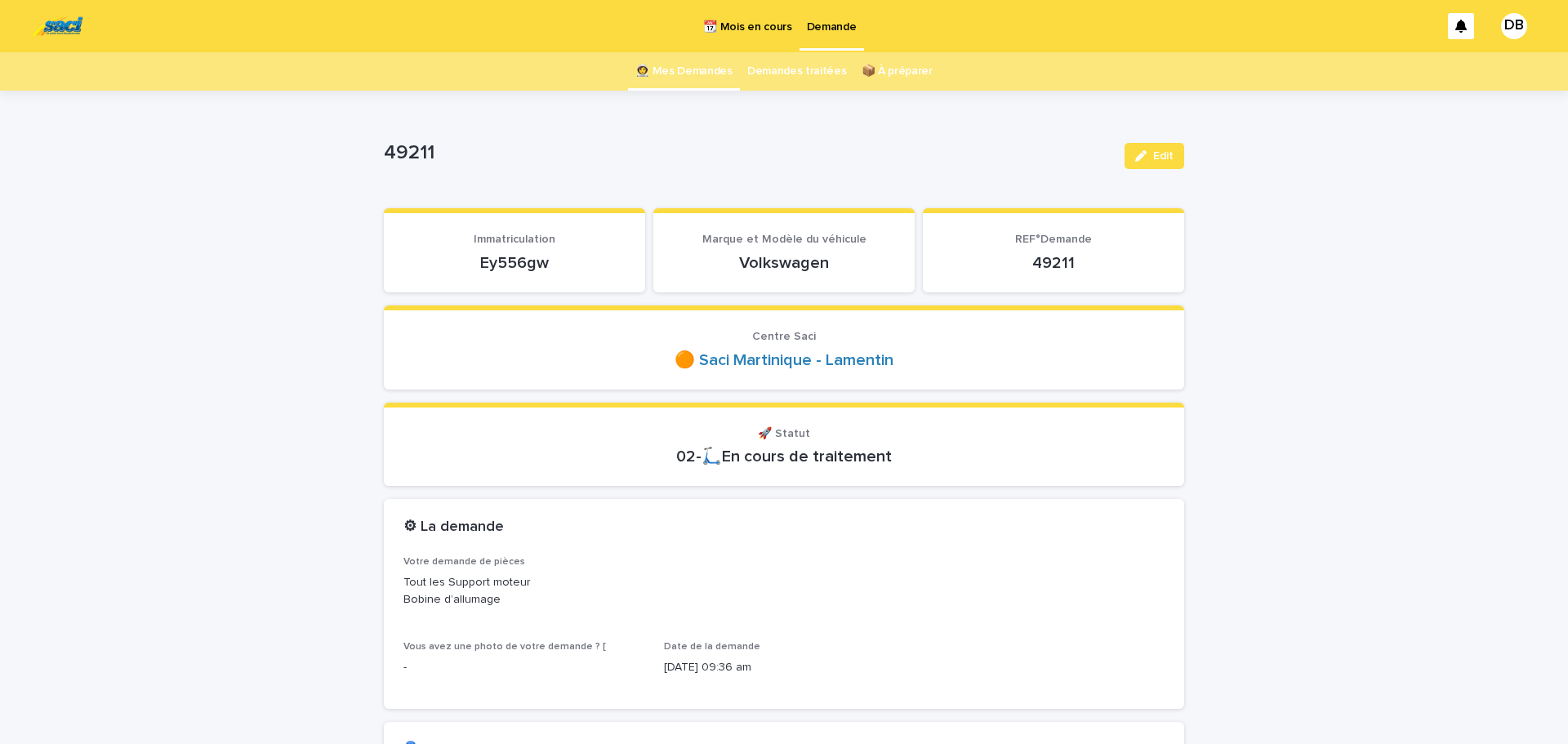
click at [507, 270] on p "Ey556gw" at bounding box center [514, 263] width 222 height 20
copy p "Ey556gw"
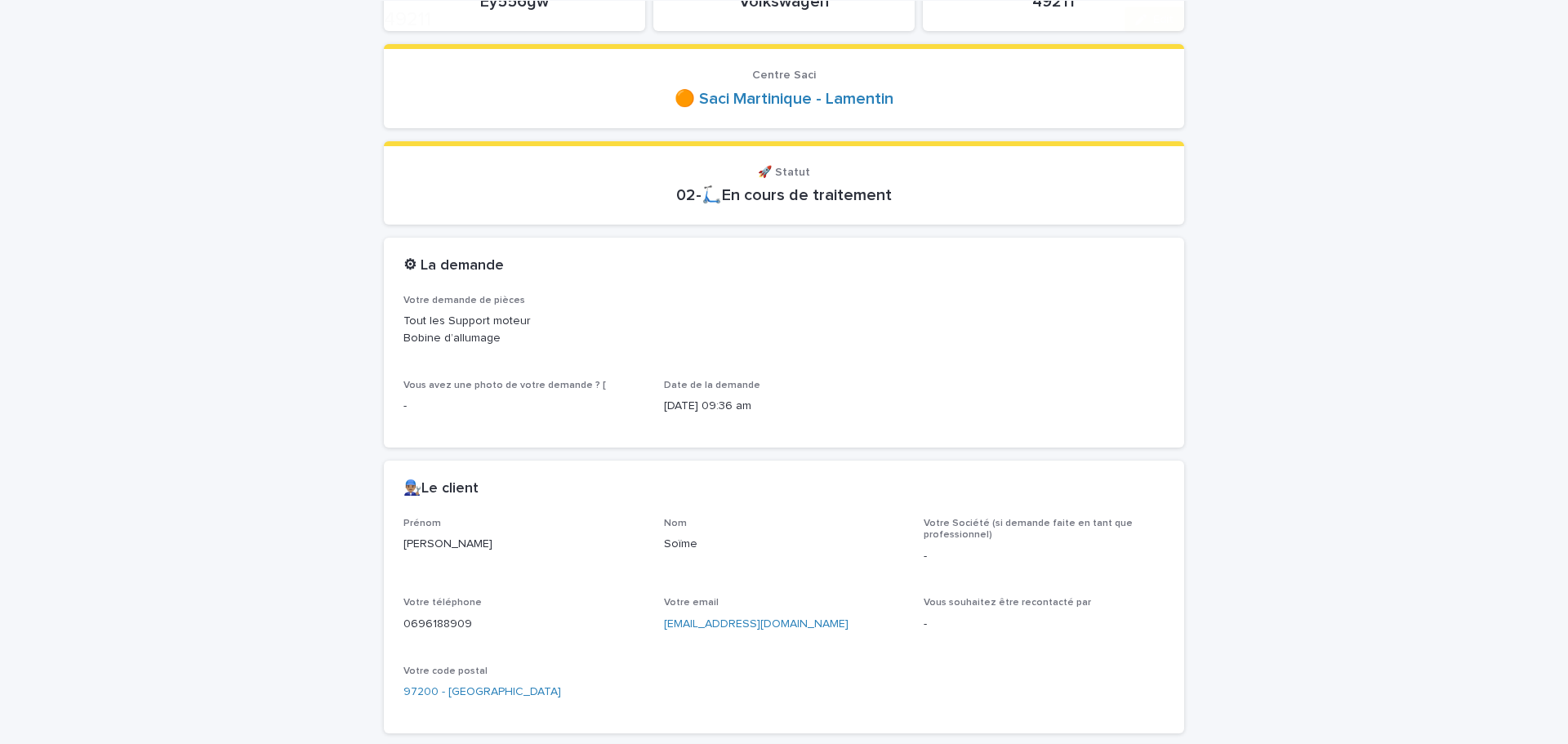
scroll to position [408, 0]
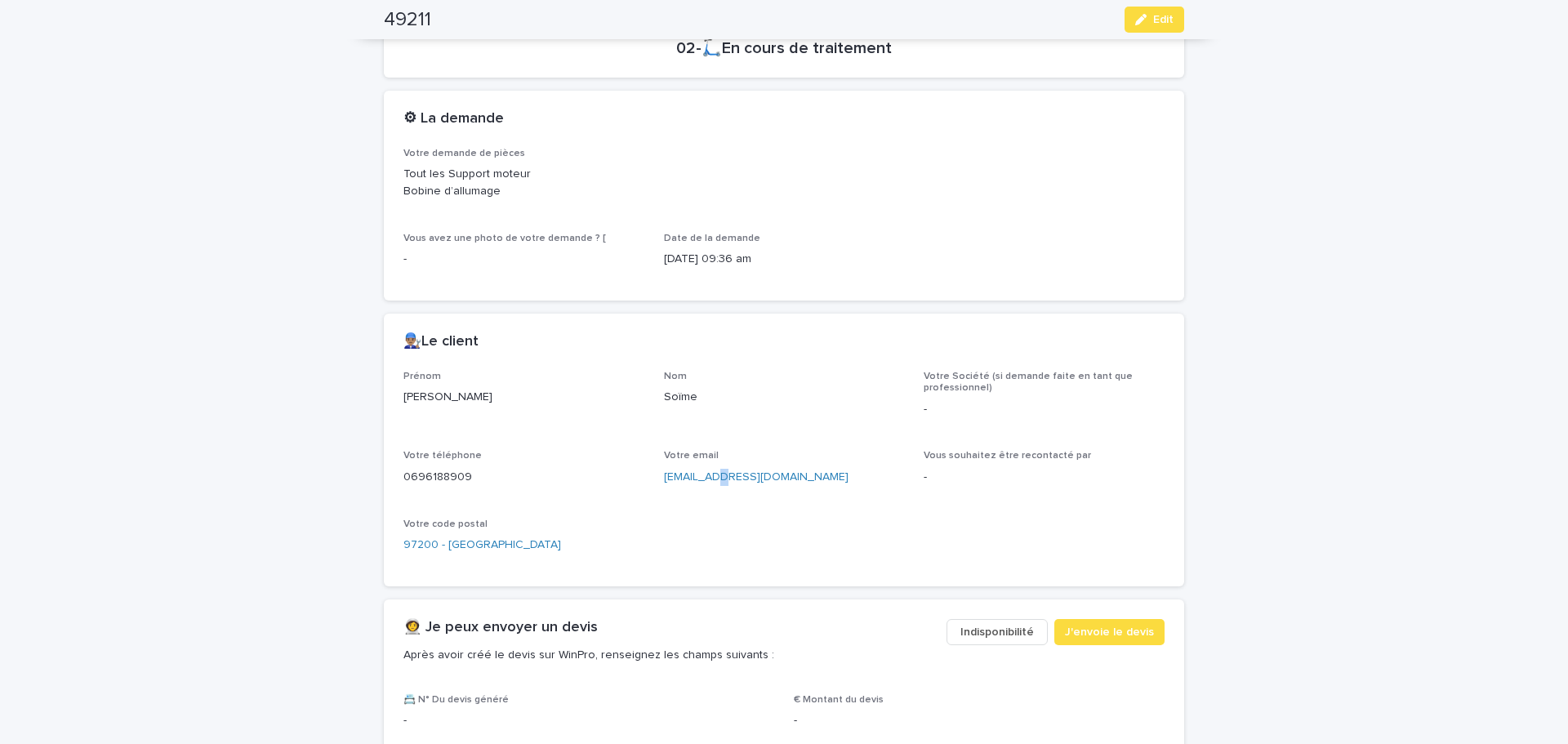
drag, startPoint x: 698, startPoint y: 476, endPoint x: 728, endPoint y: 490, distance: 33.1
click at [728, 490] on div "Votre email [EMAIL_ADDRESS][DOMAIN_NAME]" at bounding box center [784, 474] width 241 height 49
click at [721, 474] on link "[EMAIL_ADDRESS][DOMAIN_NAME]" at bounding box center [756, 477] width 184 height 12
click at [1000, 163] on div "Votre demande de pièces Tout les Support moteur Bobine d’allumage" at bounding box center [783, 180] width 761 height 65
click at [419, 473] on p "0696188909" at bounding box center [523, 477] width 241 height 17
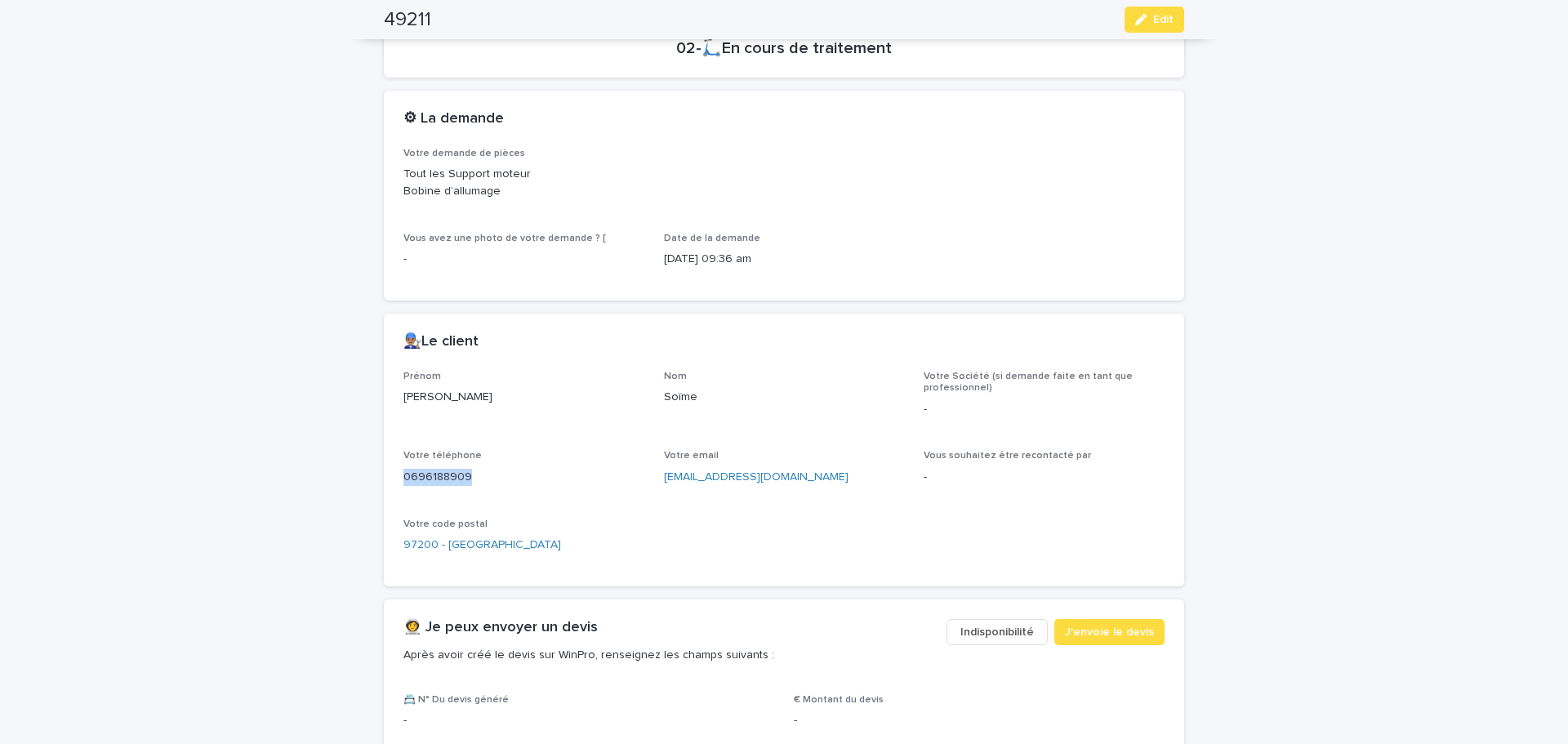
click at [419, 473] on p "0696188909" at bounding box center [523, 477] width 241 height 17
drag, startPoint x: 419, startPoint y: 473, endPoint x: 416, endPoint y: 491, distance: 18.2
copy p "0696188909"
click at [1166, 18] on button "Edit" at bounding box center [1154, 20] width 59 height 26
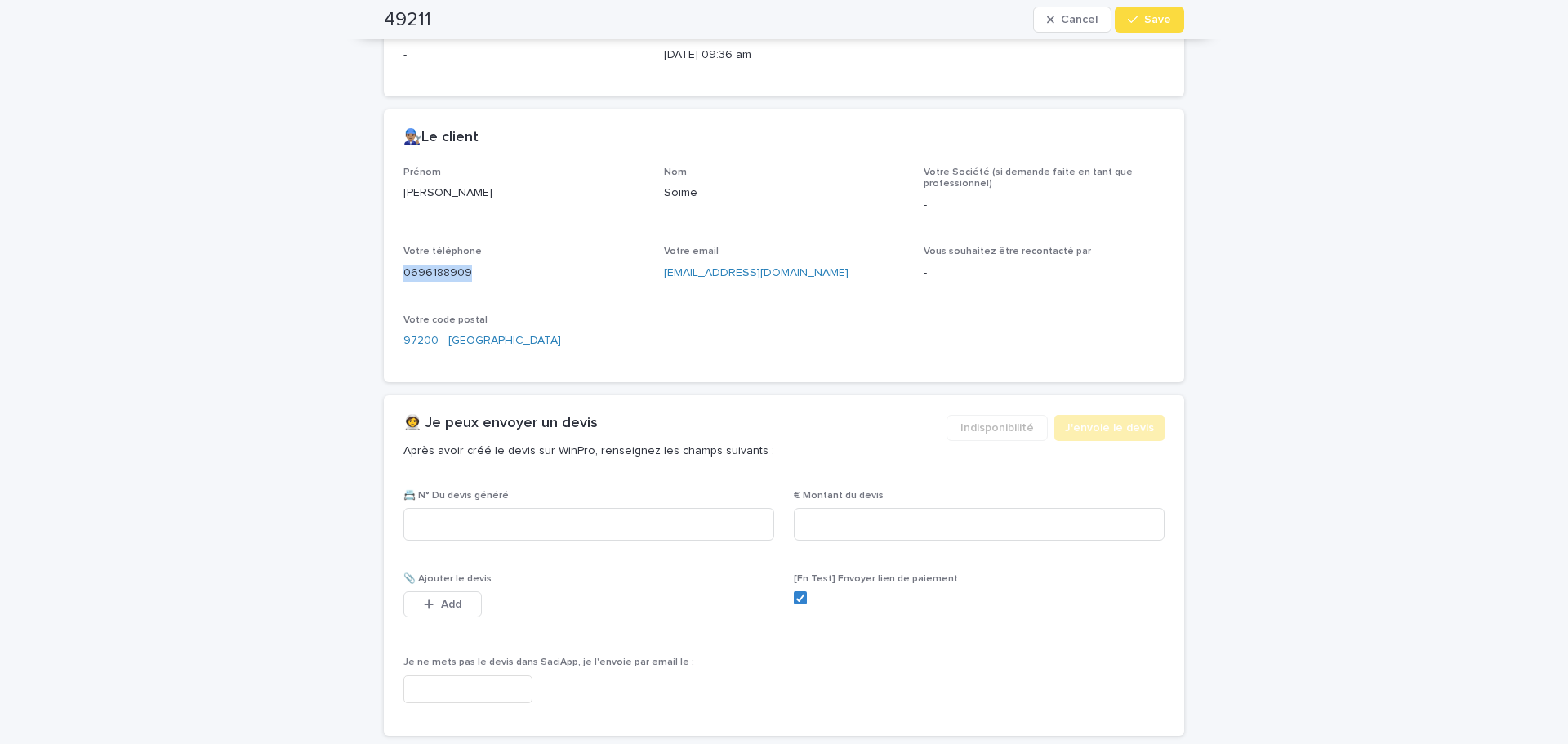
scroll to position [817, 0]
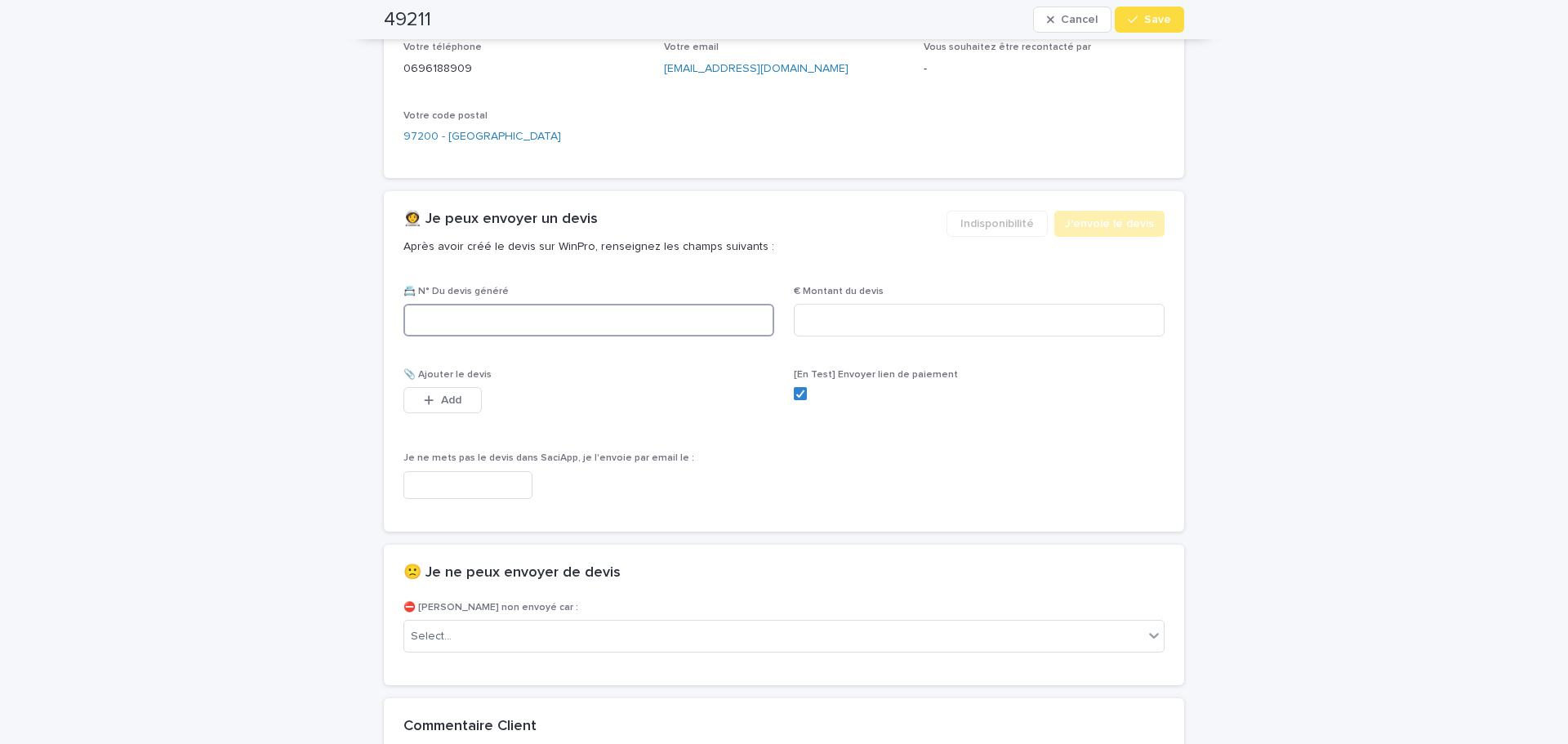
click at [676, 322] on input at bounding box center [588, 320] width 371 height 33
type input "********"
click at [973, 318] on input at bounding box center [979, 320] width 371 height 33
type input "*****"
click at [410, 409] on button "Add" at bounding box center [442, 400] width 78 height 26
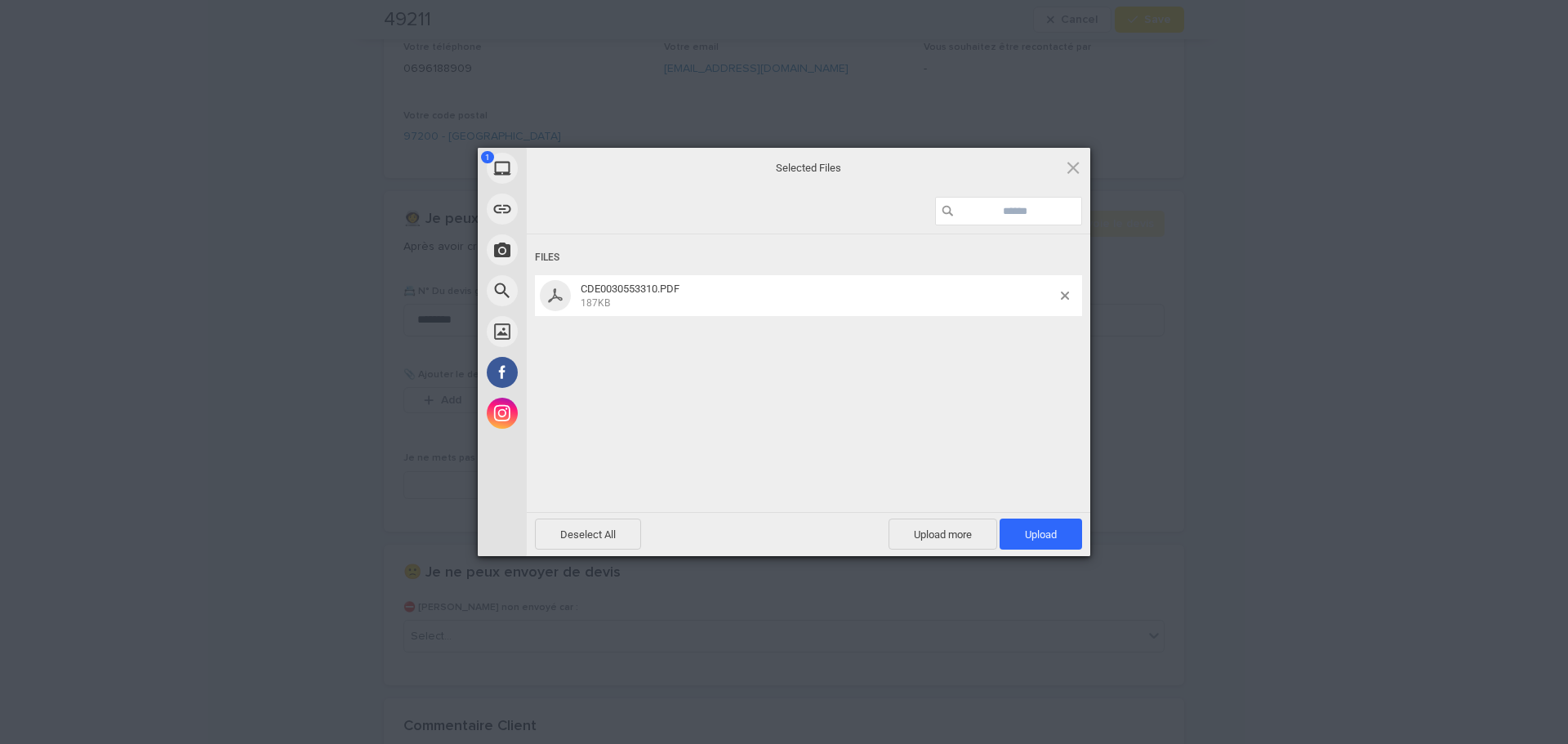
drag, startPoint x: 1454, startPoint y: 22, endPoint x: 973, endPoint y: 379, distance: 599.0
click at [833, 415] on div "Files CDE0030553310.PDF 187KB" at bounding box center [808, 371] width 564 height 274
drag, startPoint x: 1036, startPoint y: 532, endPoint x: 1152, endPoint y: 428, distance: 155.8
click at [1035, 529] on span "Upload 1" at bounding box center [1041, 534] width 32 height 12
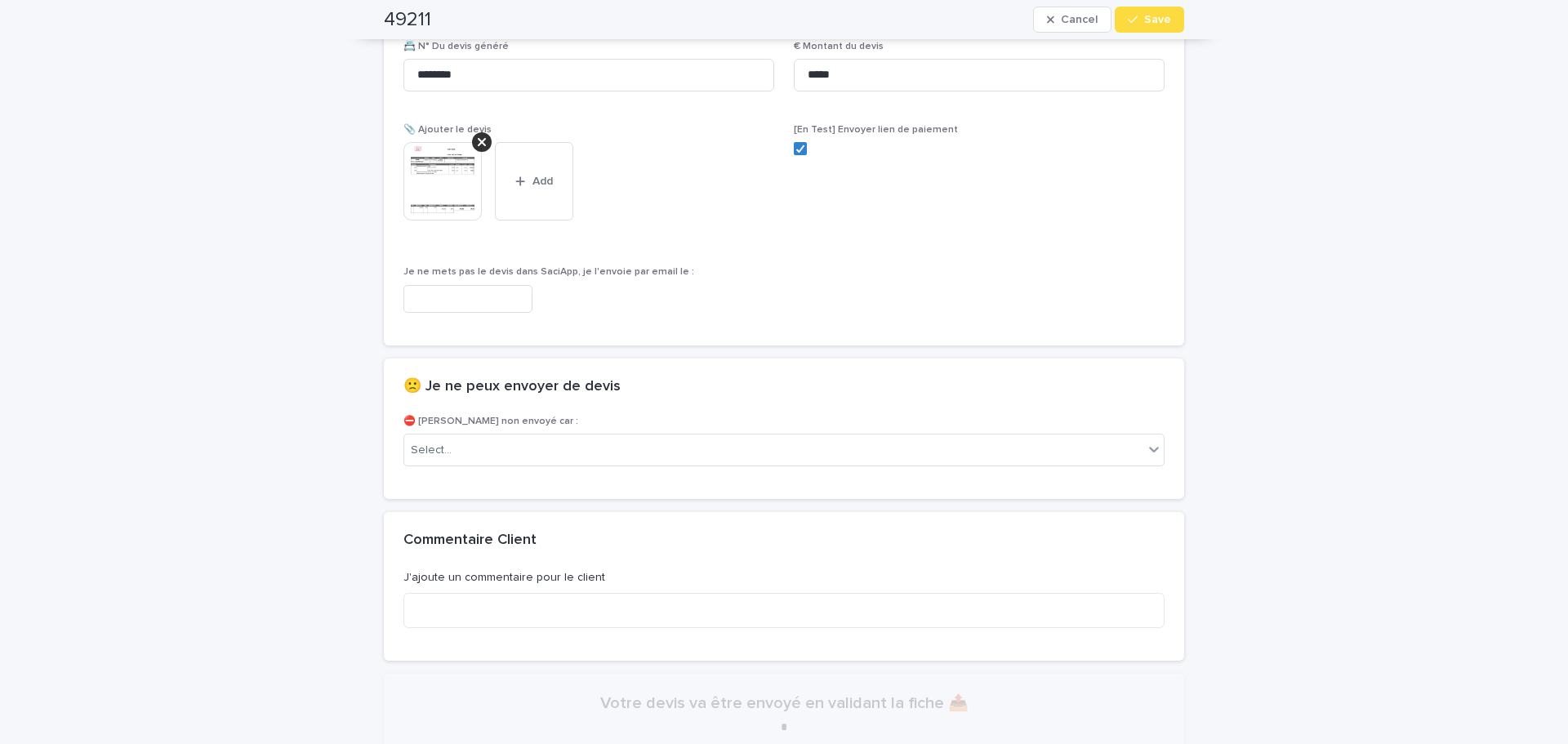
click at [1134, 22] on div "button" at bounding box center [1136, 20] width 16 height 12
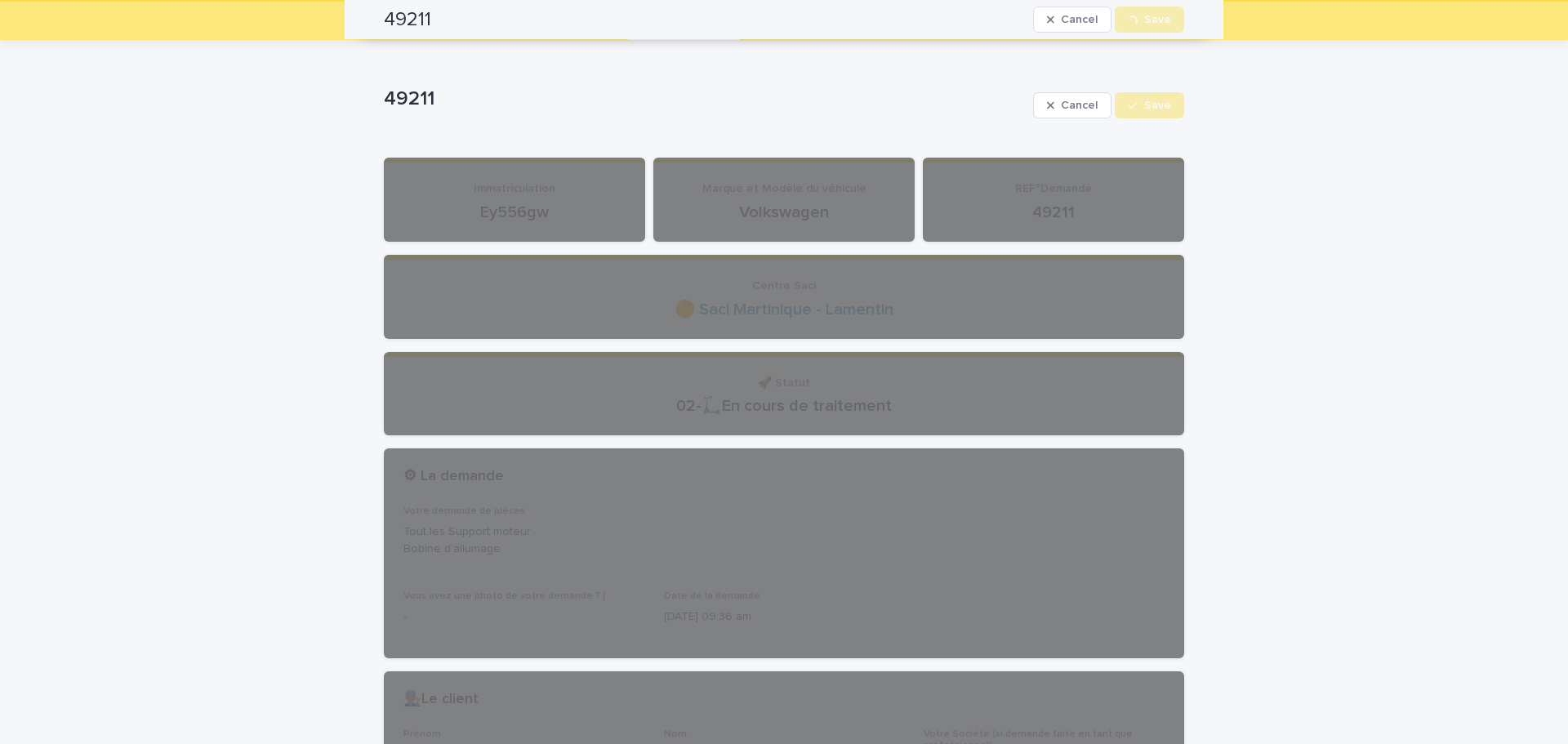
scroll to position [0, 0]
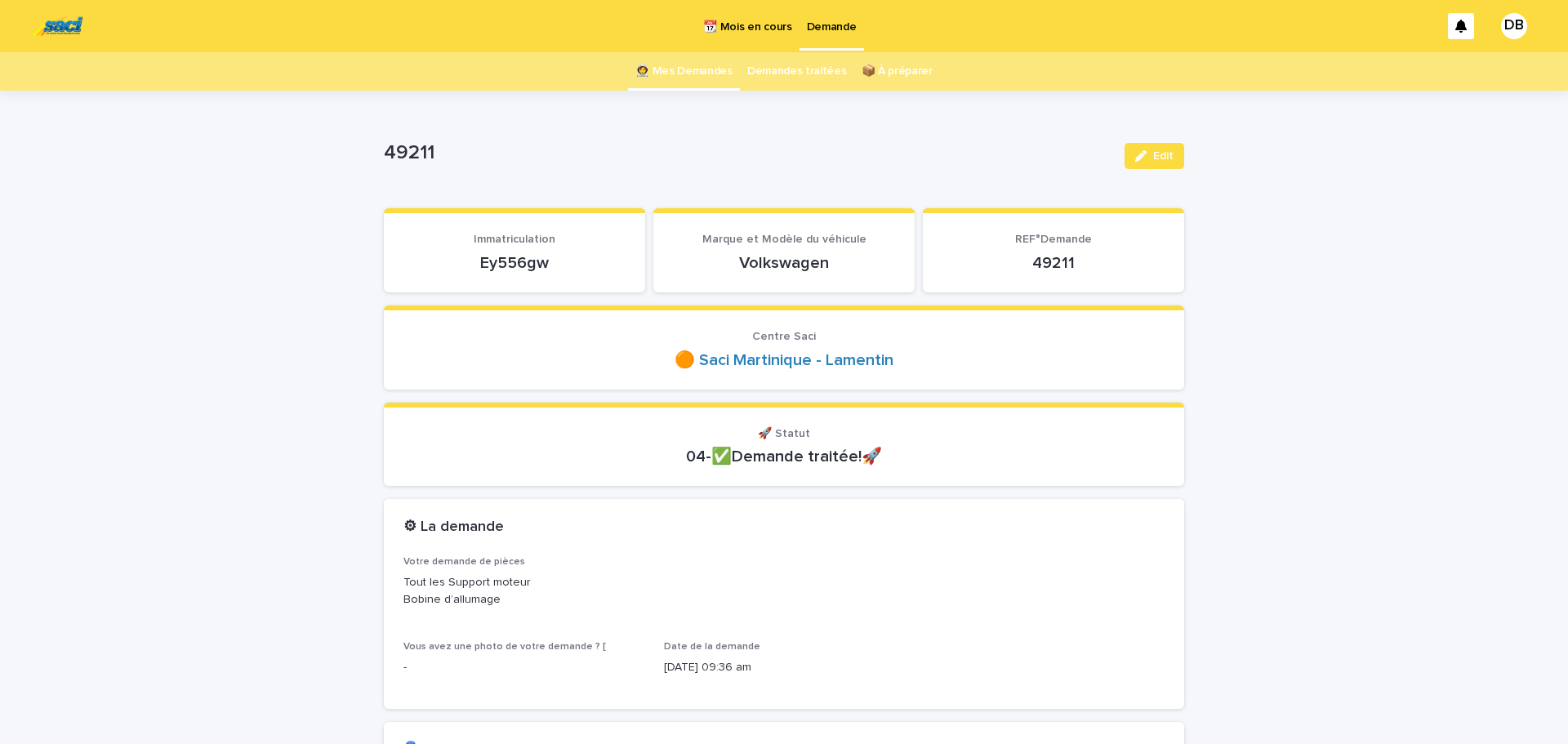
click at [650, 80] on link "👩‍🚀 Mes Demandes" at bounding box center [684, 72] width 97 height 39
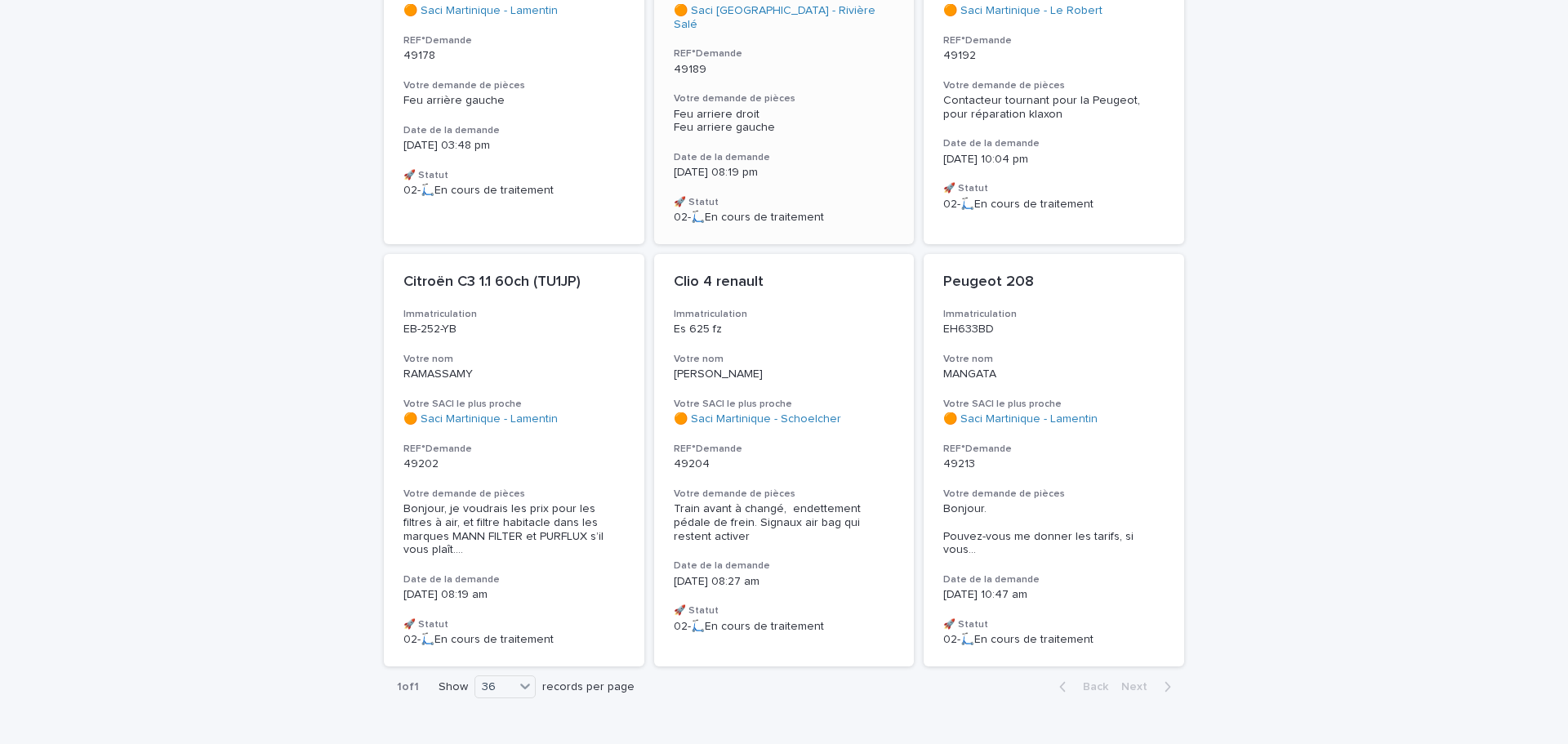
scroll to position [381, 0]
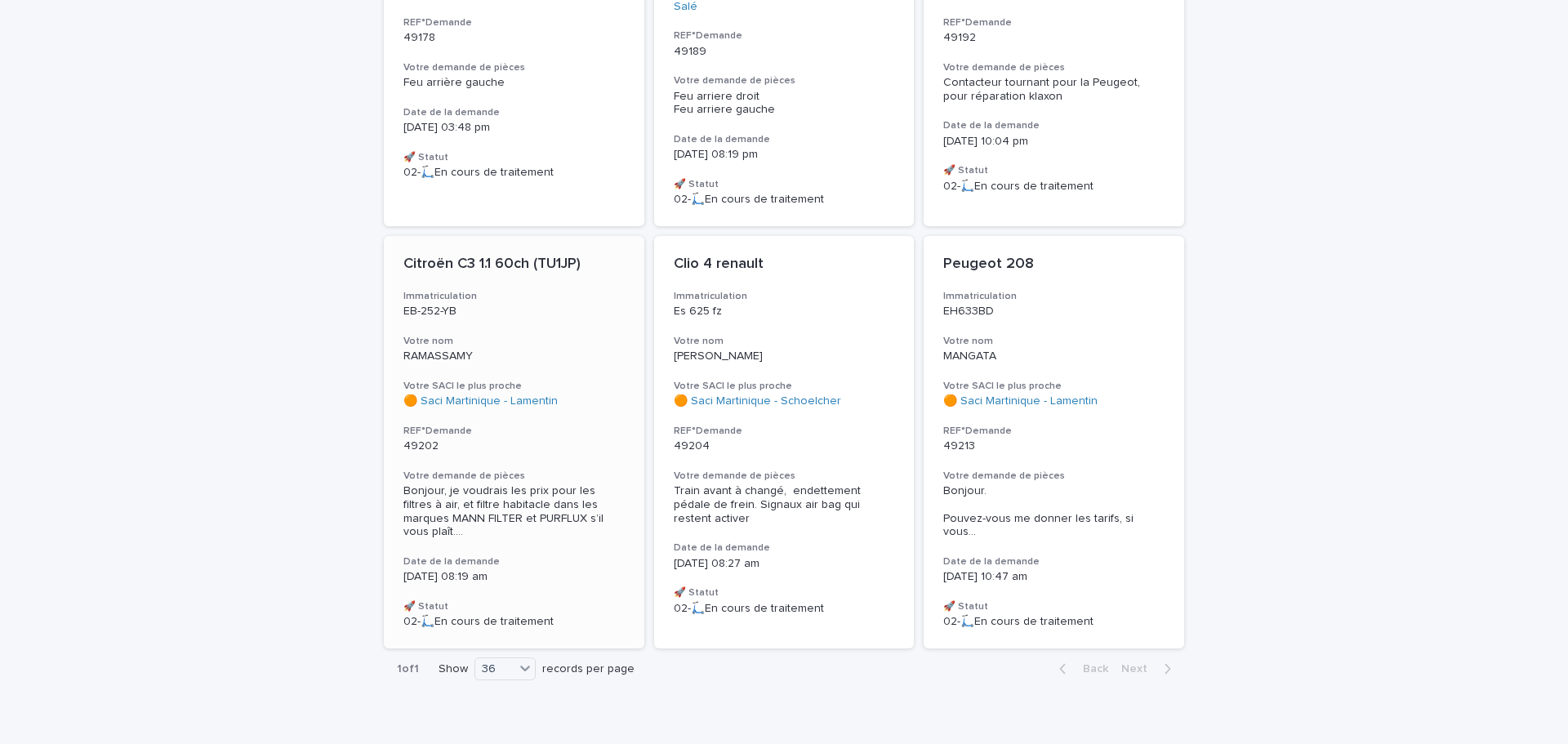
click at [605, 365] on div "Citroën C3 1.1 60ch (TU1JP) Immatriculation EB-252-YB Votre nom RAMASSAMY Votre…" at bounding box center [513, 442] width 261 height 412
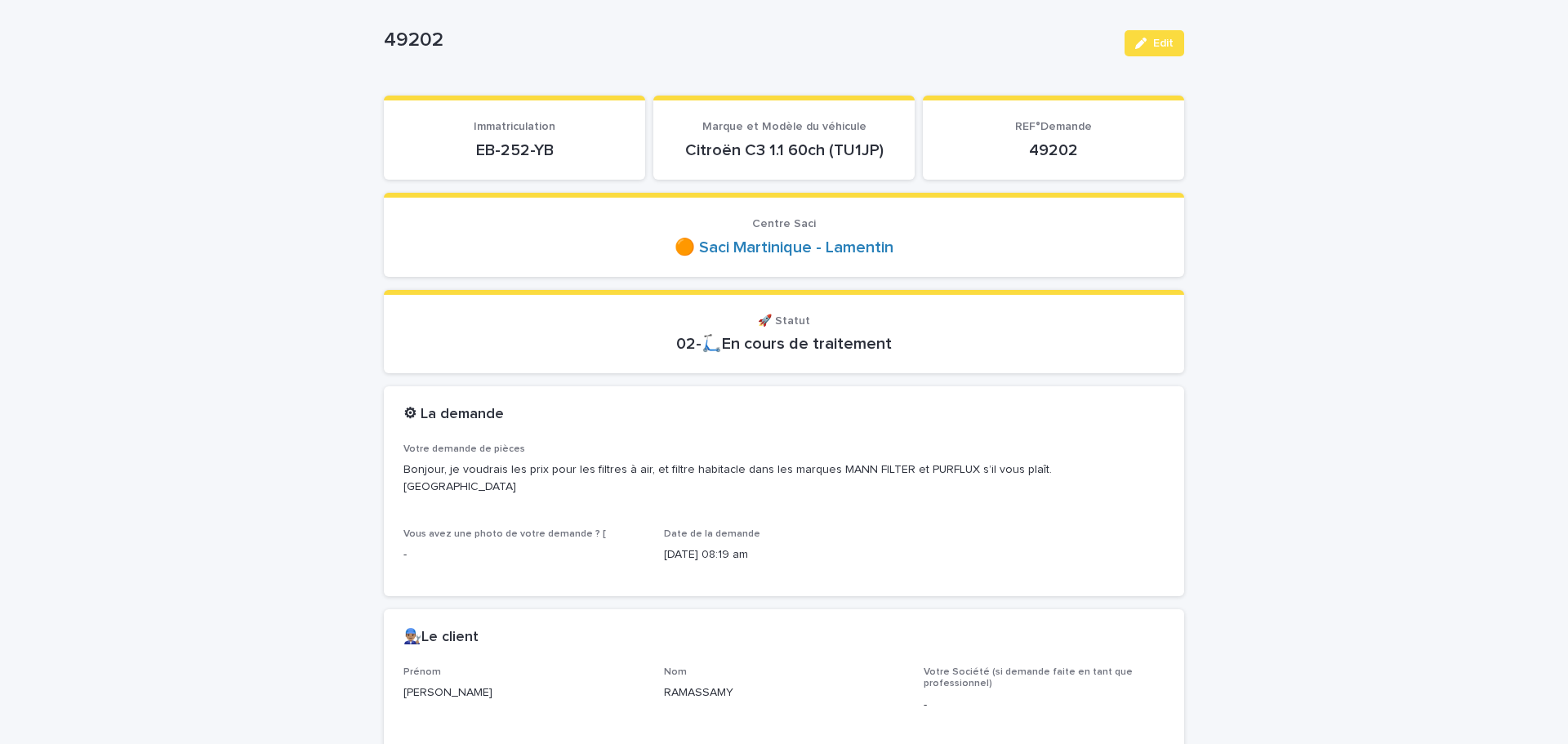
scroll to position [164, 0]
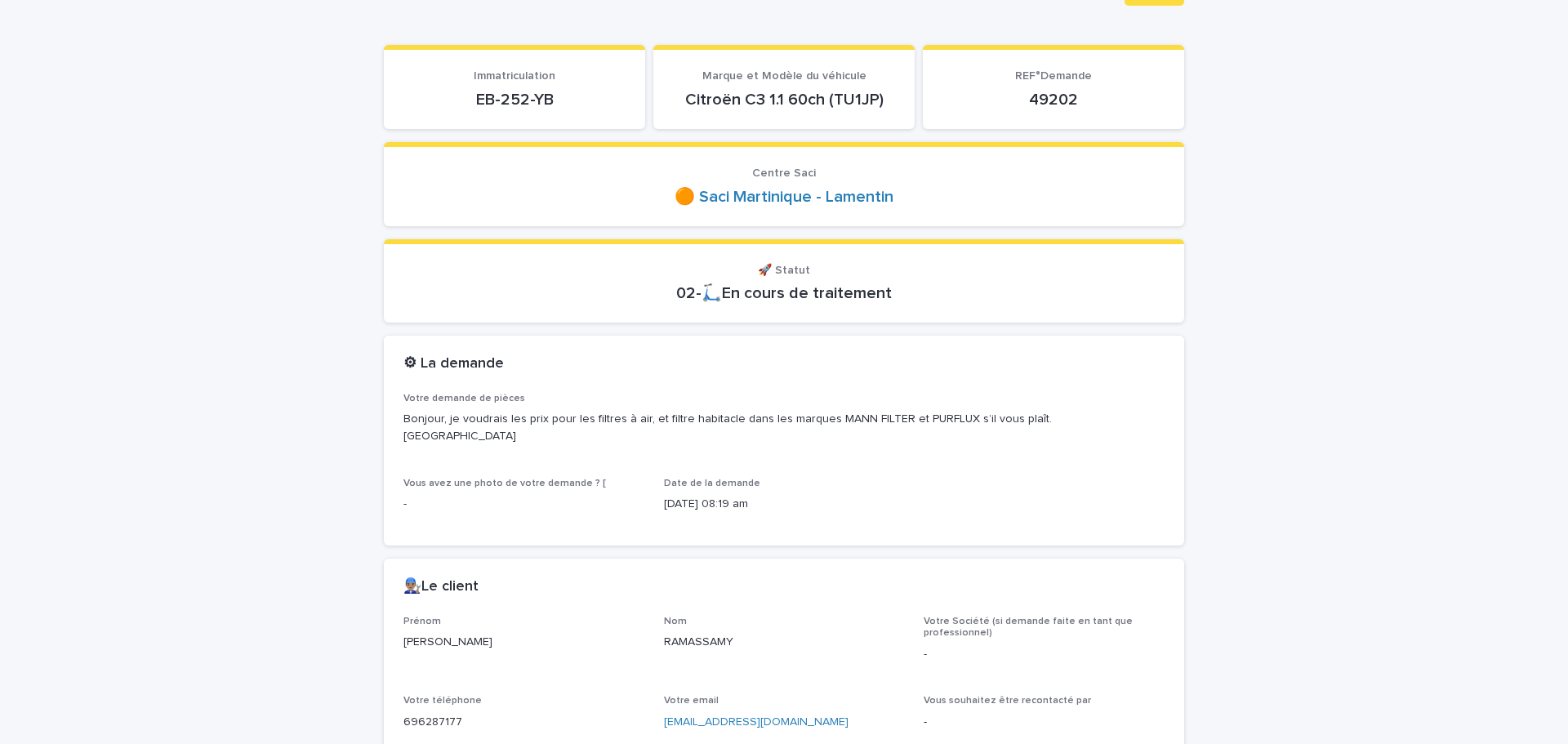
click at [521, 103] on p "EB-252-YB" at bounding box center [514, 100] width 222 height 20
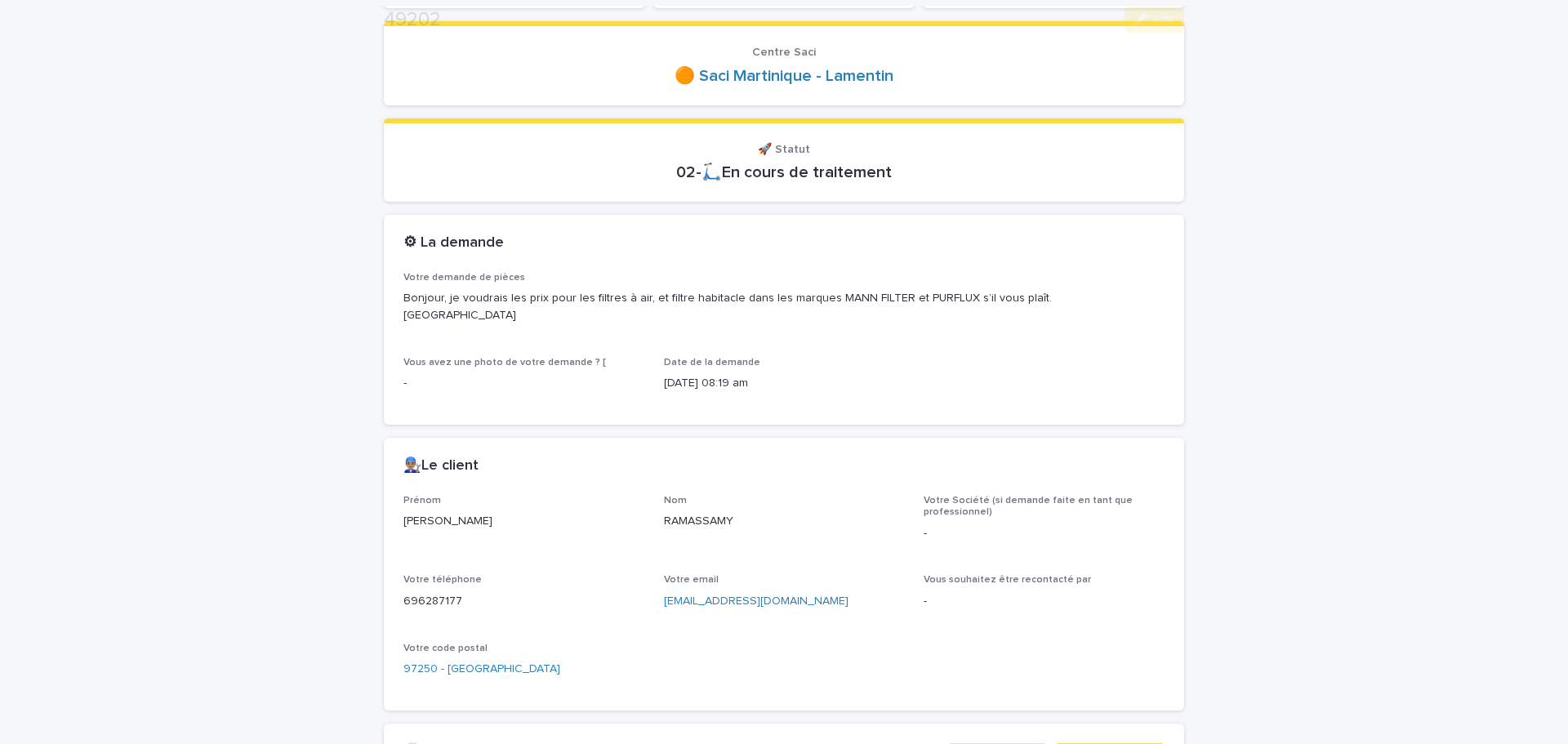
scroll to position [327, 0]
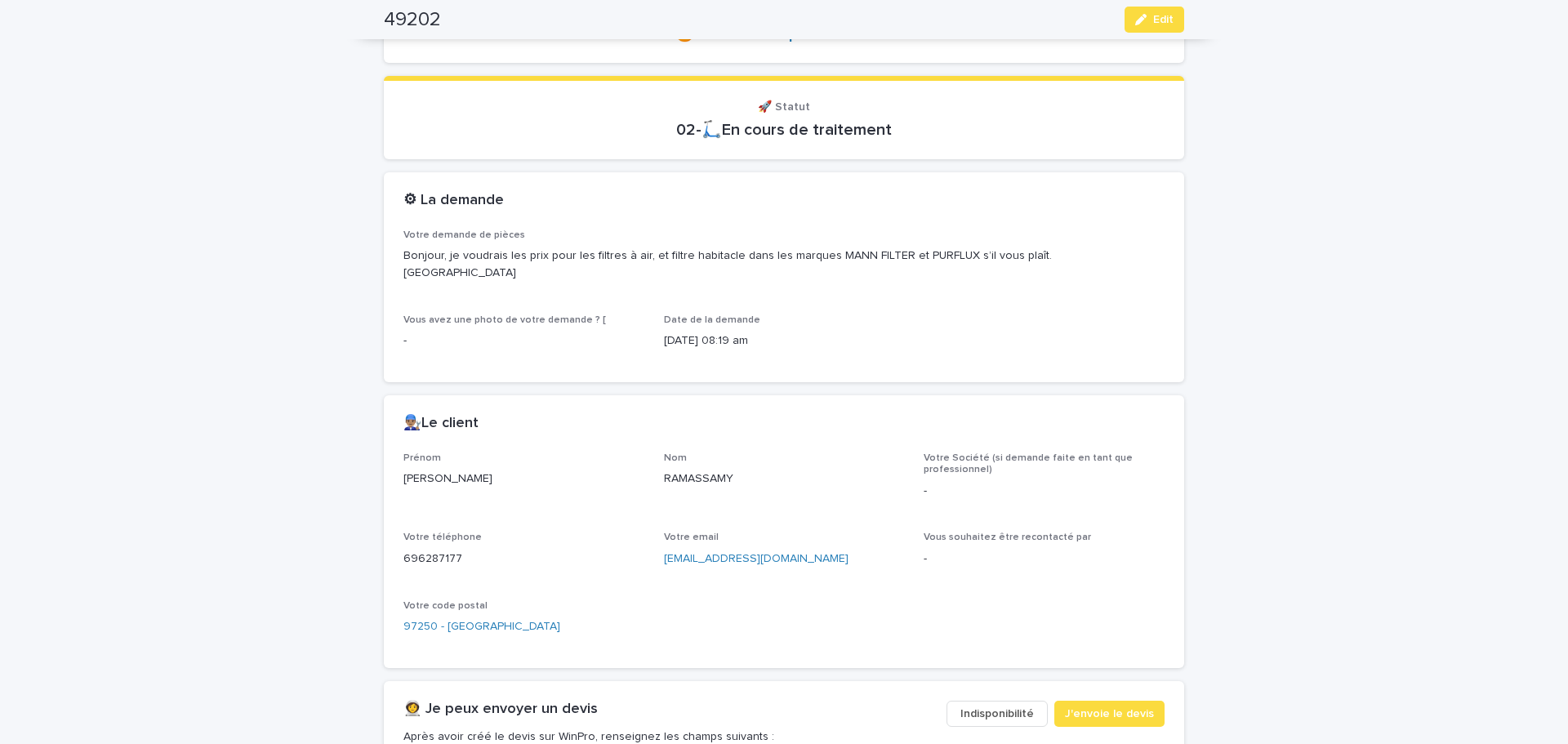
drag, startPoint x: 1028, startPoint y: 288, endPoint x: 962, endPoint y: 419, distance: 146.7
click at [1025, 304] on div "Votre demande de pièces Bonjour, je voudrais les prix pour les filtres à air, e…" at bounding box center [783, 296] width 761 height 133
click at [429, 551] on p "696287177" at bounding box center [523, 559] width 241 height 17
click at [429, 551] on p "696287177" at bounding box center [523, 559] width 241 height 17
click at [1125, 20] on button "Edit" at bounding box center [1154, 20] width 59 height 26
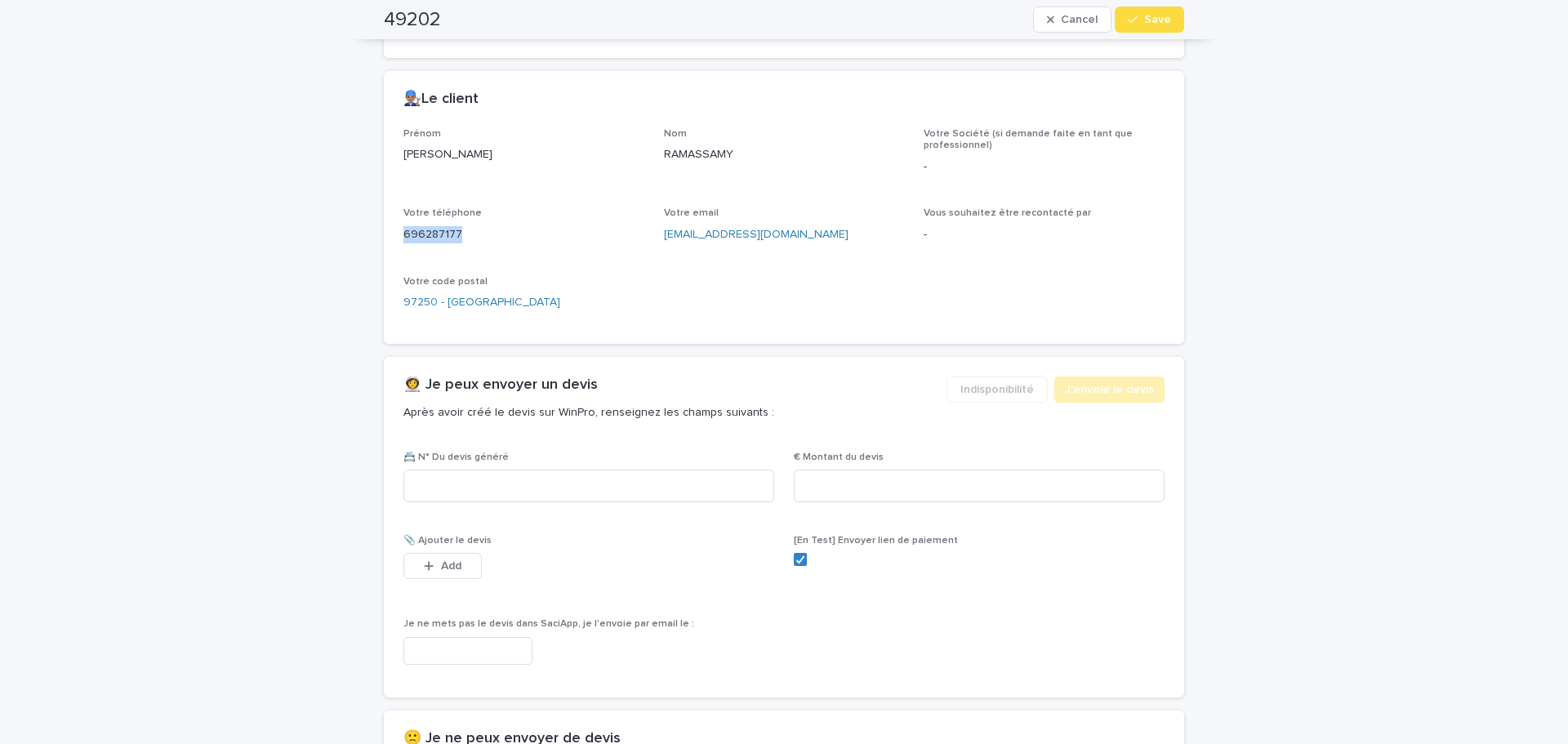
scroll to position [704, 0]
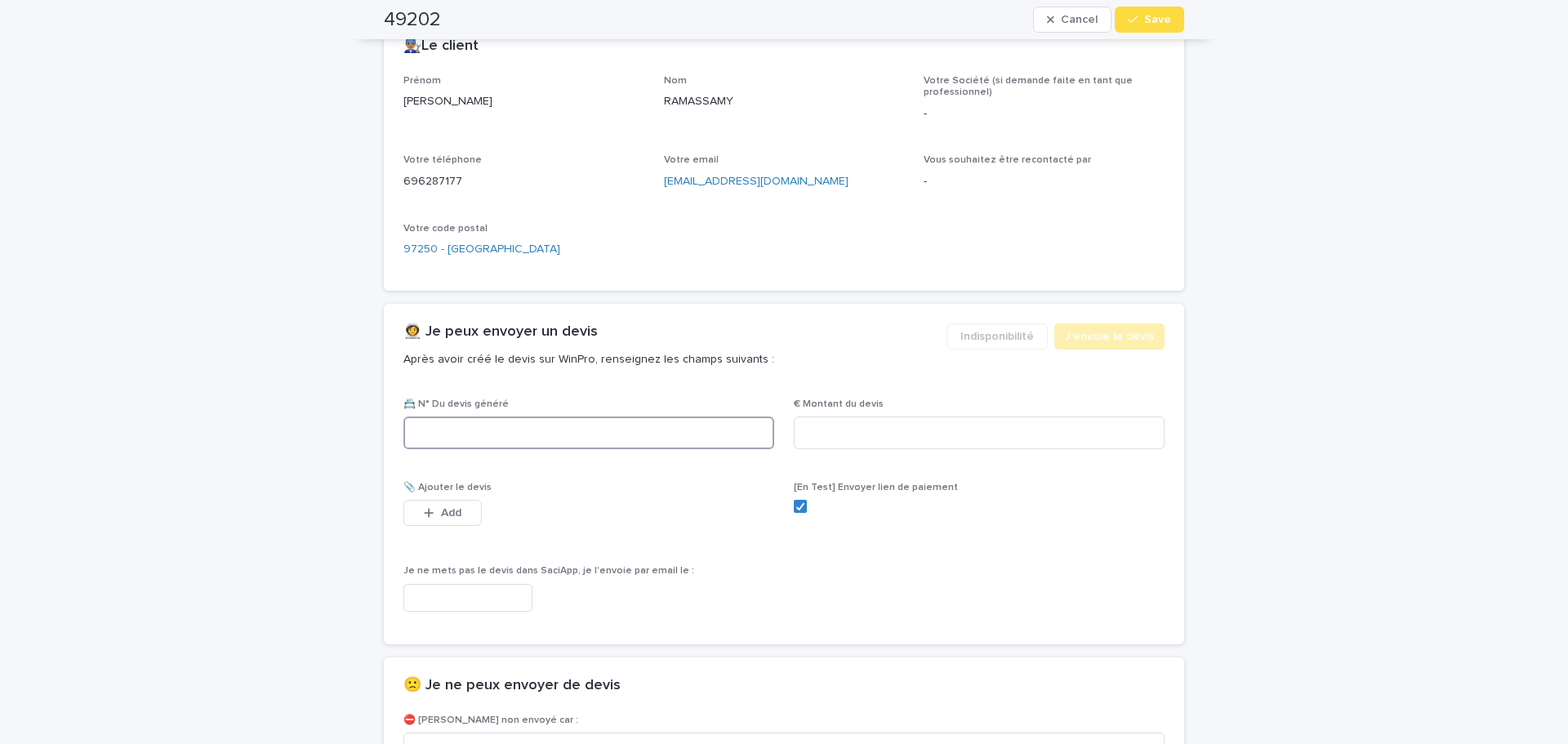
click at [631, 416] on input at bounding box center [588, 433] width 371 height 33
type input "********"
click at [958, 416] on input at bounding box center [979, 433] width 371 height 33
type input "*****"
drag, startPoint x: 450, startPoint y: 499, endPoint x: 689, endPoint y: 401, distance: 258.3
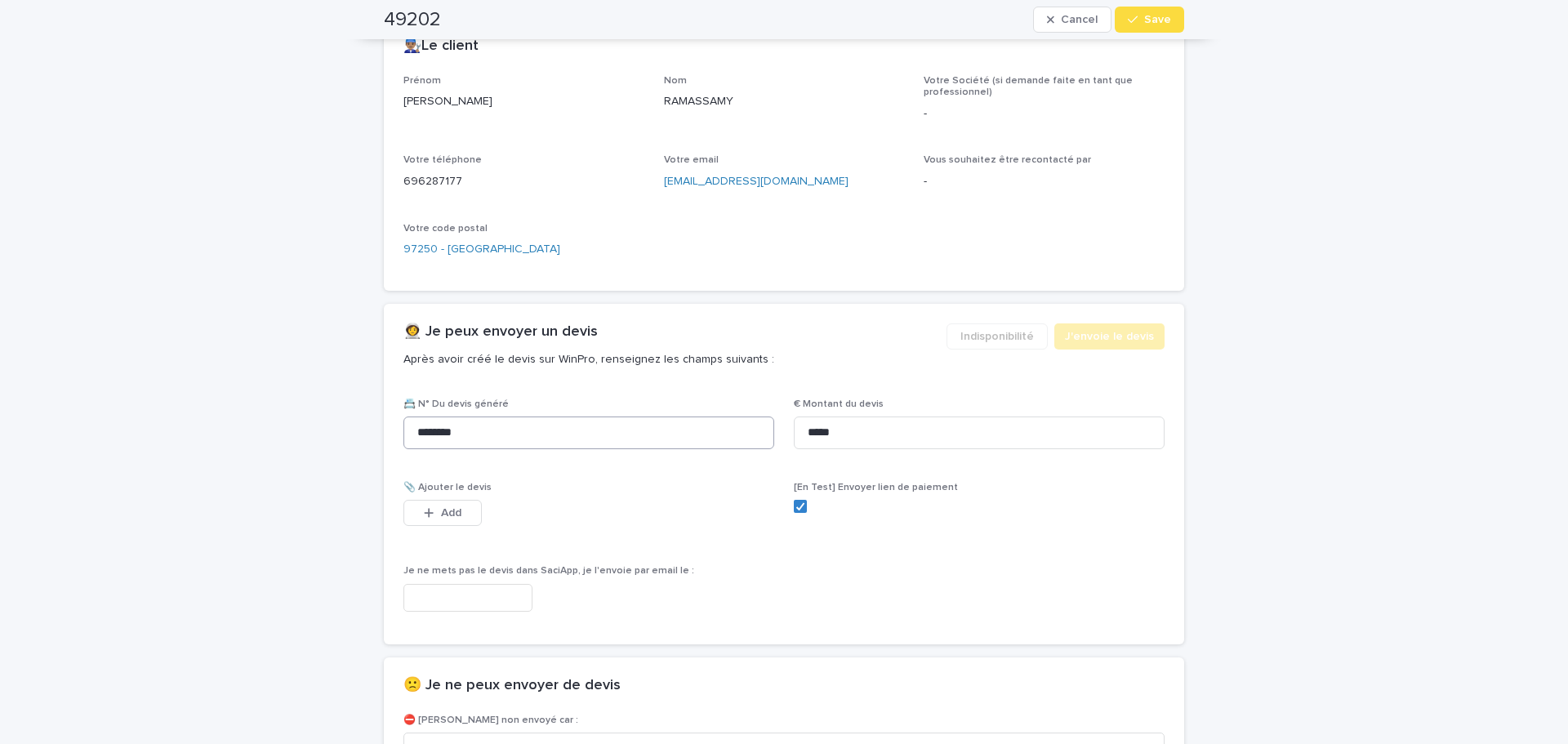
click at [468, 500] on button "Add" at bounding box center [442, 513] width 78 height 26
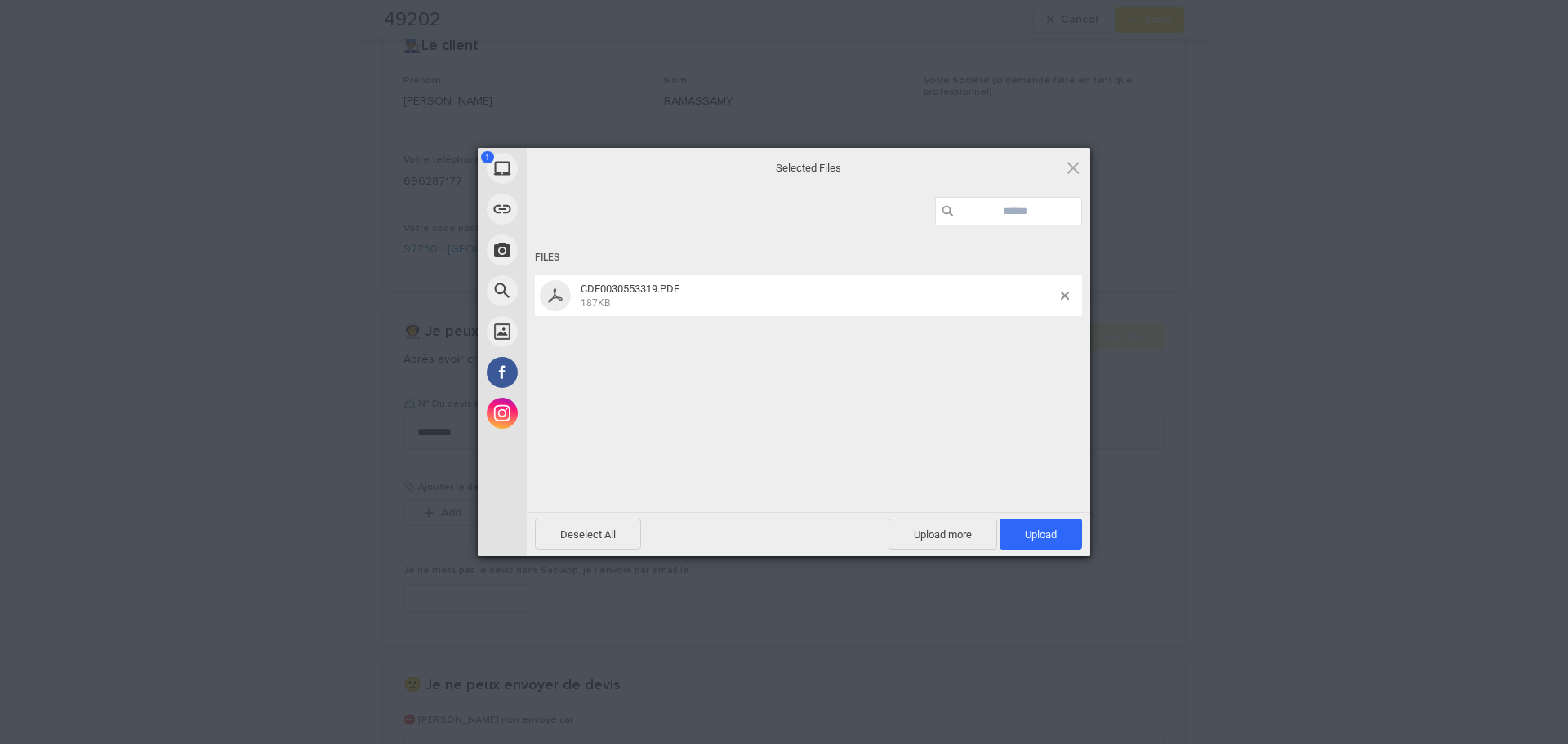
drag, startPoint x: 944, startPoint y: 374, endPoint x: 974, endPoint y: 388, distance: 33.1
click at [967, 386] on div "Files CDE0030553319.PDF 187KB" at bounding box center [808, 371] width 564 height 274
drag, startPoint x: 1025, startPoint y: 528, endPoint x: 1046, endPoint y: 532, distance: 21.4
click at [1035, 532] on span "Upload 1" at bounding box center [1041, 534] width 32 height 12
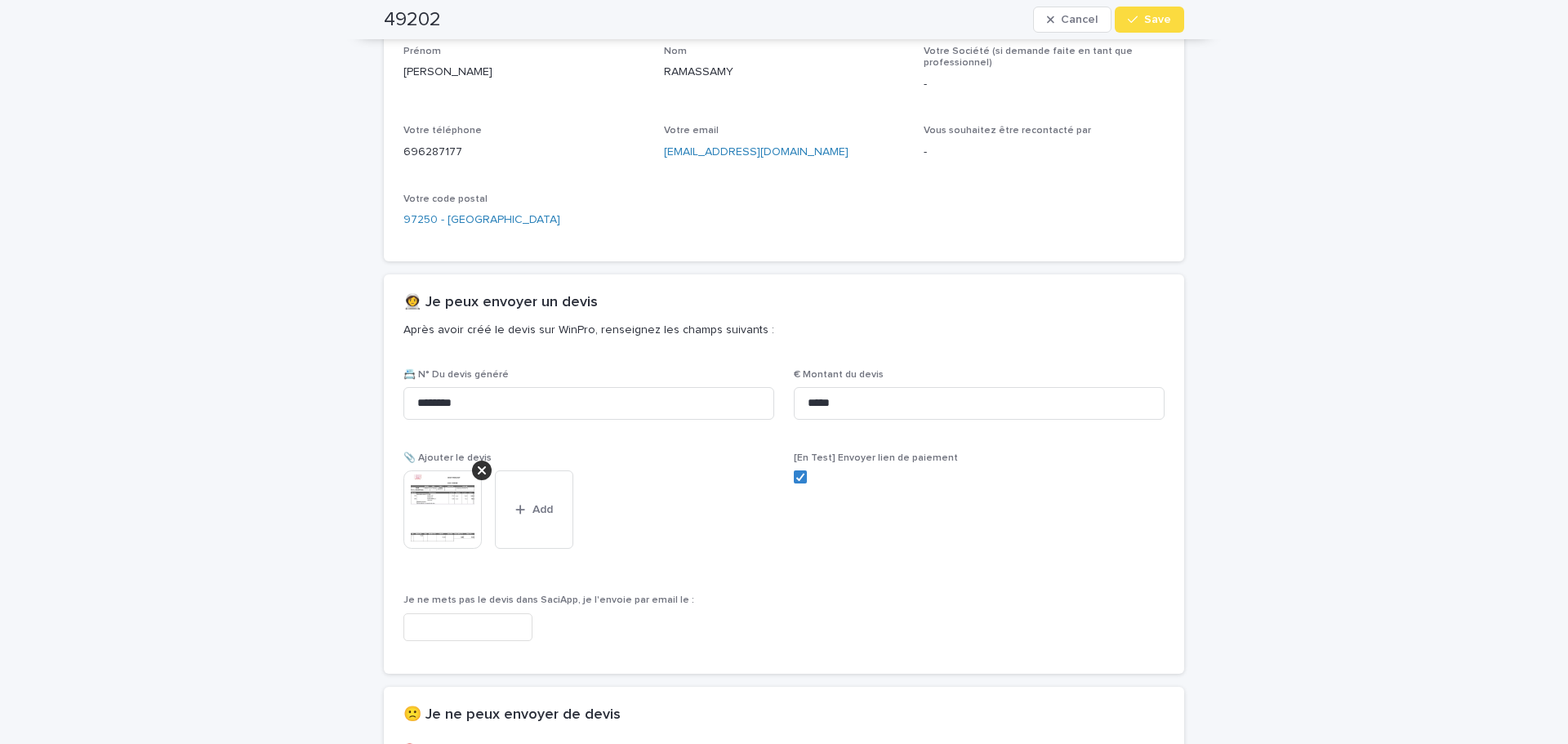
click at [1153, 19] on span "Save" at bounding box center [1157, 20] width 27 height 12
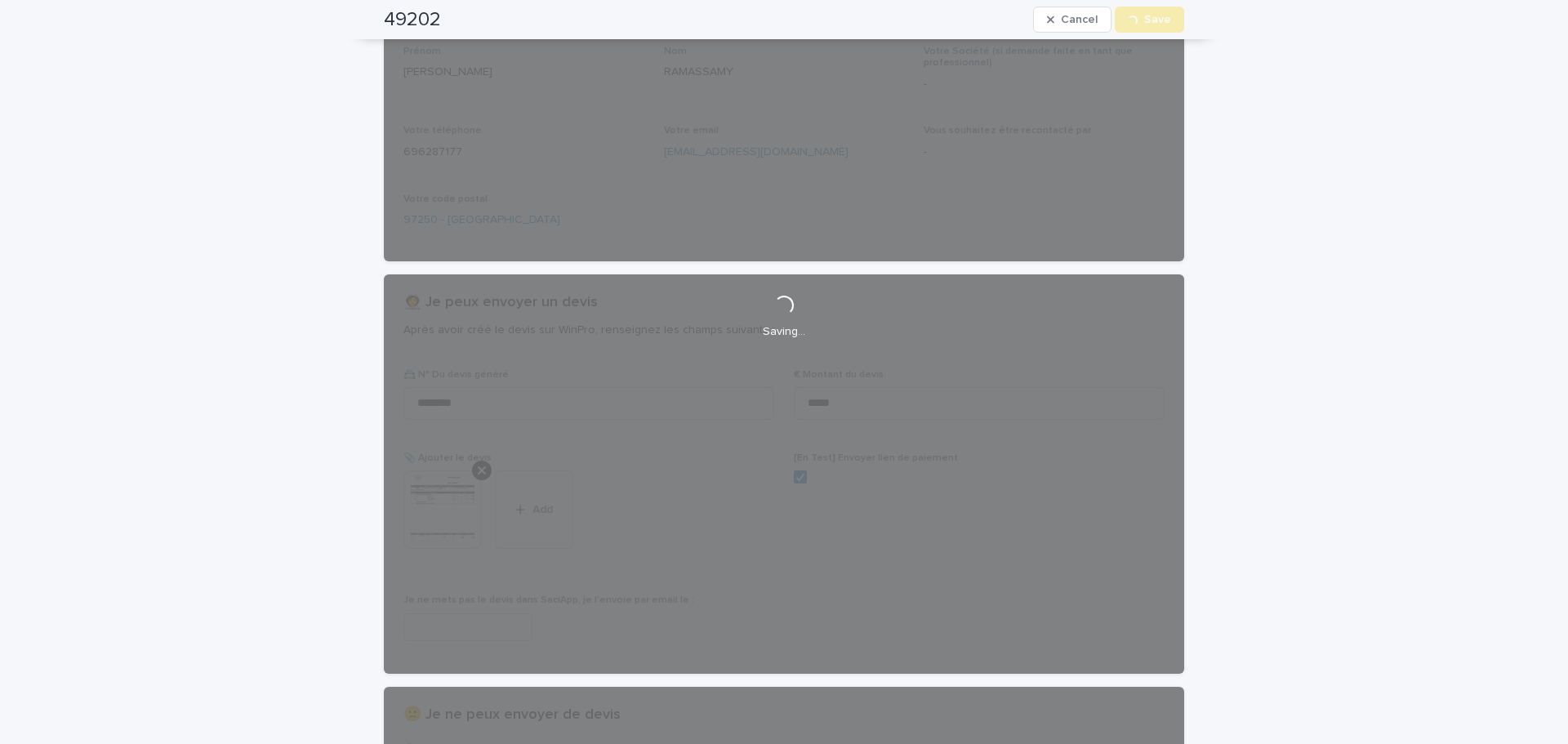
scroll to position [839, 0]
